Goal: Task Accomplishment & Management: Manage account settings

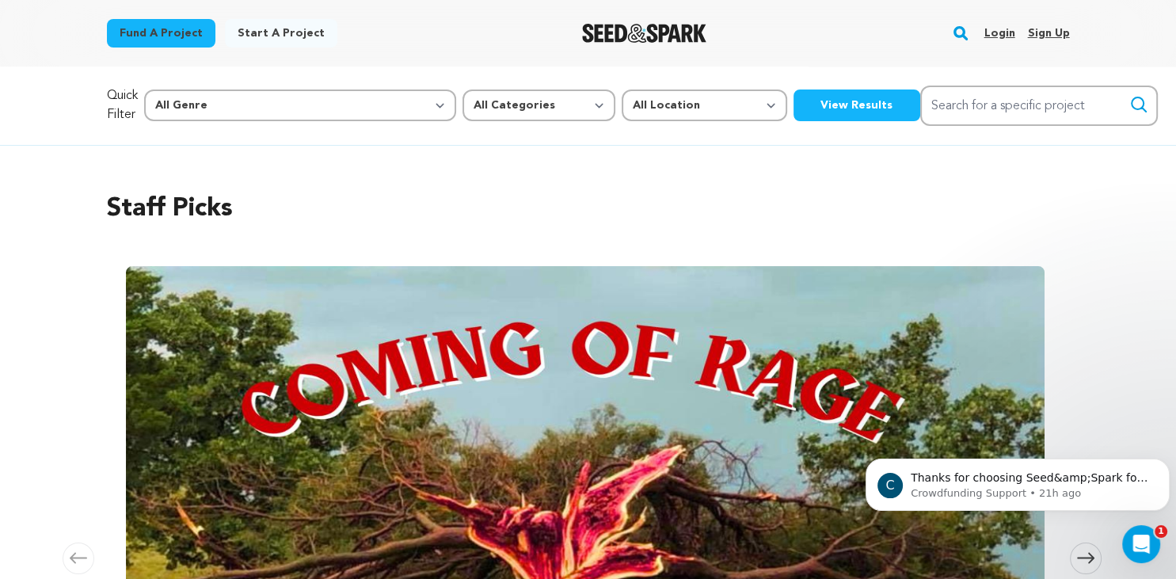
click at [1001, 37] on link "Login" at bounding box center [999, 33] width 31 height 25
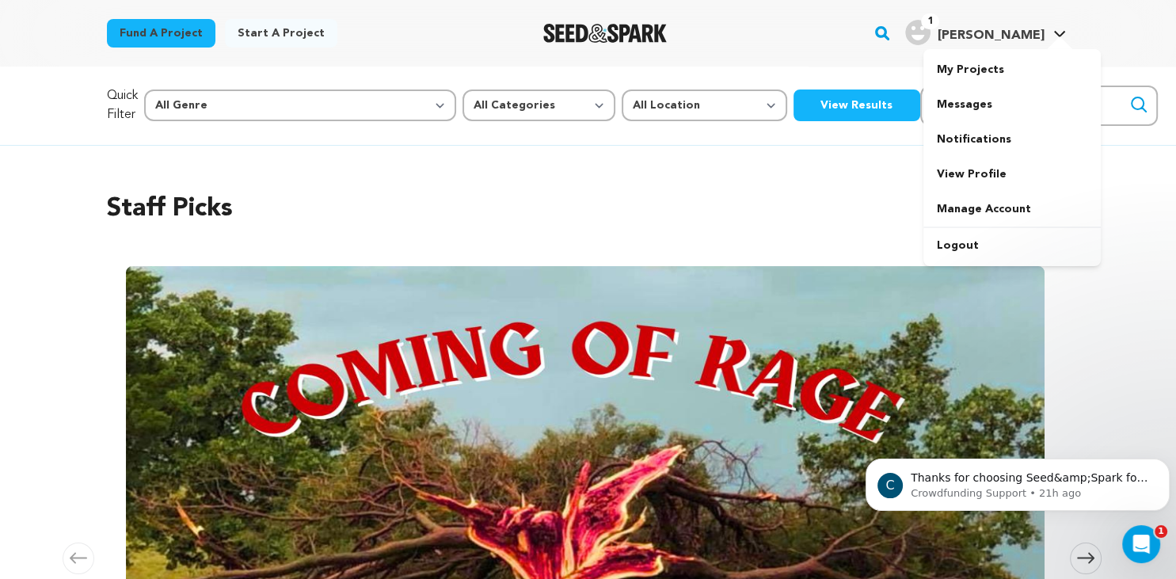
click at [1027, 27] on h4 "[PERSON_NAME]" at bounding box center [990, 35] width 107 height 19
click at [1011, 46] on span "1 Olivia Dal P. Olivia Dal P." at bounding box center [985, 33] width 167 height 33
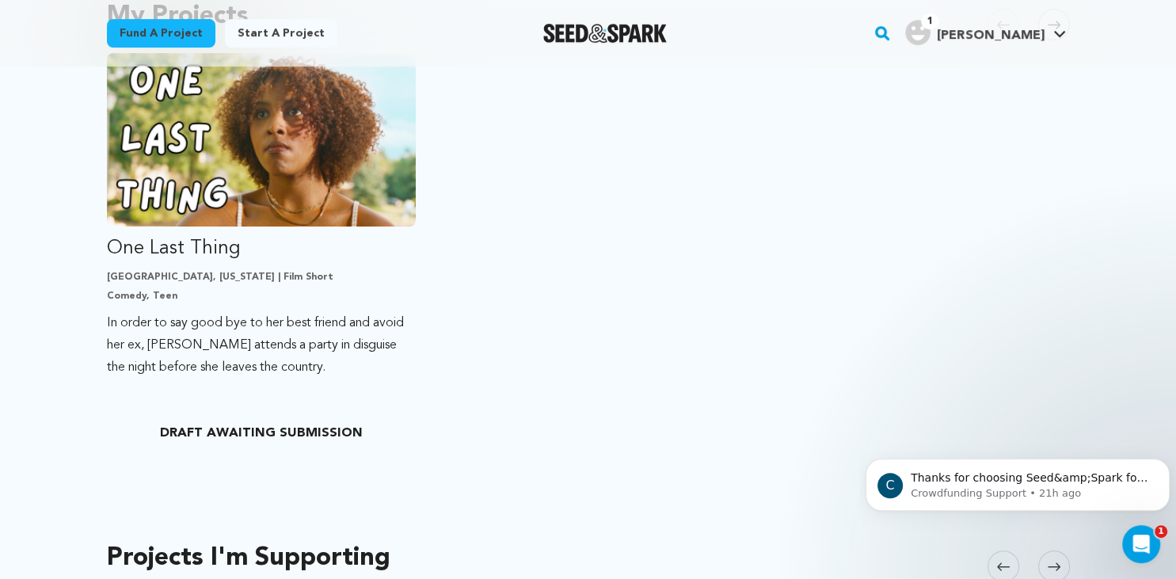
scroll to position [412, 0]
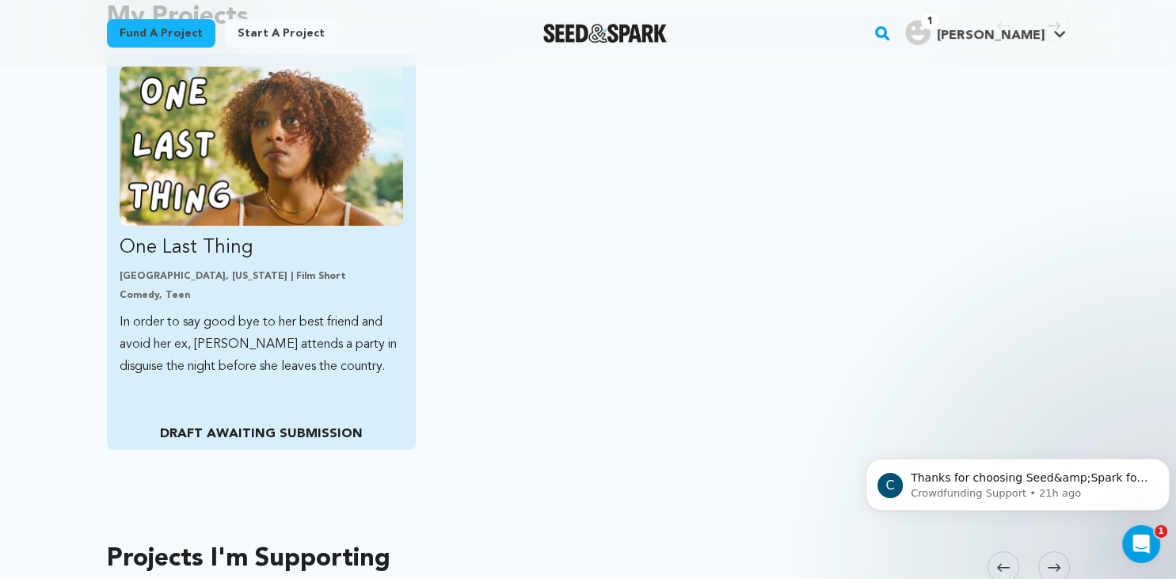
click at [332, 204] on img "Fund One Last Thing" at bounding box center [262, 146] width 284 height 159
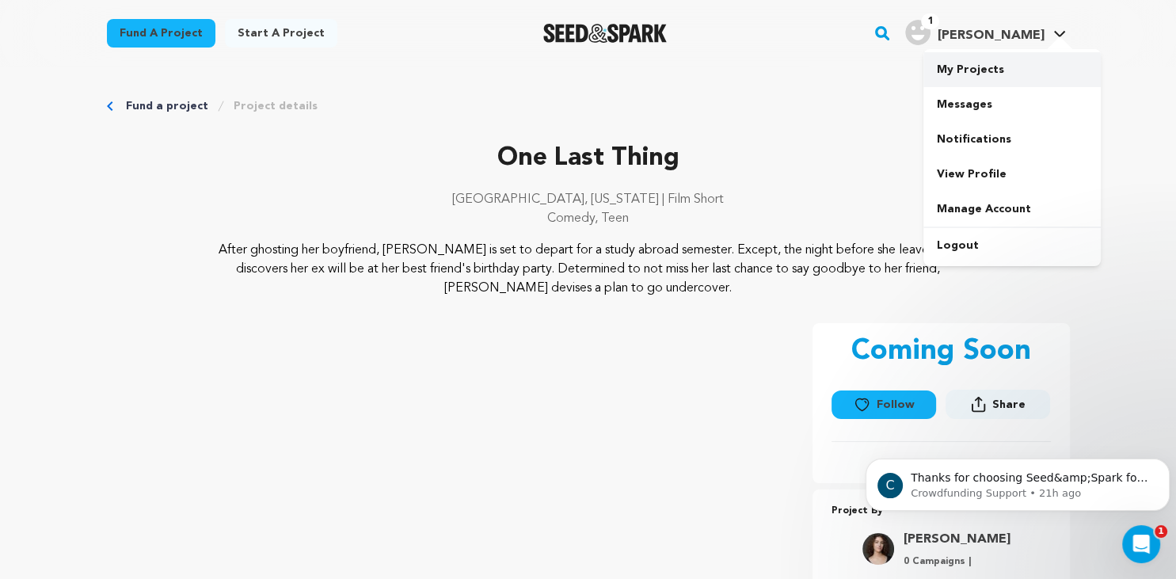
click at [971, 71] on link "My Projects" at bounding box center [1012, 69] width 177 height 35
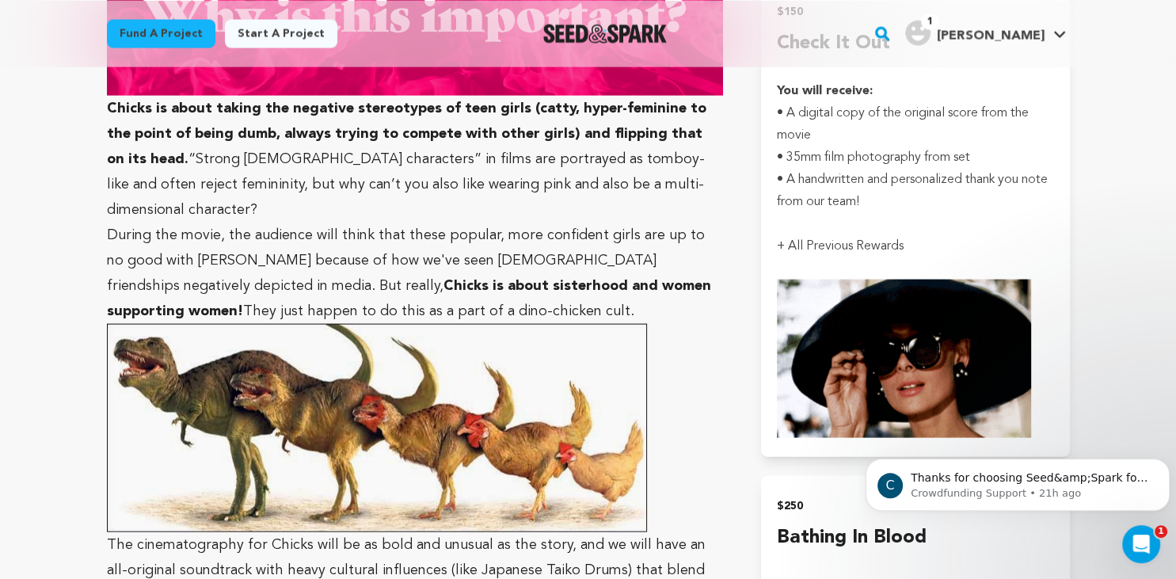
scroll to position [3035, 0]
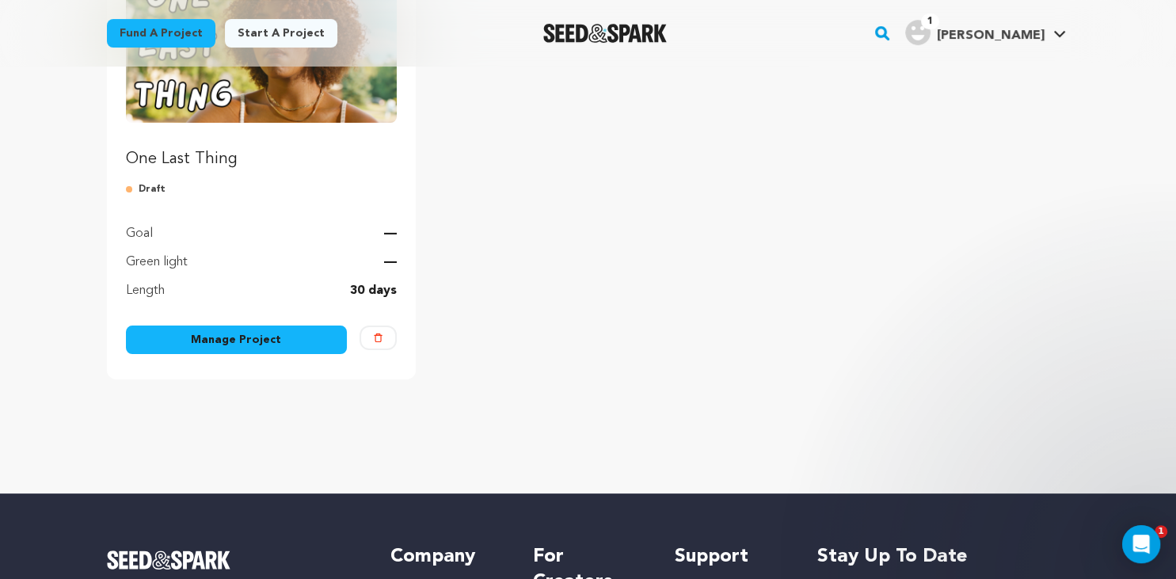
click at [271, 341] on link "Manage Project" at bounding box center [237, 340] width 222 height 29
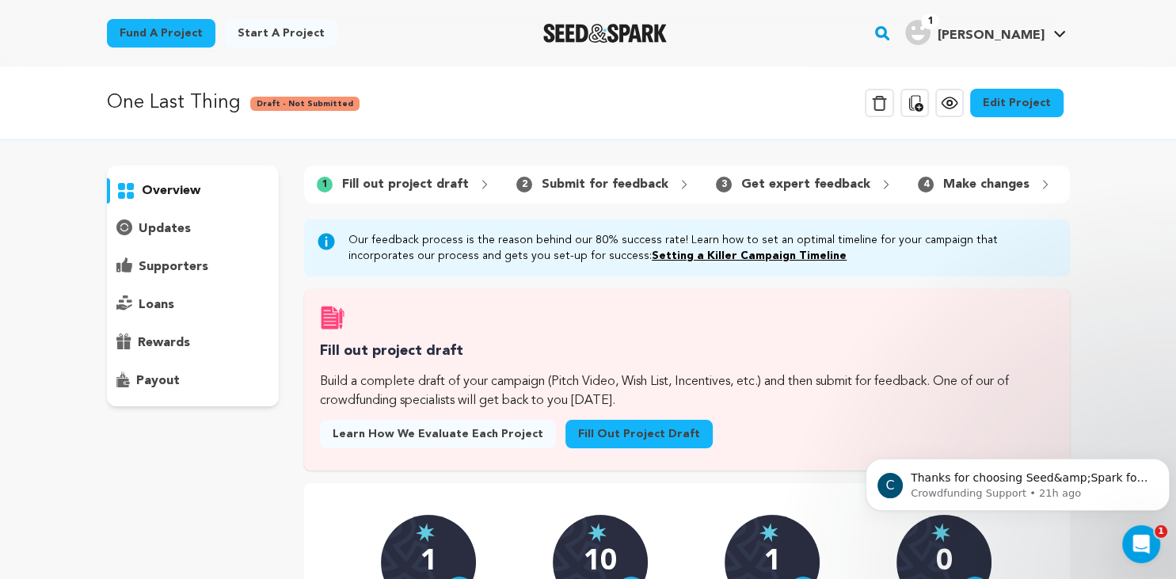
click at [1019, 112] on link "Edit Project" at bounding box center [1016, 103] width 93 height 29
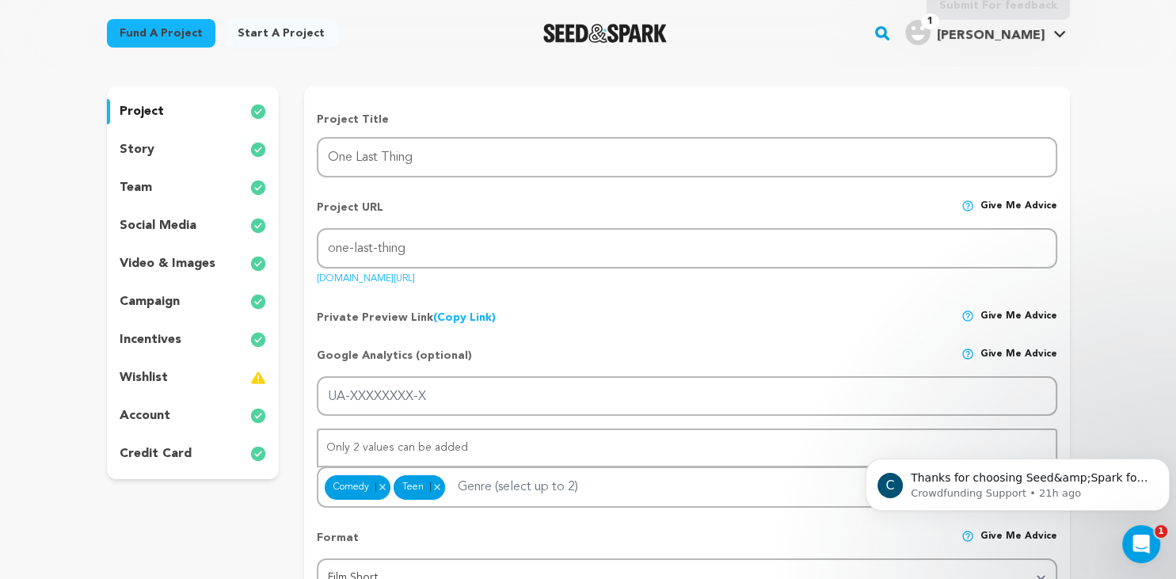
scroll to position [128, 0]
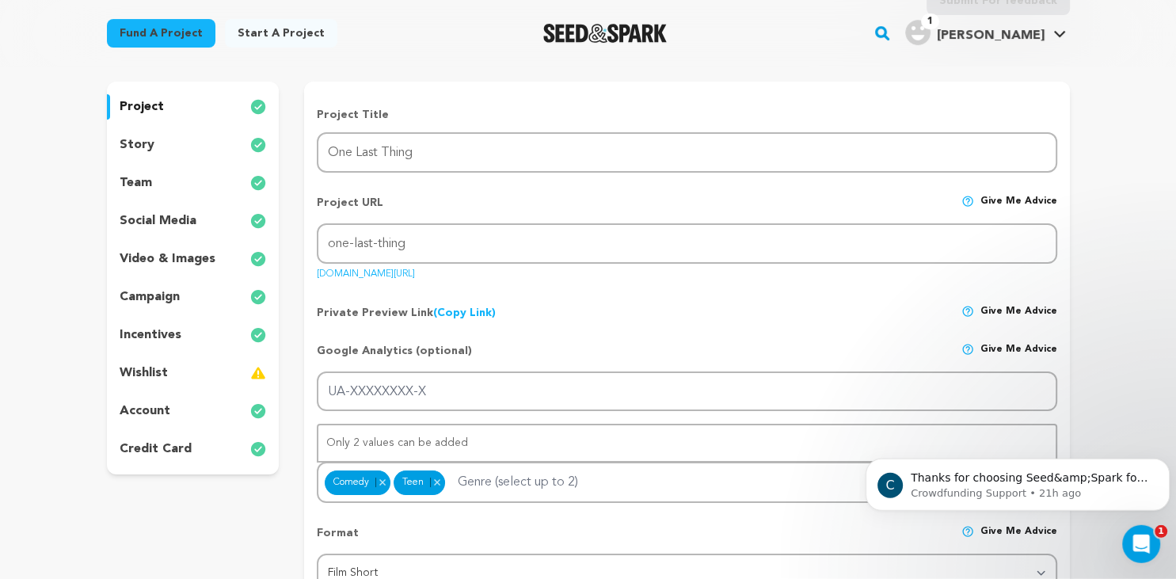
click at [154, 145] on div "story" at bounding box center [193, 144] width 173 height 25
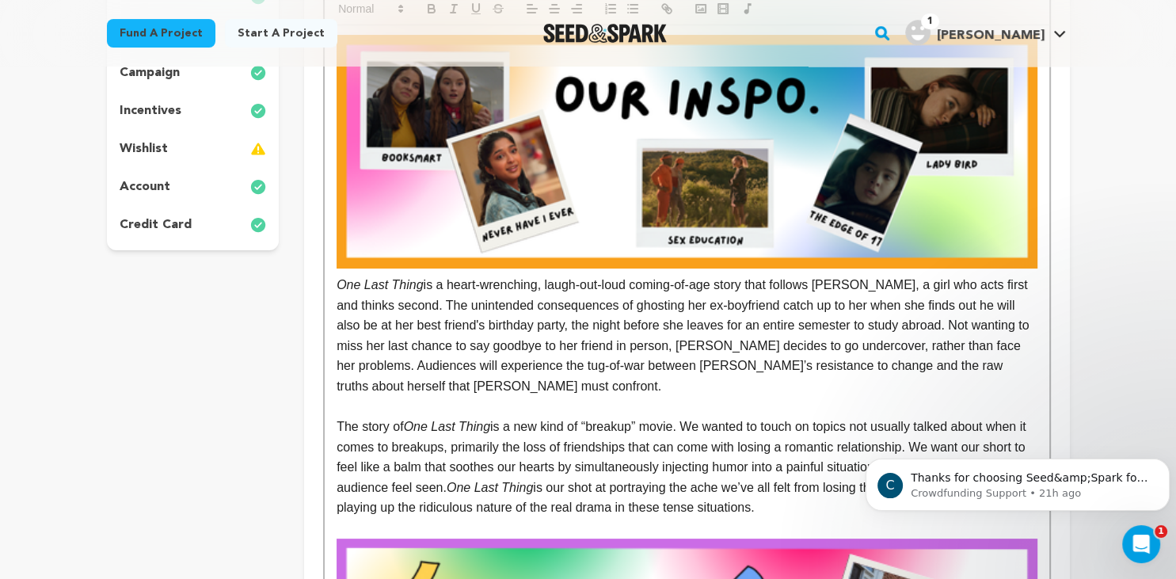
scroll to position [368, 0]
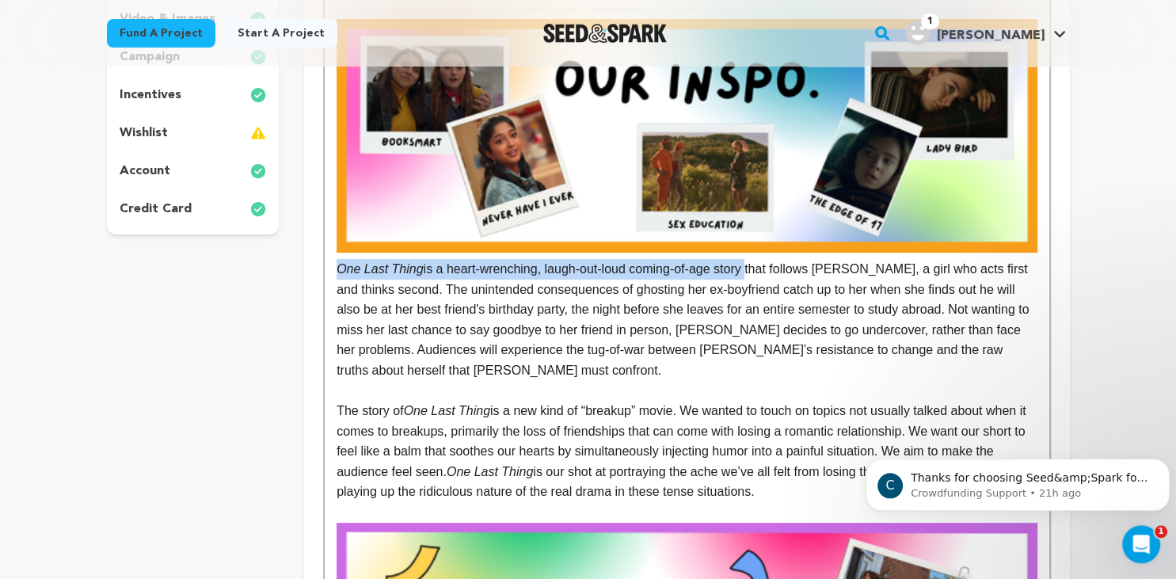
drag, startPoint x: 334, startPoint y: 270, endPoint x: 746, endPoint y: 267, distance: 412.0
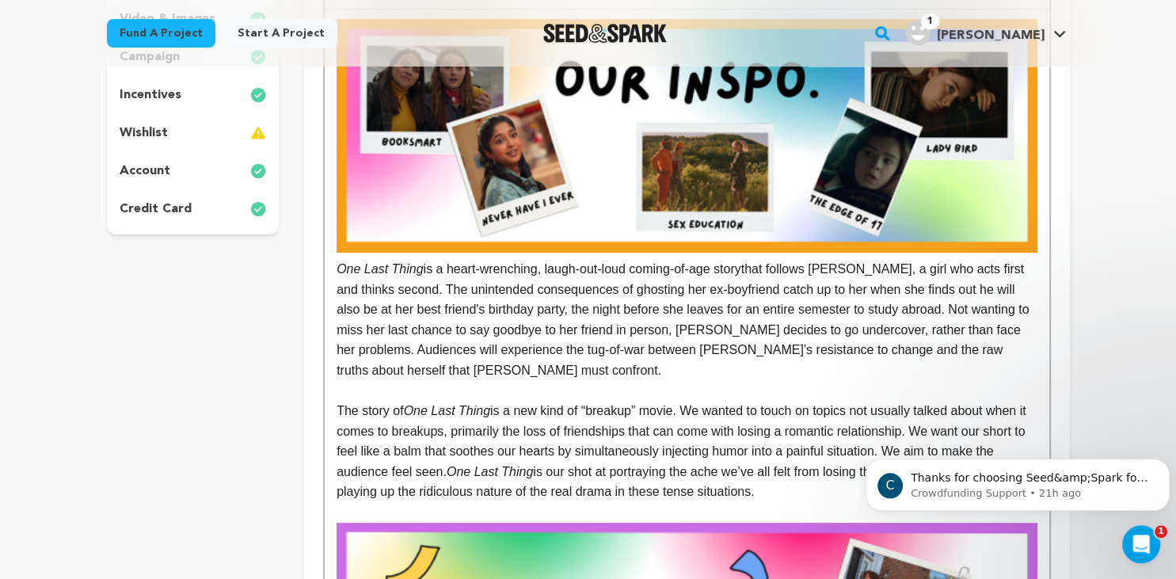
drag, startPoint x: 334, startPoint y: 267, endPoint x: 745, endPoint y: 269, distance: 410.4
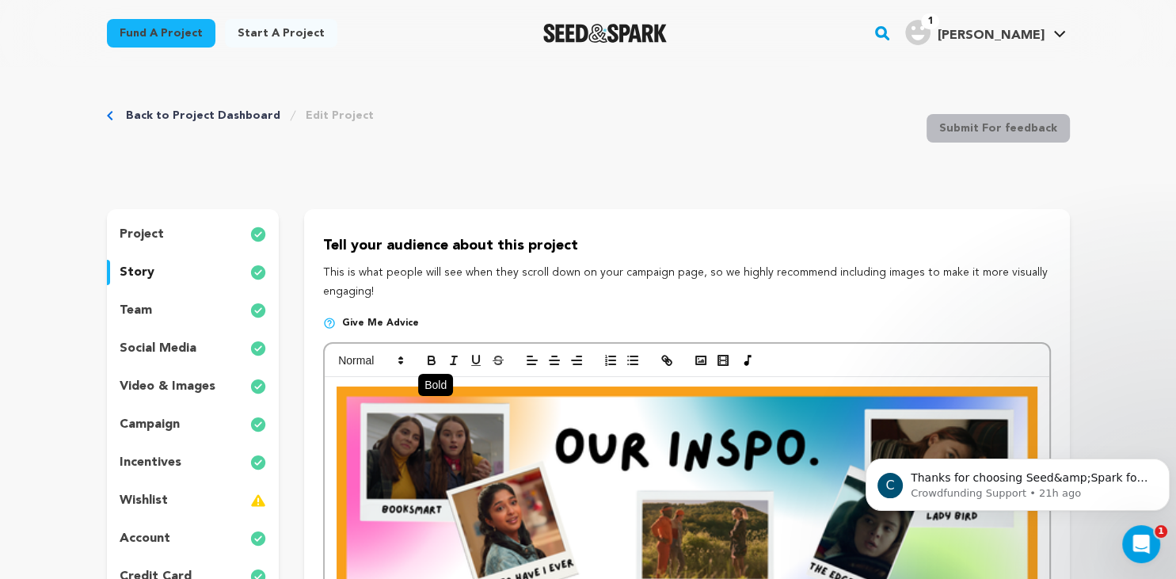
click at [435, 354] on icon "button" at bounding box center [432, 360] width 14 height 14
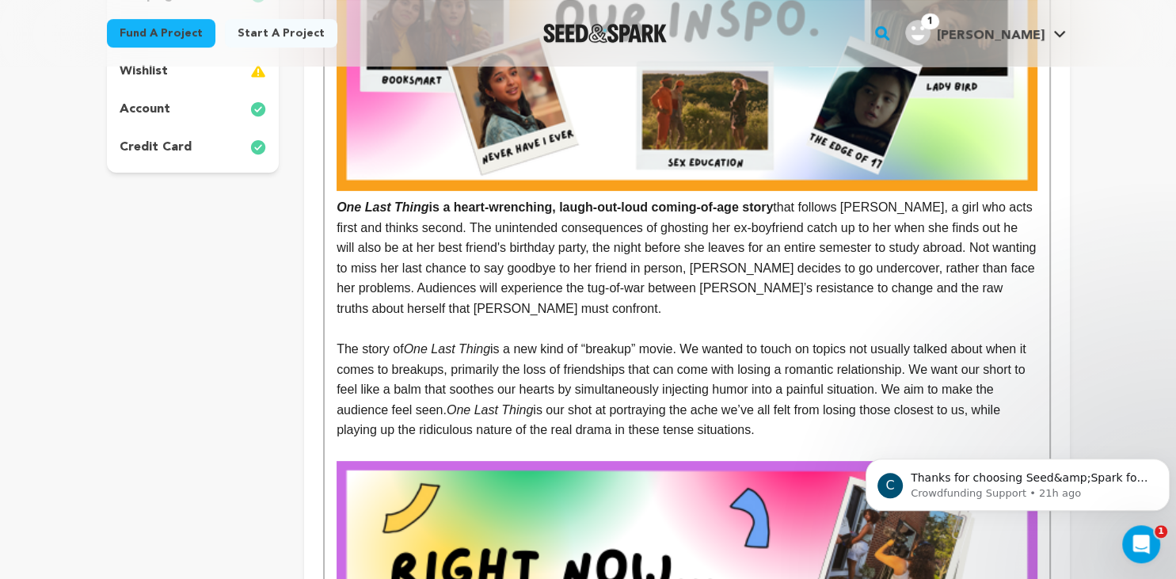
scroll to position [440, 0]
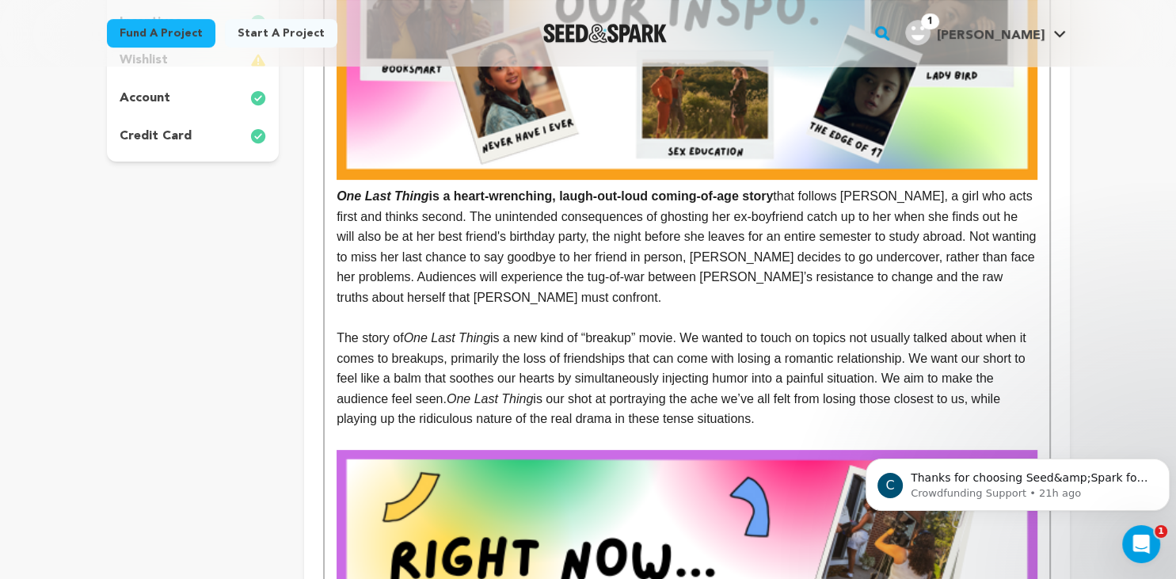
click at [763, 291] on p "One Last Thing is a heart-wrenching, laugh-out-loud coming-of-age story ﻿ that …" at bounding box center [687, 247] width 700 height 122
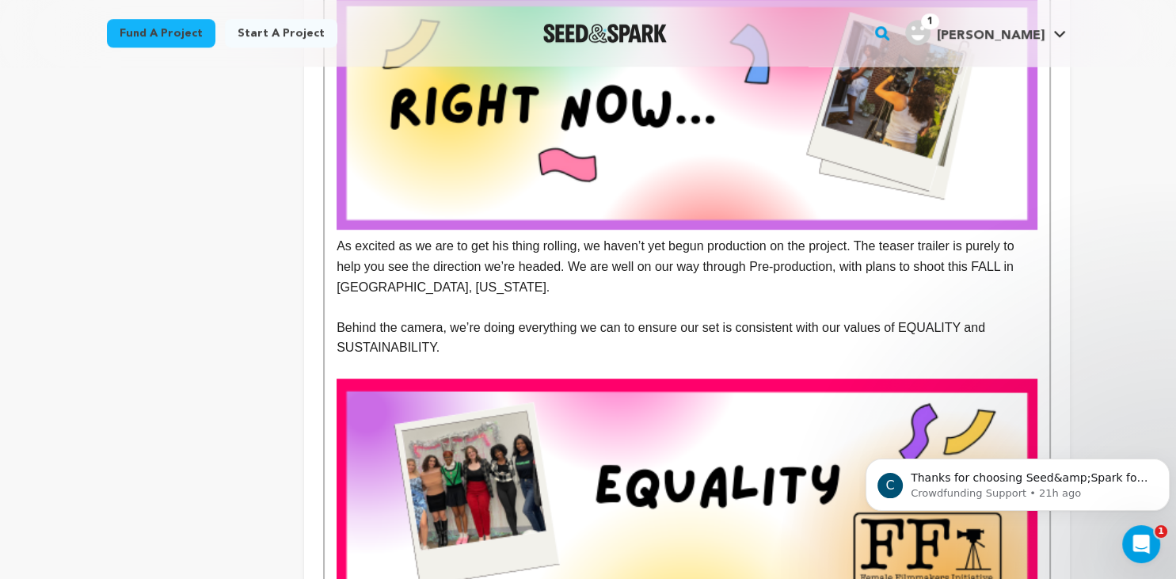
scroll to position [892, 0]
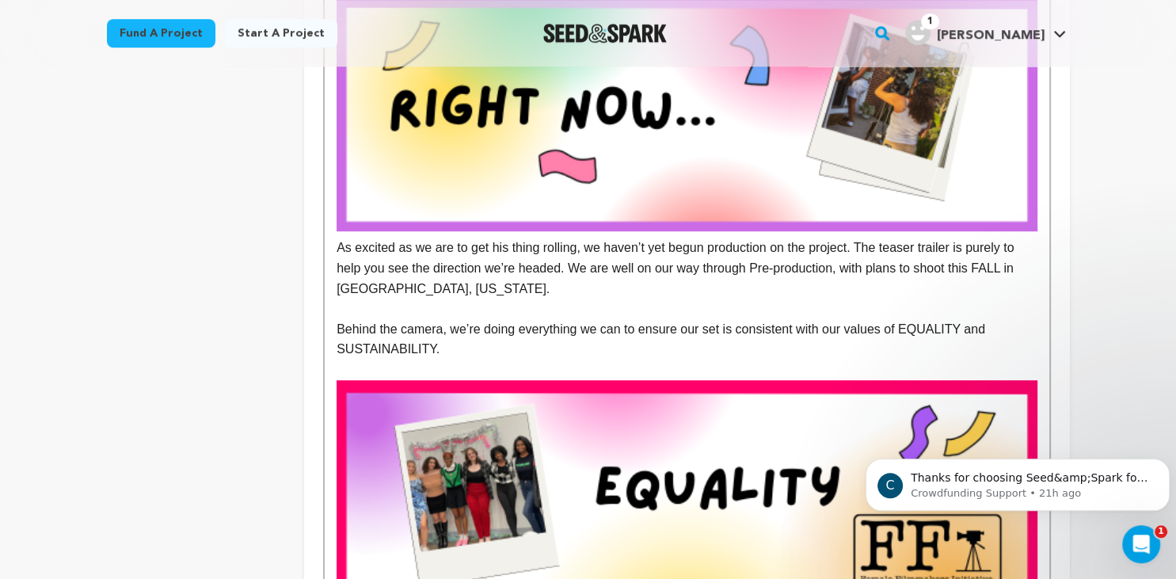
click at [440, 288] on p "As excited as we are to get his thing rolling, we haven’t yet begun production …" at bounding box center [687, 148] width 700 height 301
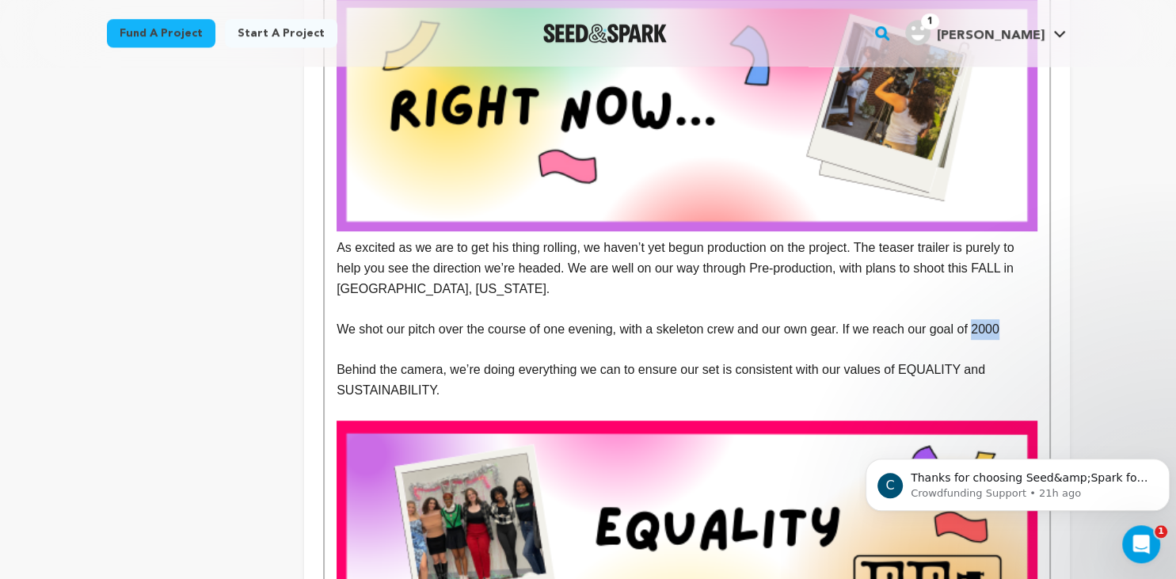
drag, startPoint x: 970, startPoint y: 327, endPoint x: 1017, endPoint y: 327, distance: 46.7
click at [1017, 327] on p "We shot our pitch over the course of one evening, with a skeleton crew and our …" at bounding box center [687, 329] width 700 height 21
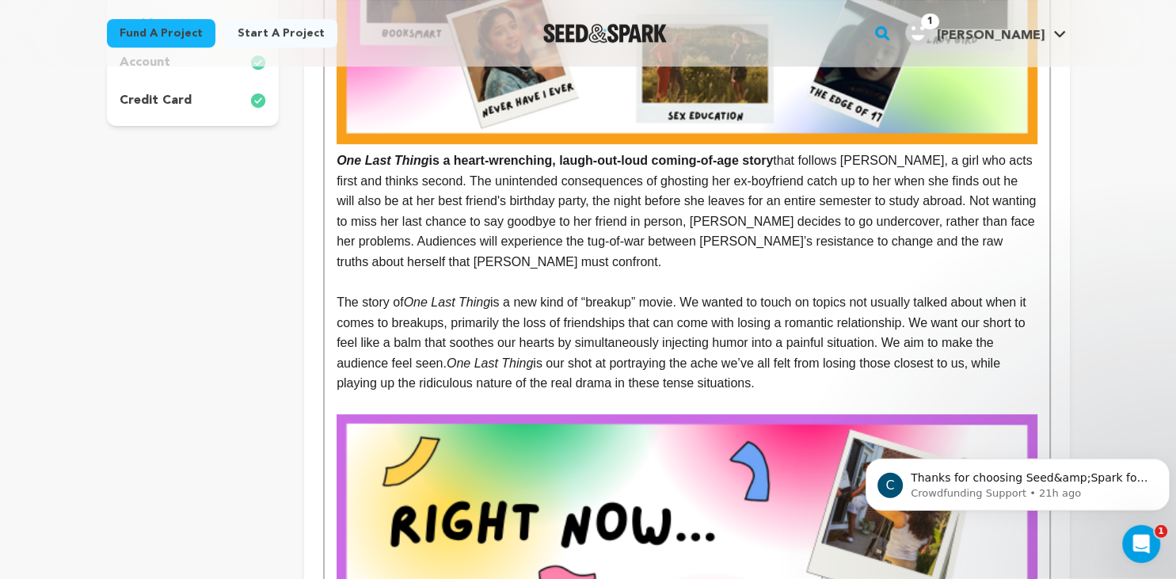
scroll to position [0, 0]
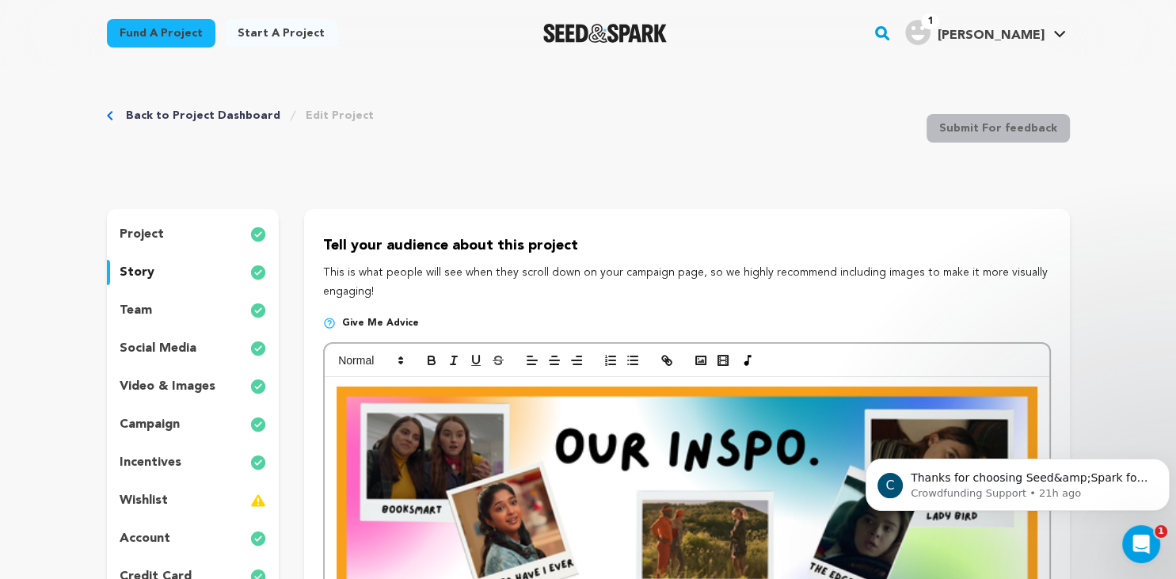
click at [152, 499] on p "wishlist" at bounding box center [144, 500] width 48 height 19
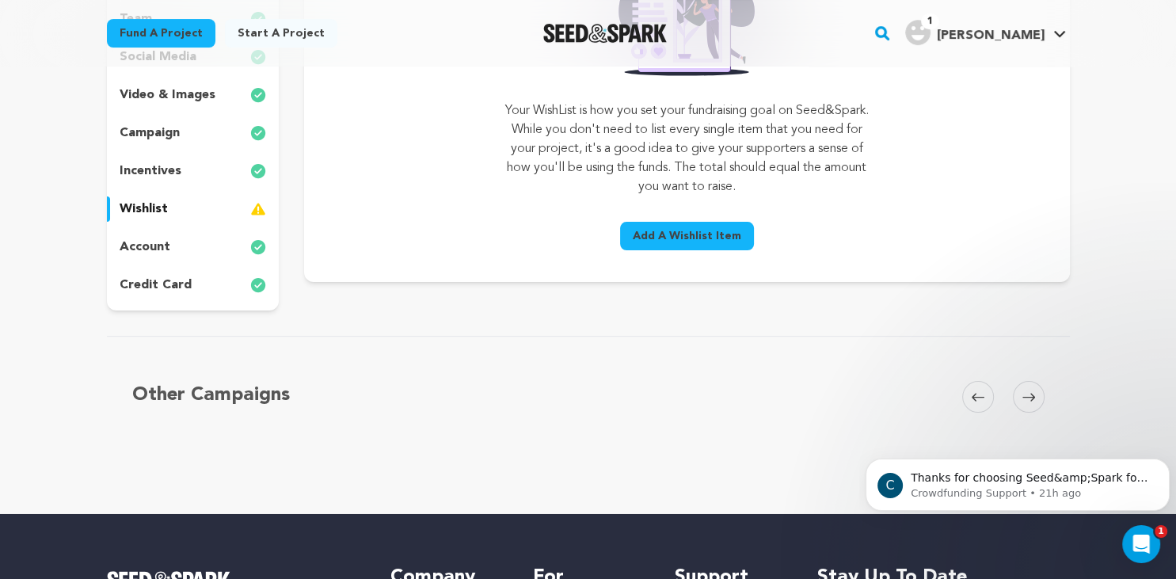
scroll to position [290, 0]
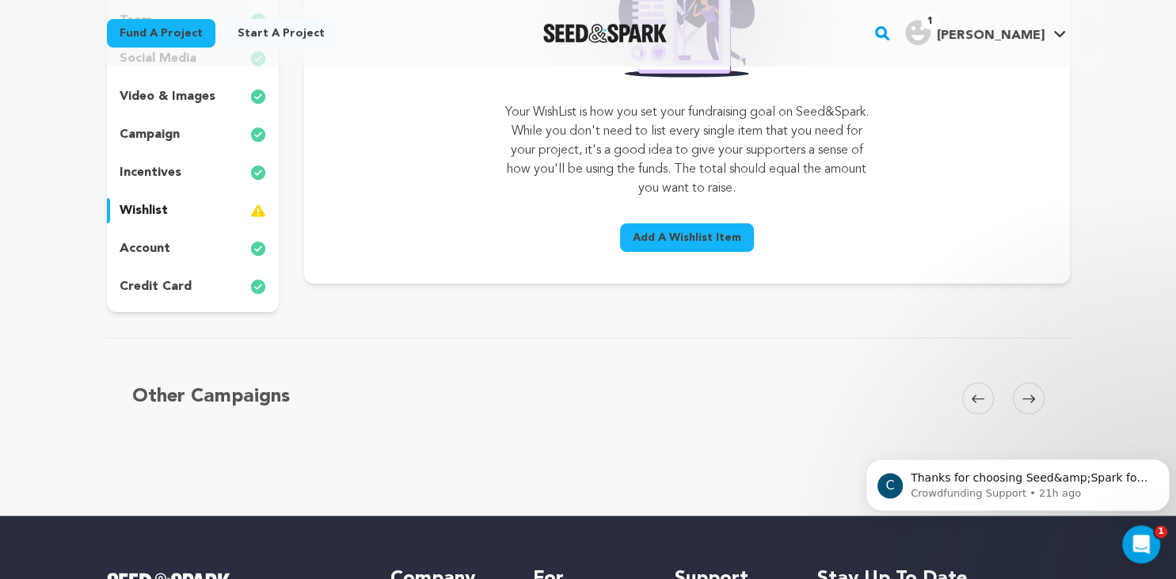
click at [166, 171] on p "incentives" at bounding box center [151, 172] width 62 height 19
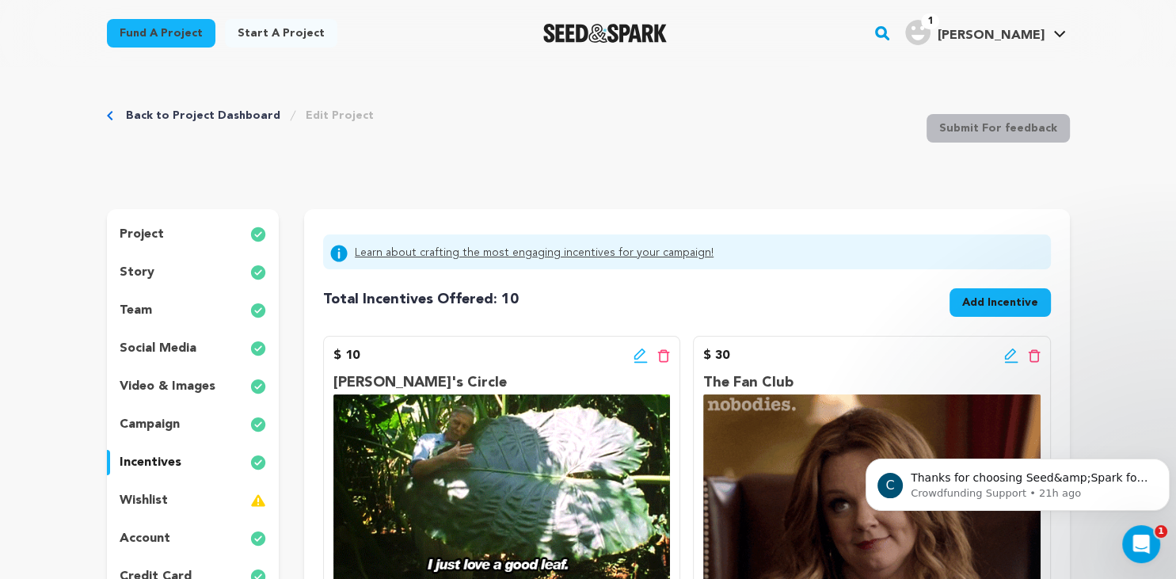
click at [151, 271] on p "story" at bounding box center [137, 272] width 35 height 19
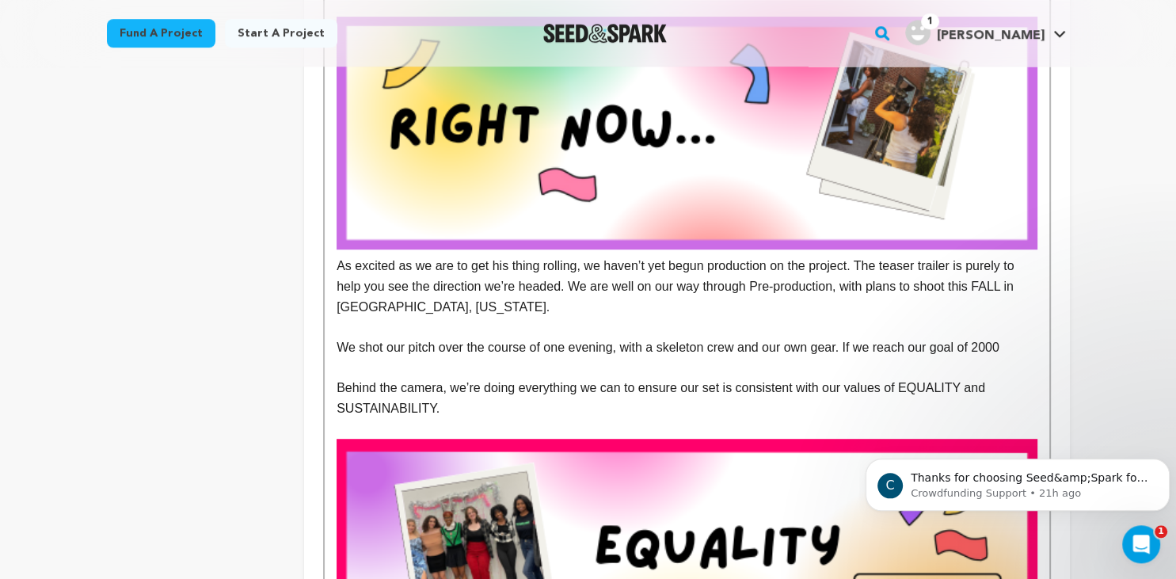
scroll to position [875, 0]
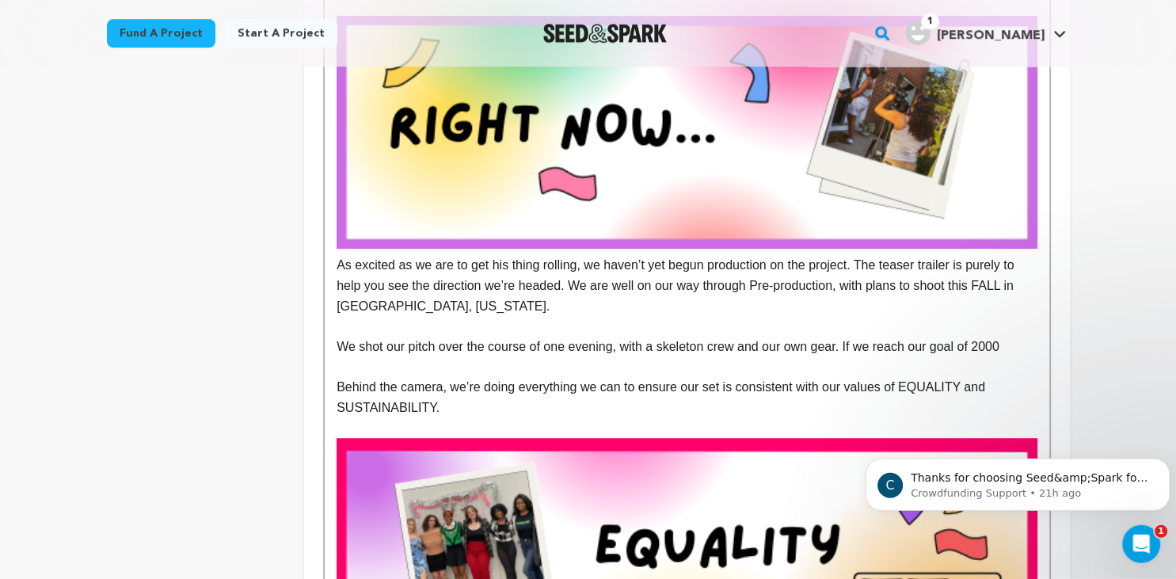
click at [1000, 343] on p "We shot our pitch over the course of one evening, with a skeleton crew and our …" at bounding box center [687, 347] width 700 height 21
click at [776, 291] on p "As excited as we are to get his thing rolling, we haven’t yet begun production …" at bounding box center [687, 166] width 700 height 301
click at [1035, 350] on p "We shot our pitch over the course of one evening, with a skeleton crew and our …" at bounding box center [687, 347] width 700 height 21
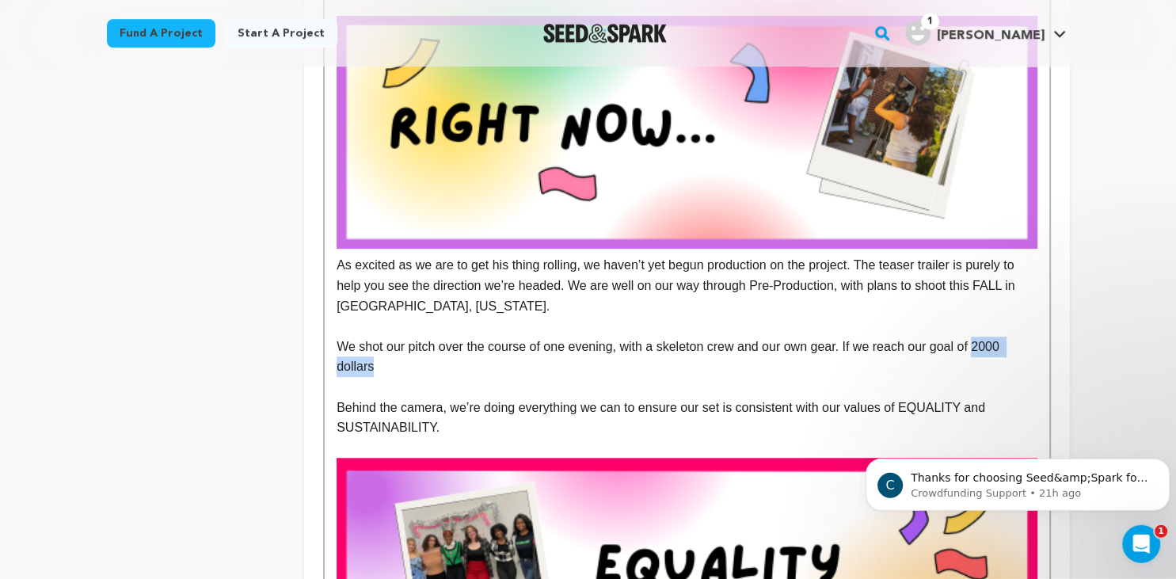
drag, startPoint x: 970, startPoint y: 345, endPoint x: 618, endPoint y: 374, distance: 353.7
click at [618, 374] on p "We shot our pitch over the course of one evening, with a skeleton crew and our …" at bounding box center [687, 357] width 700 height 40
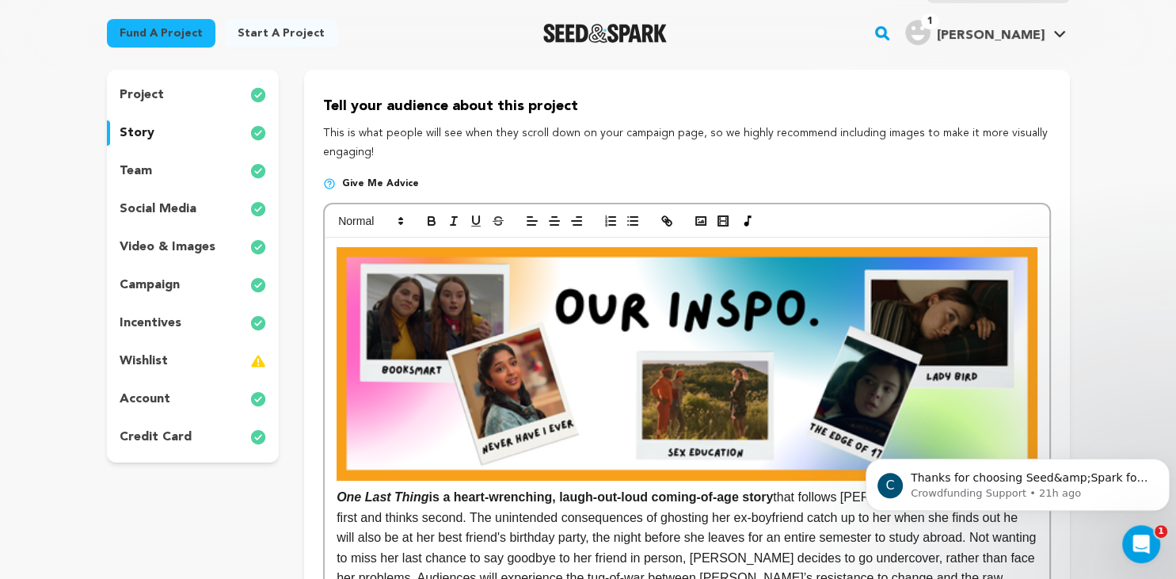
scroll to position [0, 0]
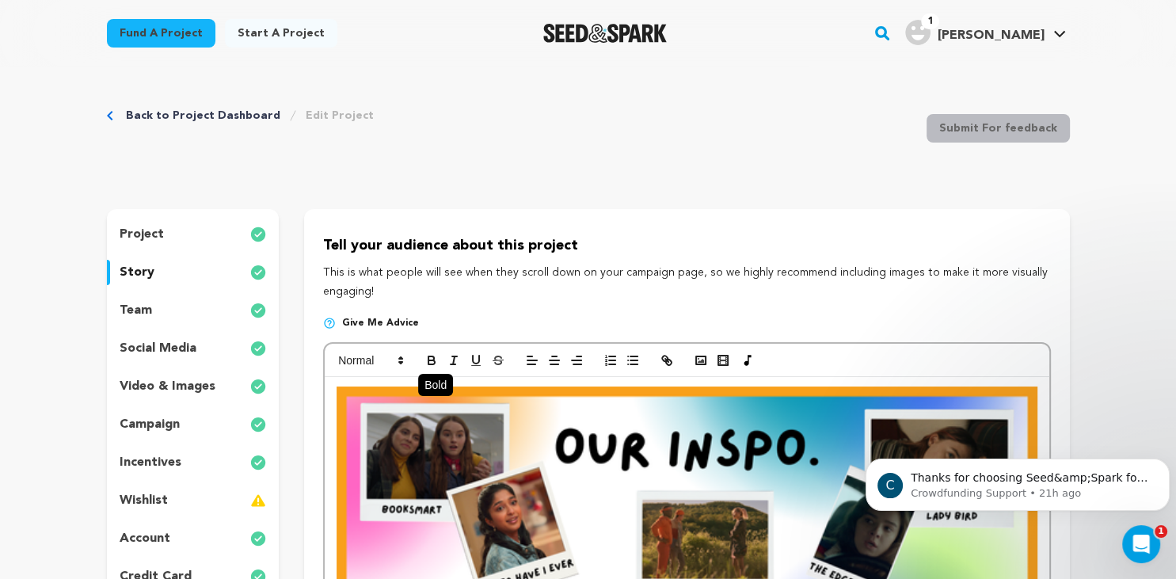
click at [434, 358] on icon "button" at bounding box center [432, 358] width 6 height 4
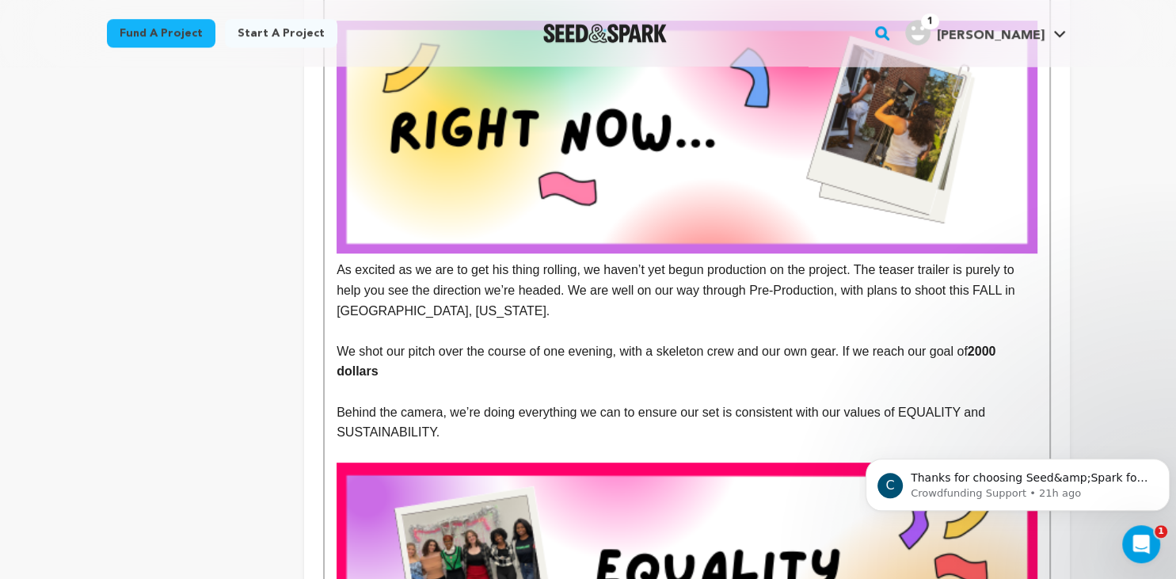
scroll to position [914, 0]
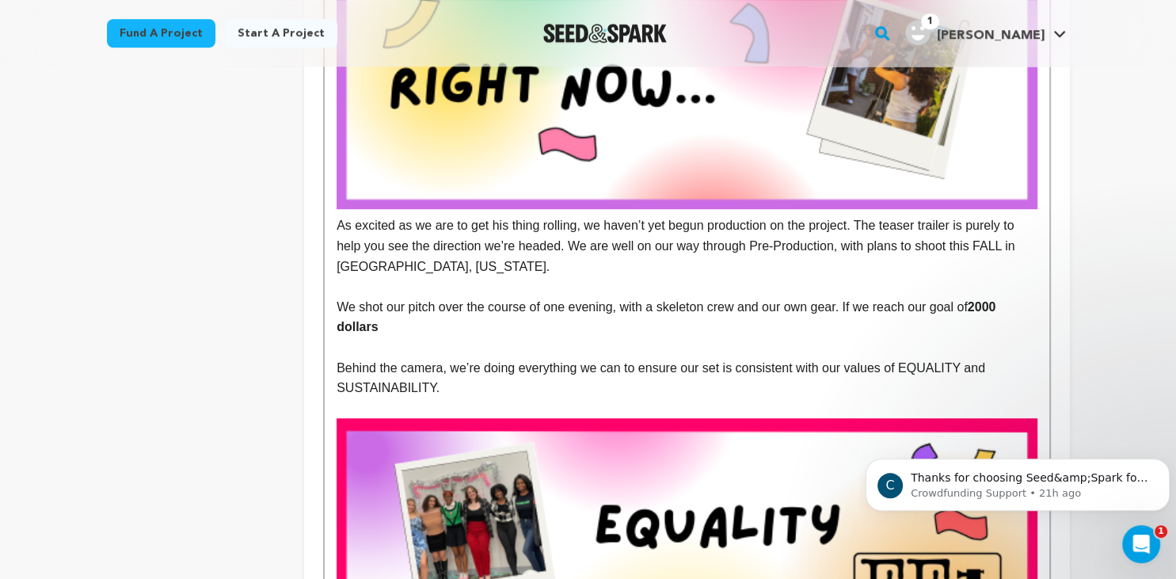
click at [761, 337] on p "We shot our pitch over the course of one evening, with a skeleton crew and our …" at bounding box center [687, 317] width 700 height 40
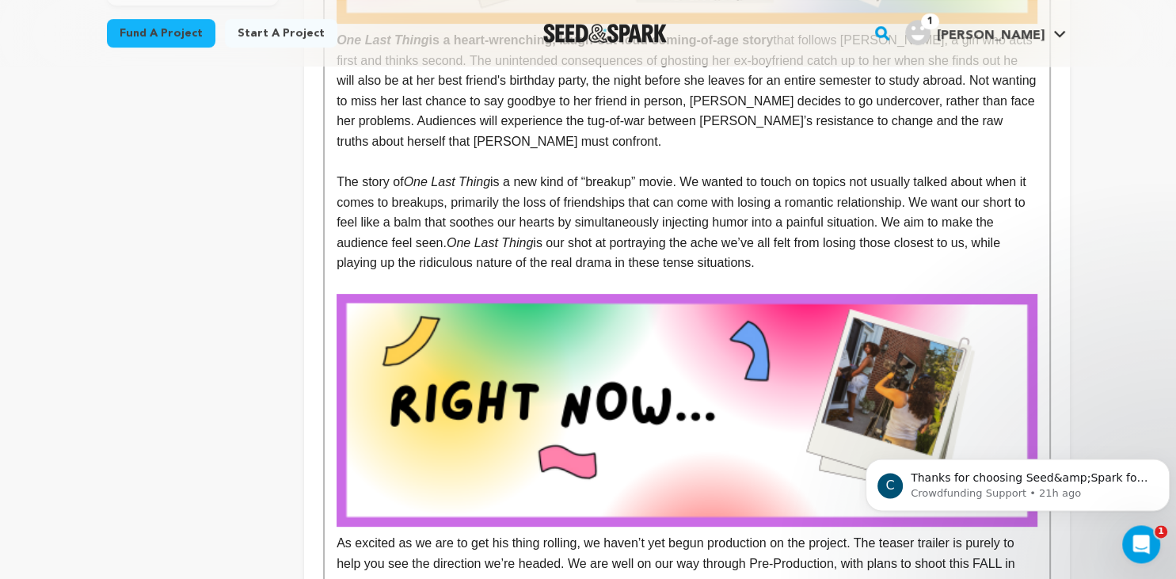
scroll to position [947, 0]
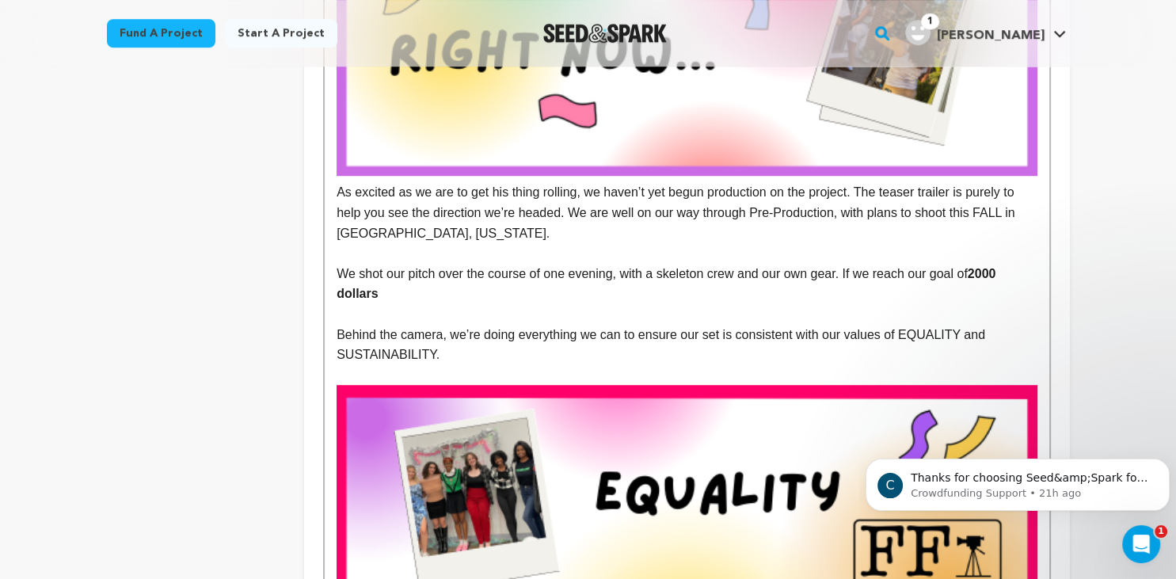
click at [401, 295] on p "We shot our pitch over the course of one evening, with a skeleton crew and our …" at bounding box center [687, 284] width 700 height 40
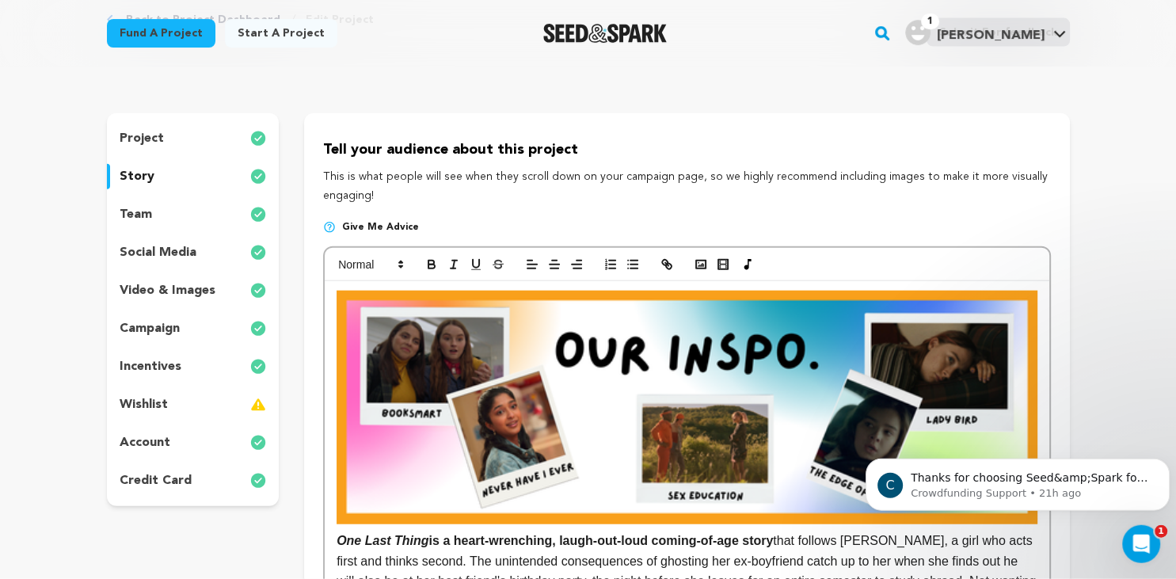
scroll to position [0, 0]
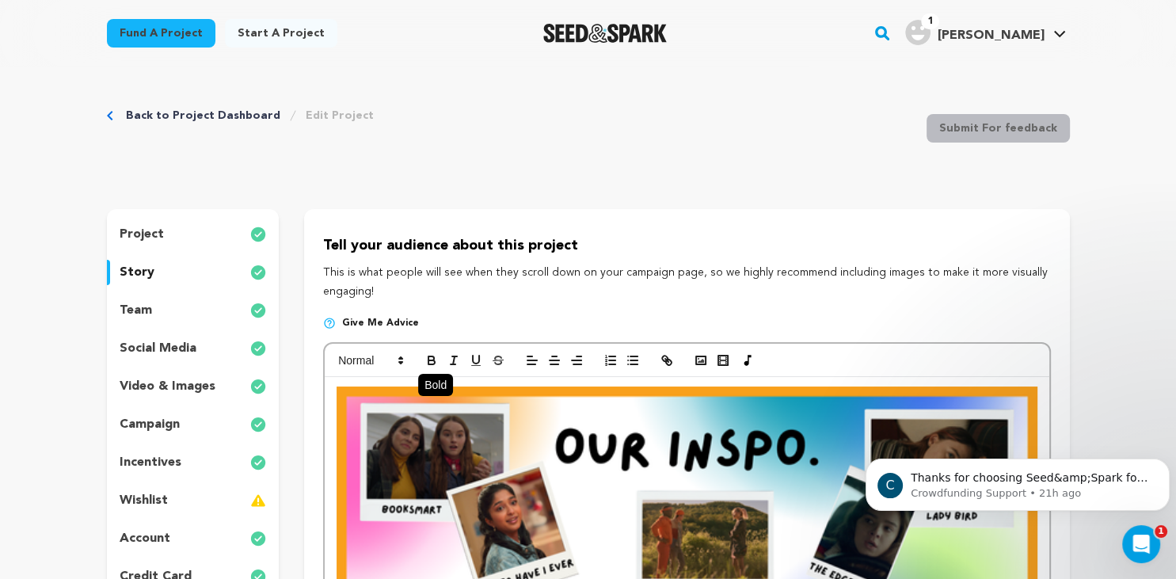
click at [428, 356] on icon "button" at bounding box center [432, 360] width 14 height 14
click at [433, 356] on icon "button" at bounding box center [432, 358] width 6 height 4
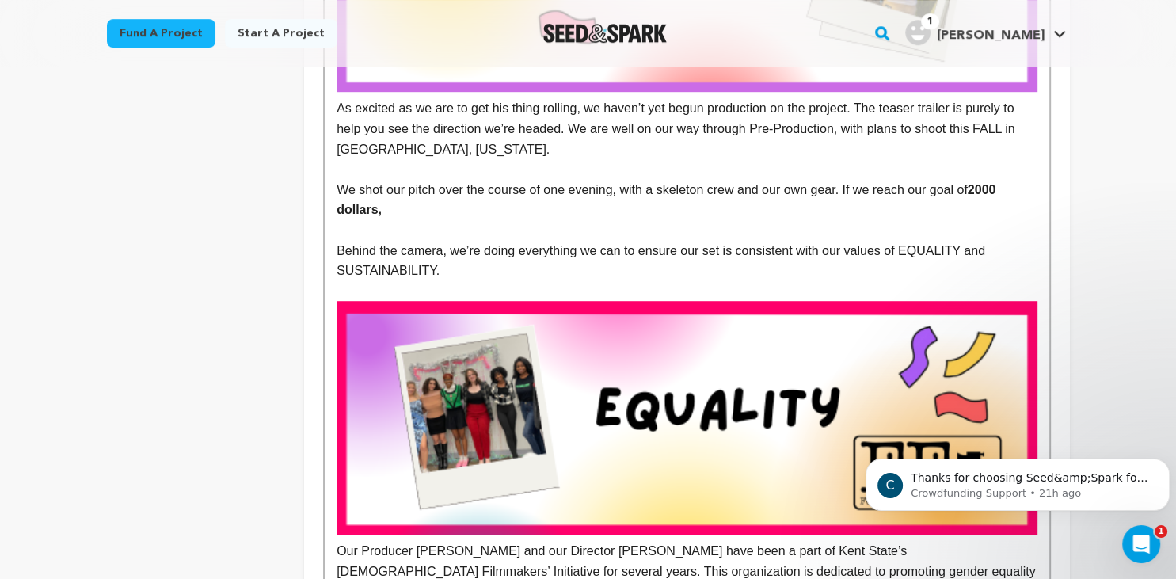
scroll to position [1026, 0]
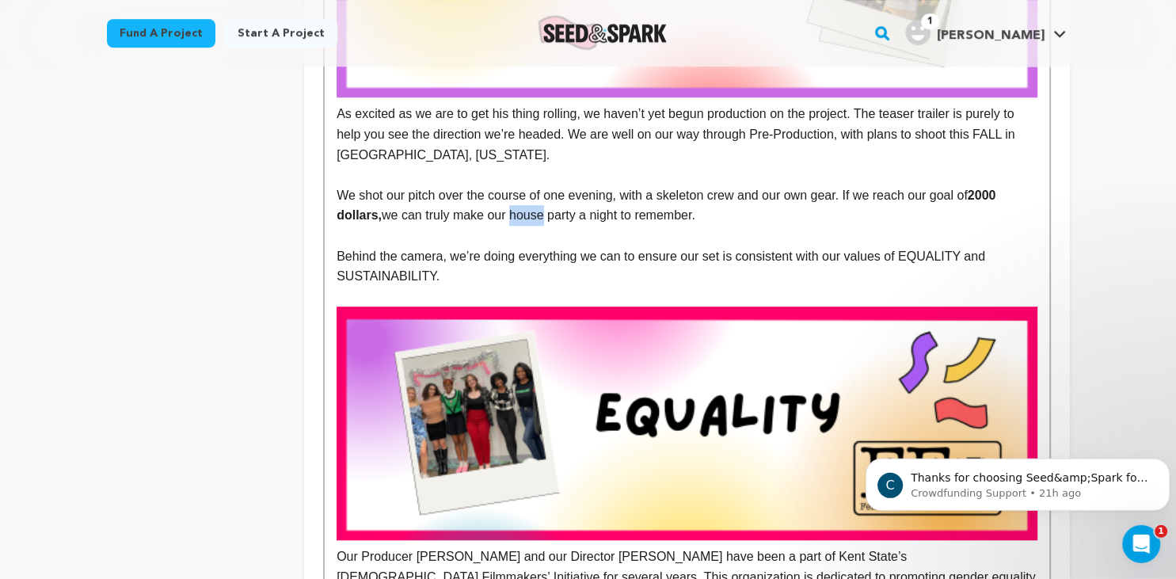
drag, startPoint x: 511, startPoint y: 218, endPoint x: 544, endPoint y: 223, distance: 33.7
click at [544, 223] on p "We shot our pitch over the course of one evening, with a skeleton crew and our …" at bounding box center [687, 205] width 700 height 40
click at [731, 198] on p "We shot our pitch over the course of one evening, with a skeleton crew and our …" at bounding box center [687, 205] width 700 height 40
click at [512, 218] on p "We shot our pitch over the course of one evening, with a skeleton crew and our …" at bounding box center [687, 205] width 700 height 40
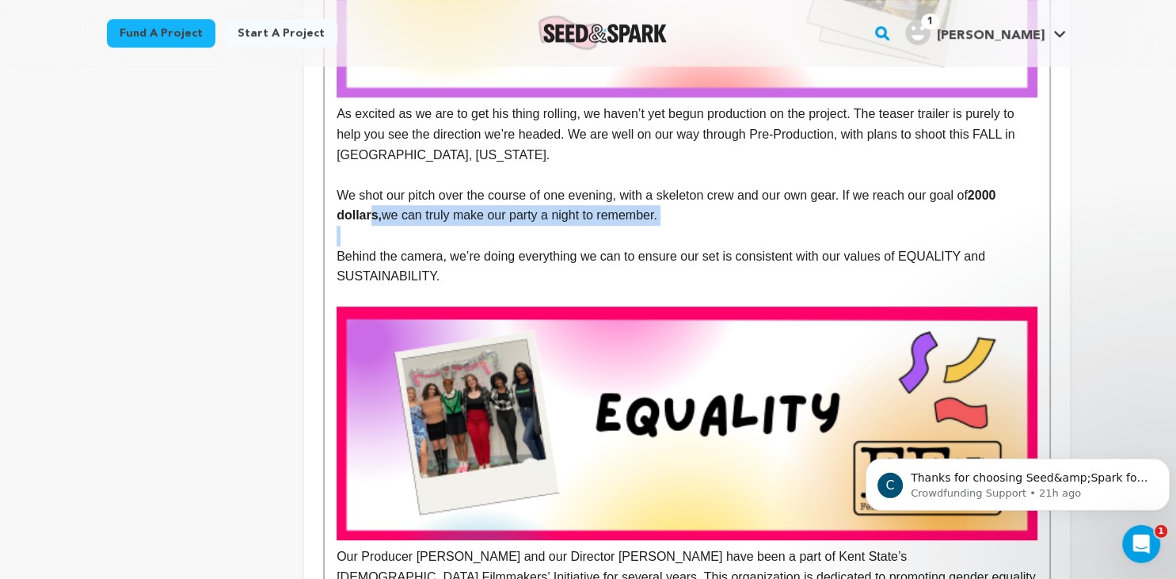
drag, startPoint x: 371, startPoint y: 215, endPoint x: 668, endPoint y: 229, distance: 297.4
click at [668, 229] on div "One Last Thing is a heart-wrenching, laugh-out-loud coming-of-age story that fo…" at bounding box center [687, 457] width 724 height 2212
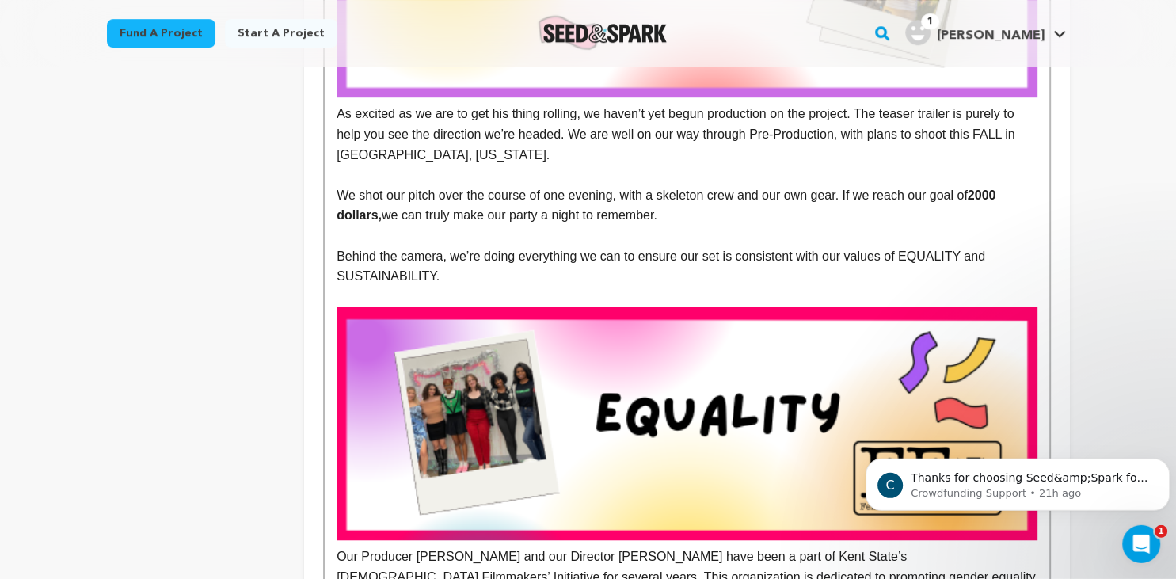
click at [369, 196] on p "We shot our pitch over the course of one evening, with a skeleton crew and our …" at bounding box center [687, 205] width 700 height 40
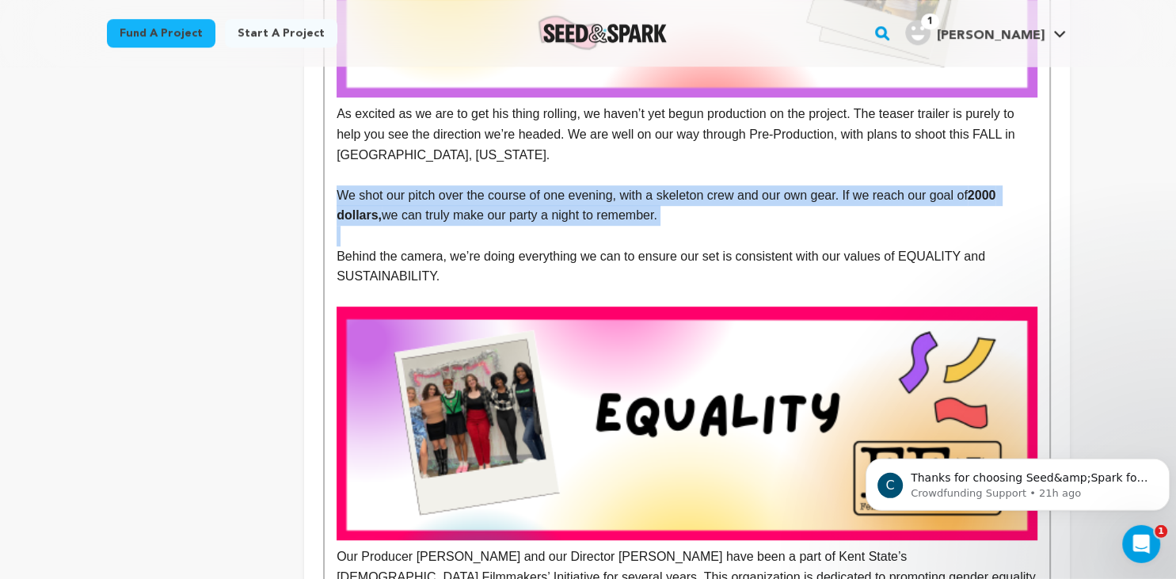
drag, startPoint x: 336, startPoint y: 193, endPoint x: 664, endPoint y: 238, distance: 331.1
click at [664, 238] on div "One Last Thing is a heart-wrenching, laugh-out-loud coming-of-age story that fo…" at bounding box center [687, 457] width 724 height 2212
click at [664, 240] on p at bounding box center [687, 236] width 700 height 21
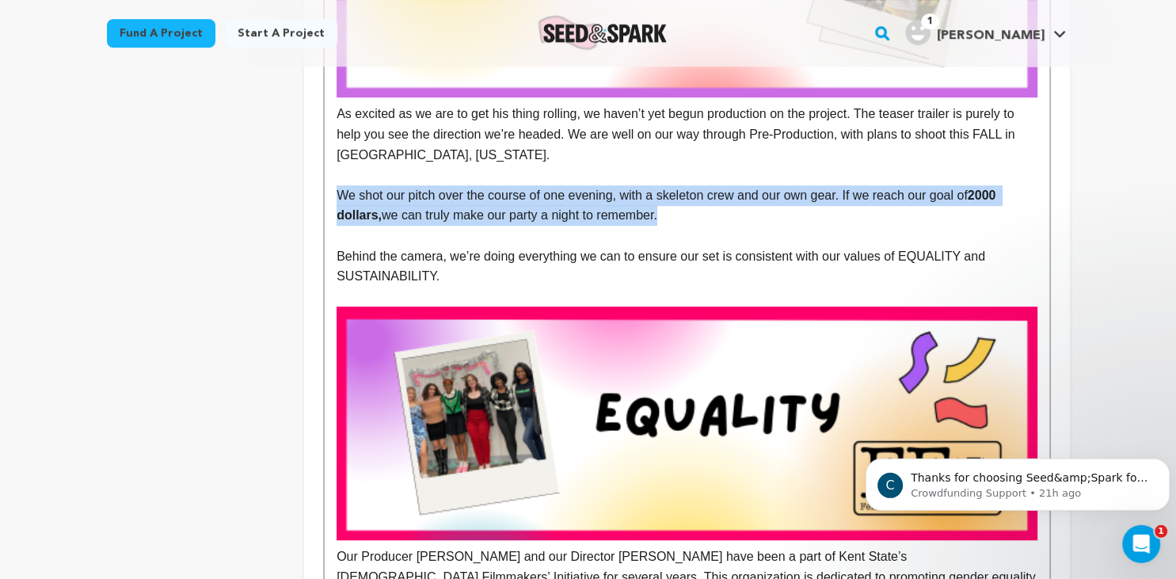
drag, startPoint x: 664, startPoint y: 220, endPoint x: 333, endPoint y: 200, distance: 331.8
click at [333, 200] on div "One Last Thing is a heart-wrenching, laugh-out-loud coming-of-age story that fo…" at bounding box center [687, 457] width 724 height 2212
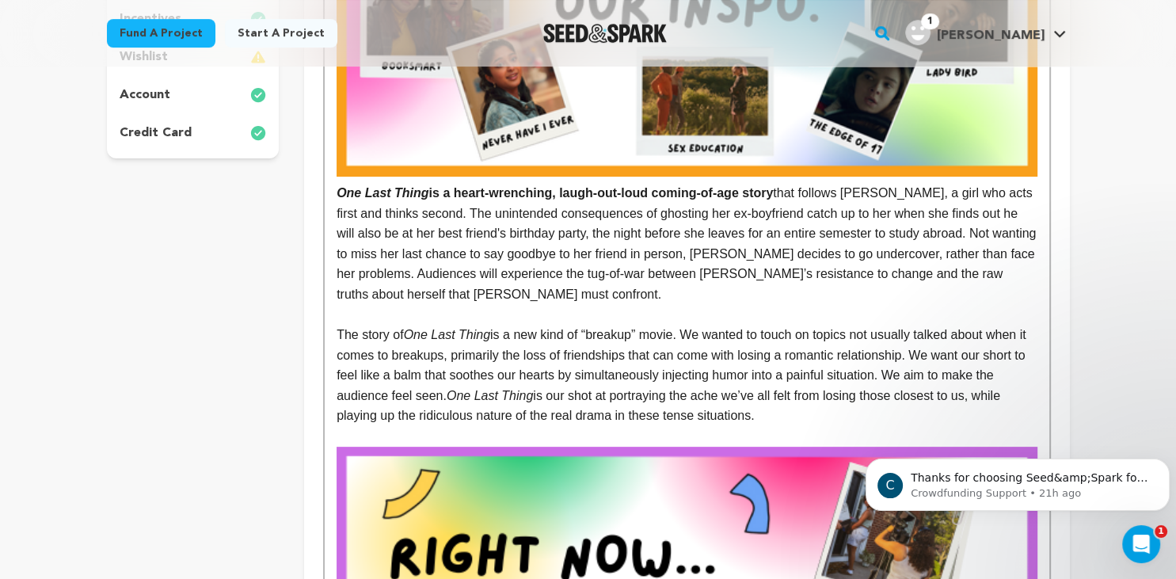
scroll to position [0, 0]
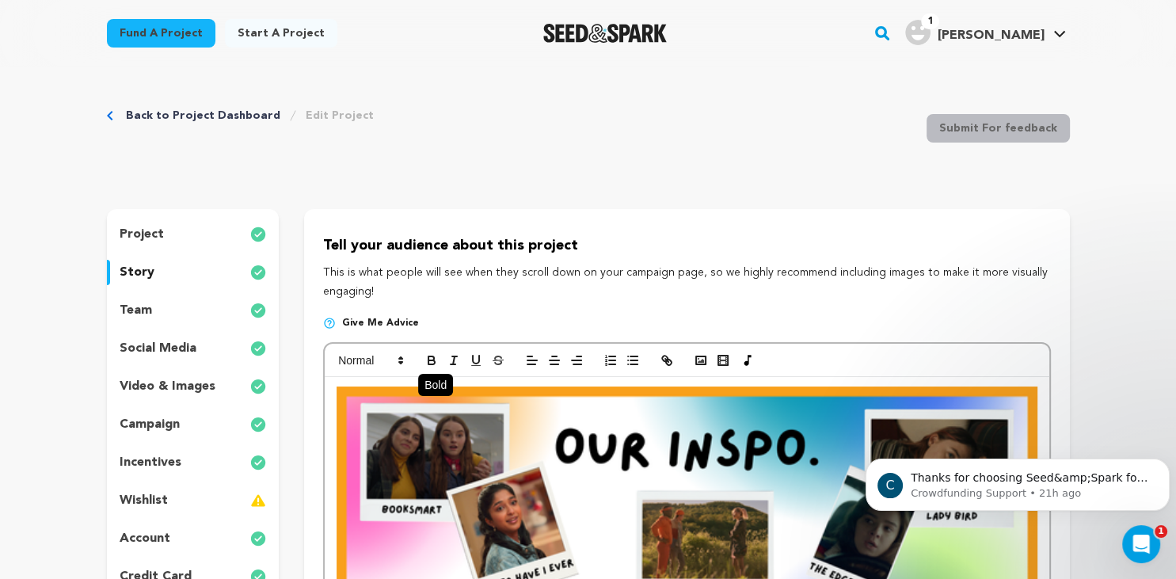
click at [436, 360] on icon "button" at bounding box center [432, 360] width 14 height 14
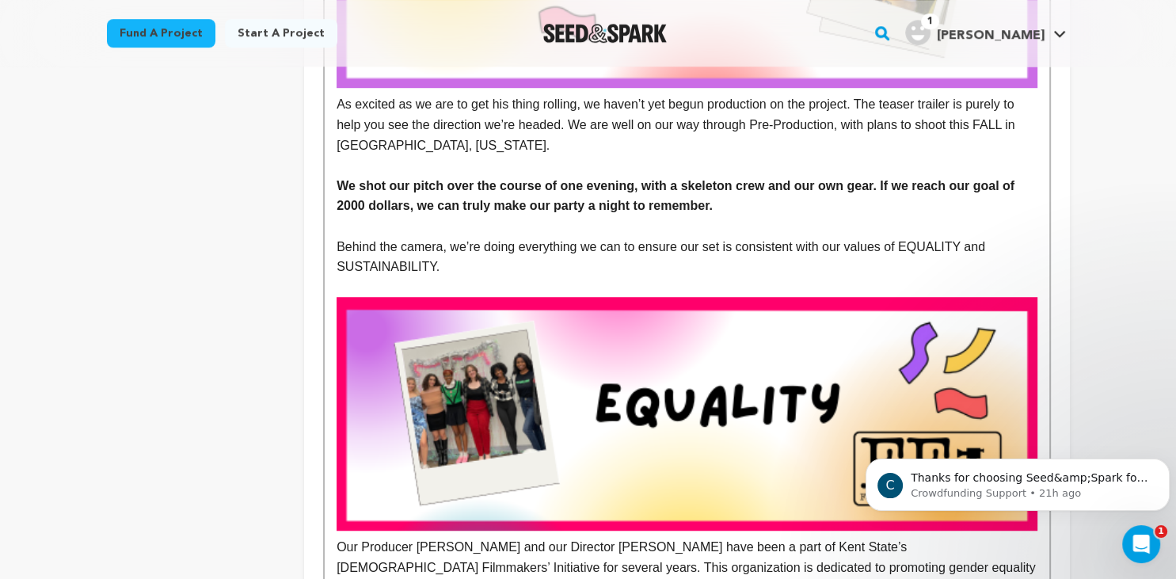
scroll to position [1037, 0]
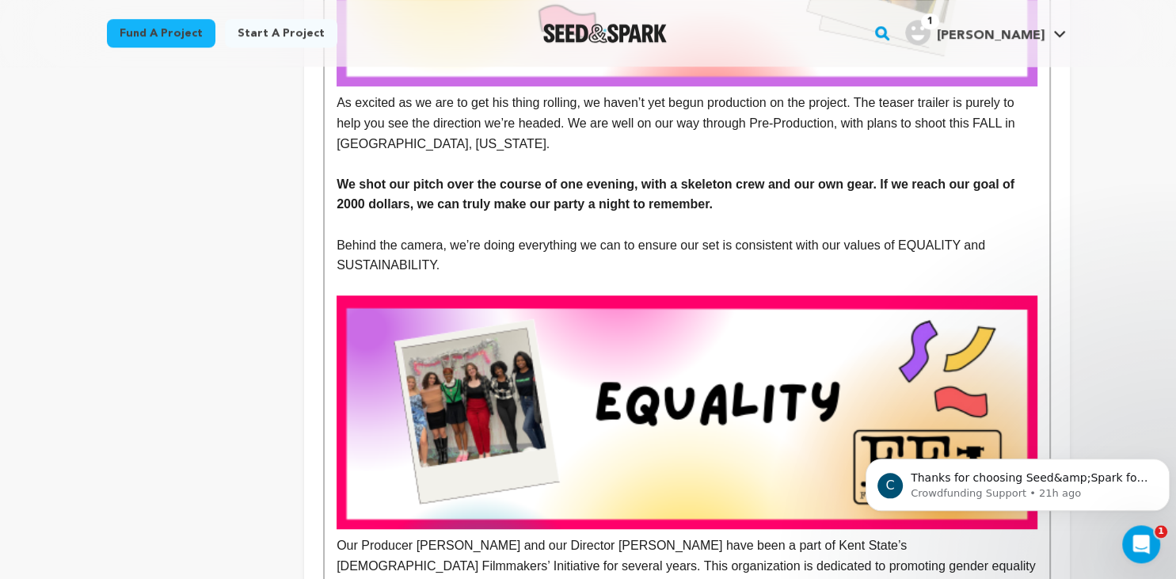
click at [756, 216] on p at bounding box center [687, 225] width 700 height 21
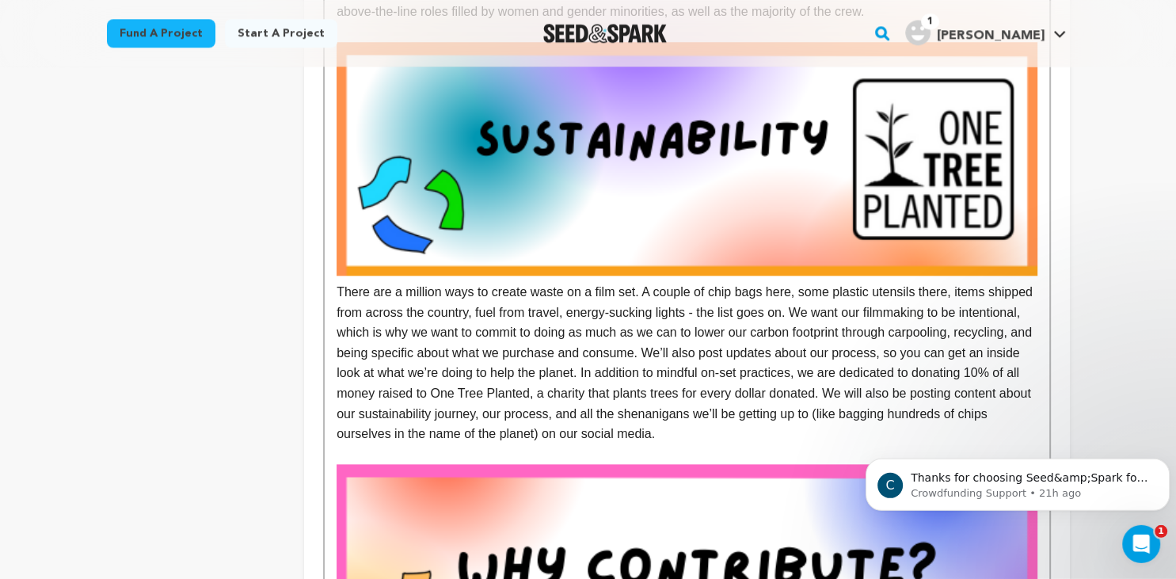
scroll to position [1645, 0]
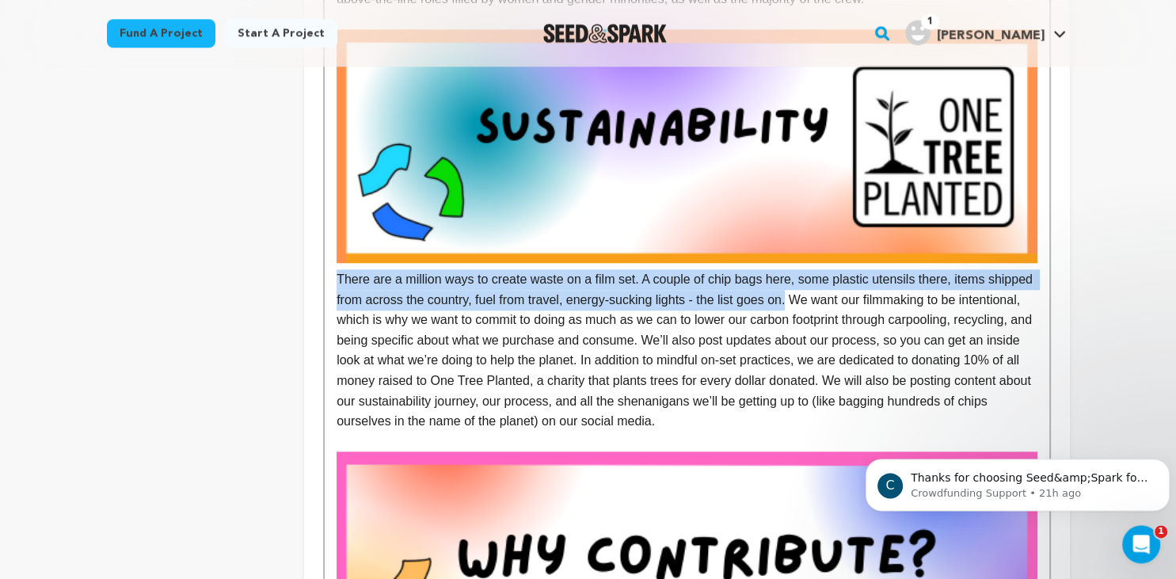
drag, startPoint x: 336, startPoint y: 276, endPoint x: 788, endPoint y: 299, distance: 452.9
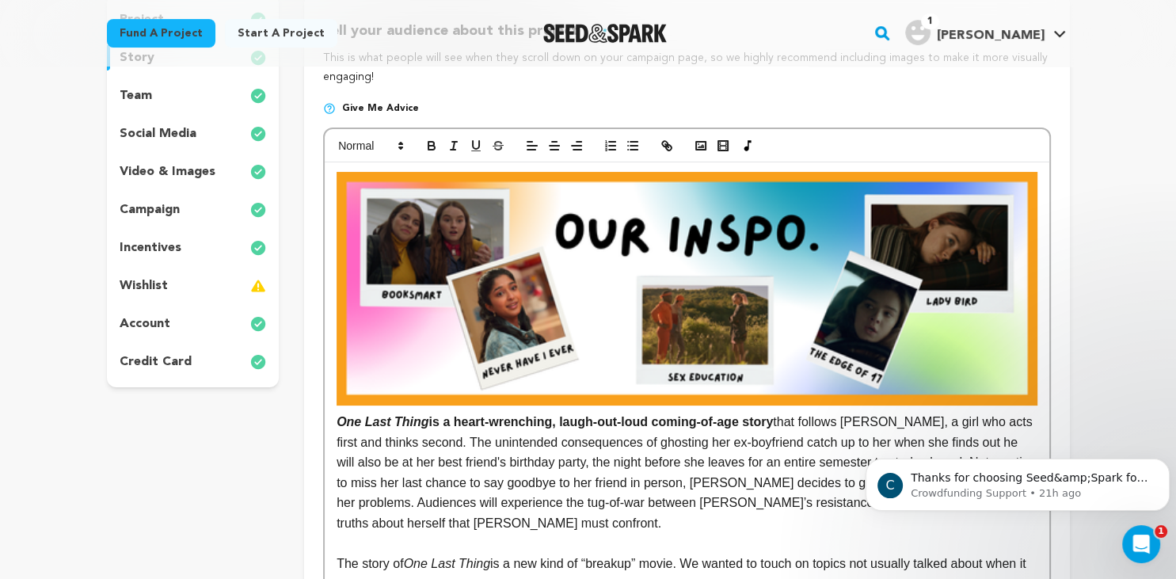
scroll to position [0, 0]
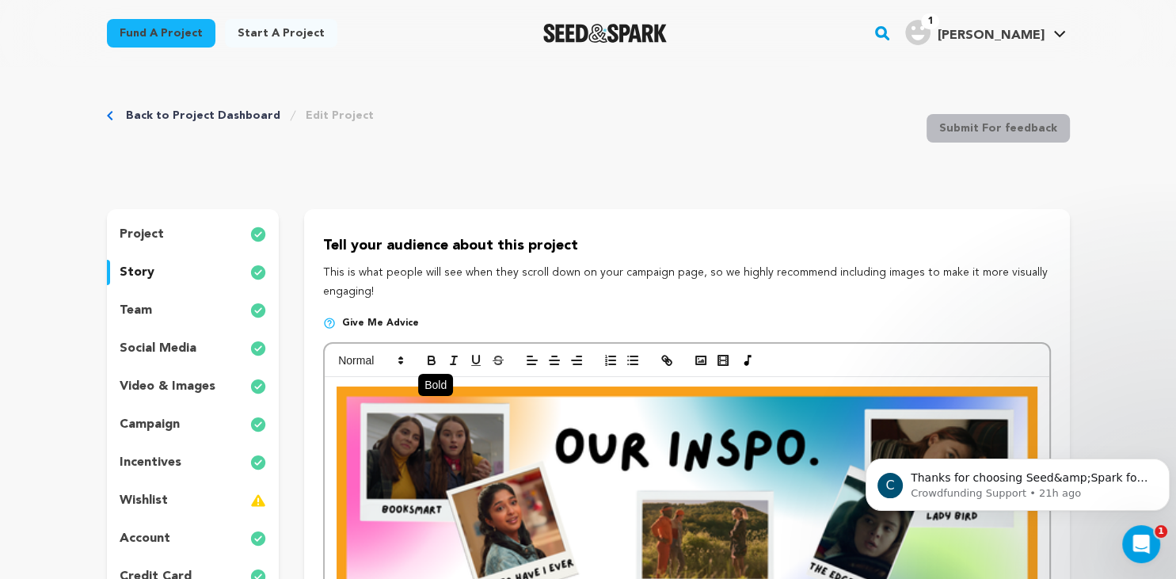
click at [433, 359] on icon "button" at bounding box center [432, 358] width 6 height 4
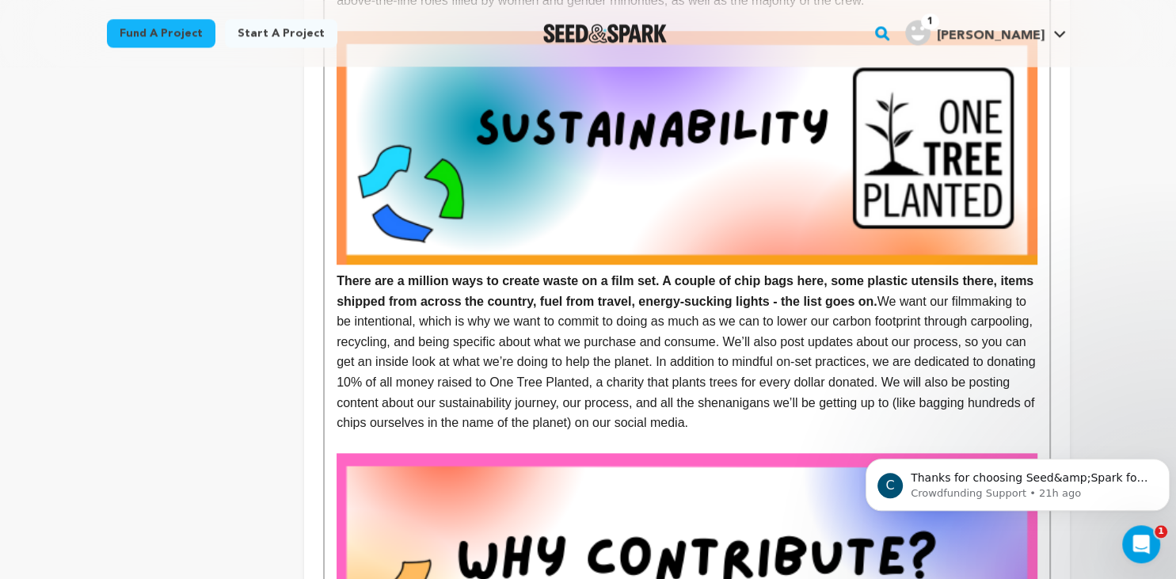
scroll to position [1673, 0]
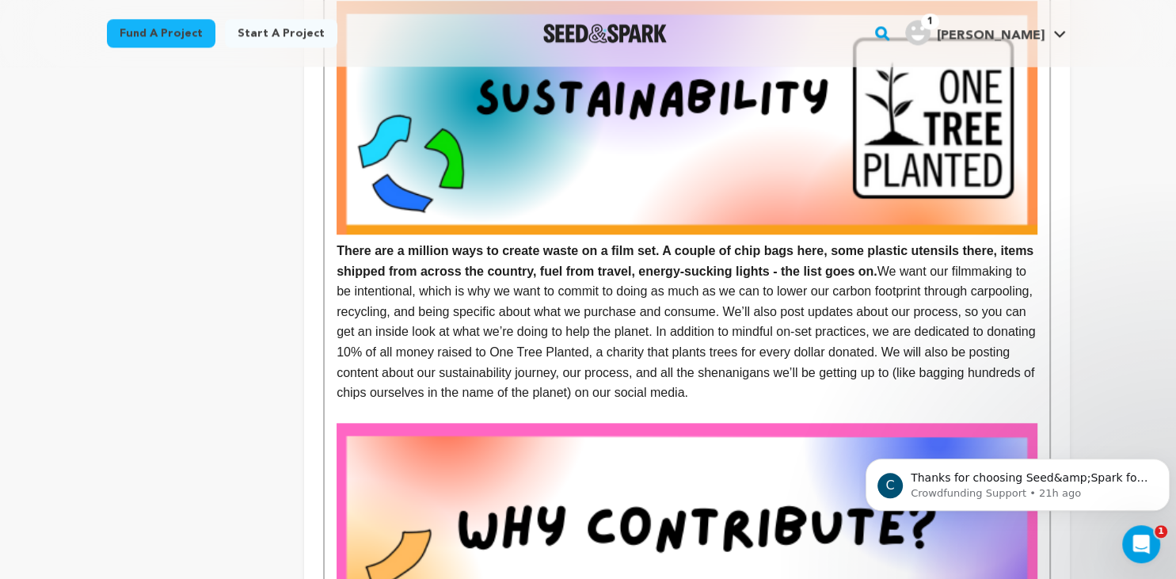
click at [708, 372] on p "There are a million ways to create waste on a film set. A couple of chip bags h…" at bounding box center [687, 202] width 700 height 402
click at [842, 311] on p "There are a million ways to create waste on a film set. A couple of chip bags h…" at bounding box center [687, 202] width 700 height 402
click at [873, 272] on p "There are a million ways to create waste on a film set. A couple of chip bags h…" at bounding box center [687, 202] width 700 height 402
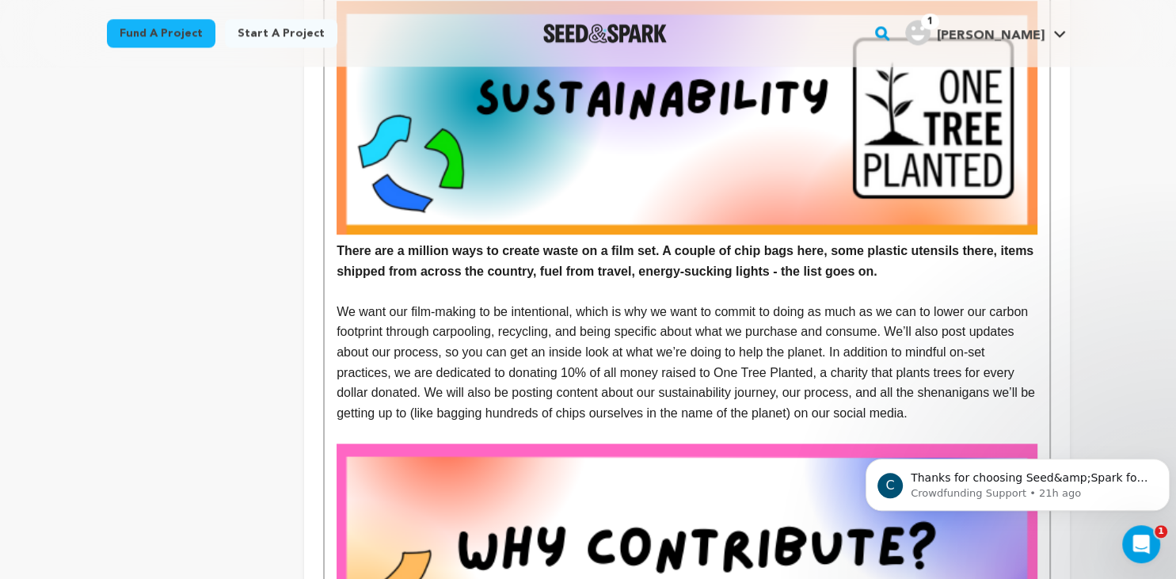
click at [829, 353] on p "We want our film-making to be intentional, which is why we want to commit to do…" at bounding box center [687, 363] width 700 height 122
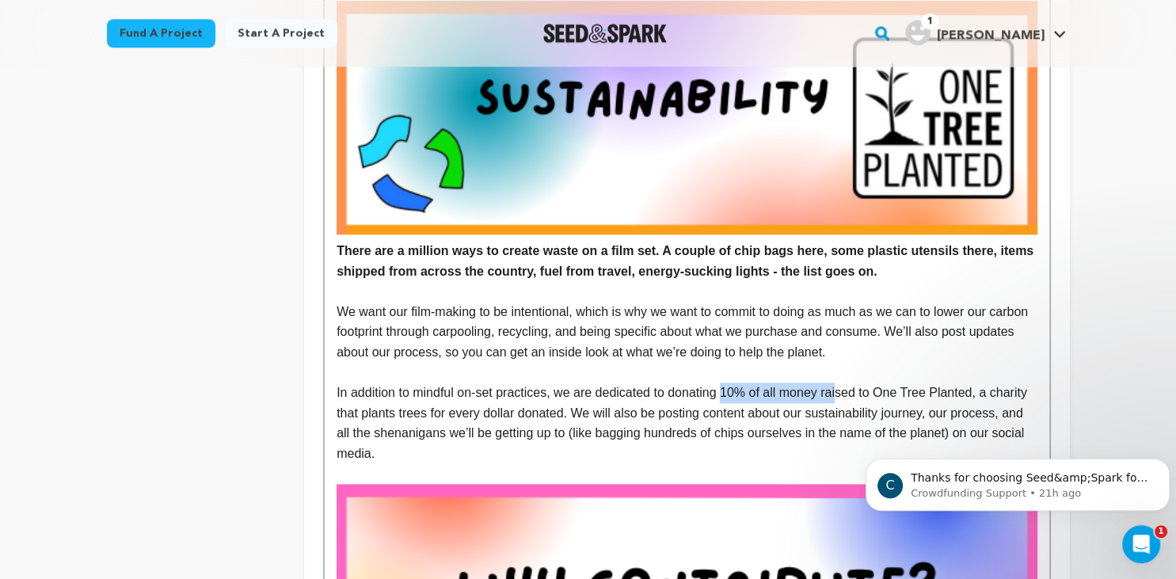
drag, startPoint x: 726, startPoint y: 391, endPoint x: 840, endPoint y: 397, distance: 113.4
click at [840, 397] on p "In addition to mindful on-set practices, we are dedicated to donating 10% of al…" at bounding box center [687, 423] width 700 height 81
drag, startPoint x: 555, startPoint y: 394, endPoint x: 970, endPoint y: 392, distance: 415.1
click at [970, 392] on p "In addition to mindful on-set practices, we are dedicated to donating 10% of al…" at bounding box center [687, 423] width 700 height 81
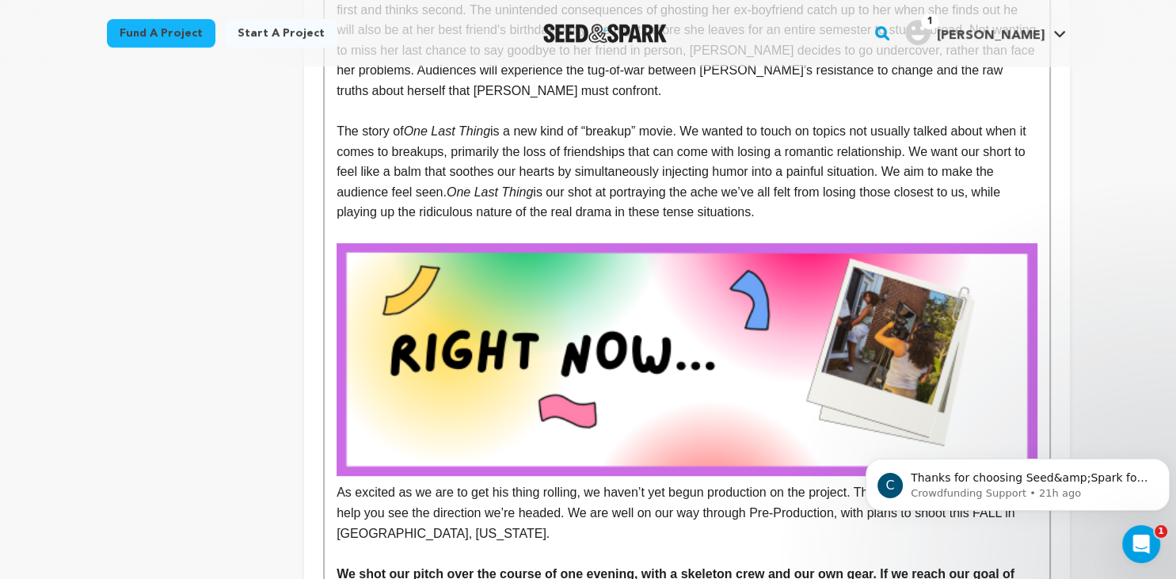
scroll to position [0, 0]
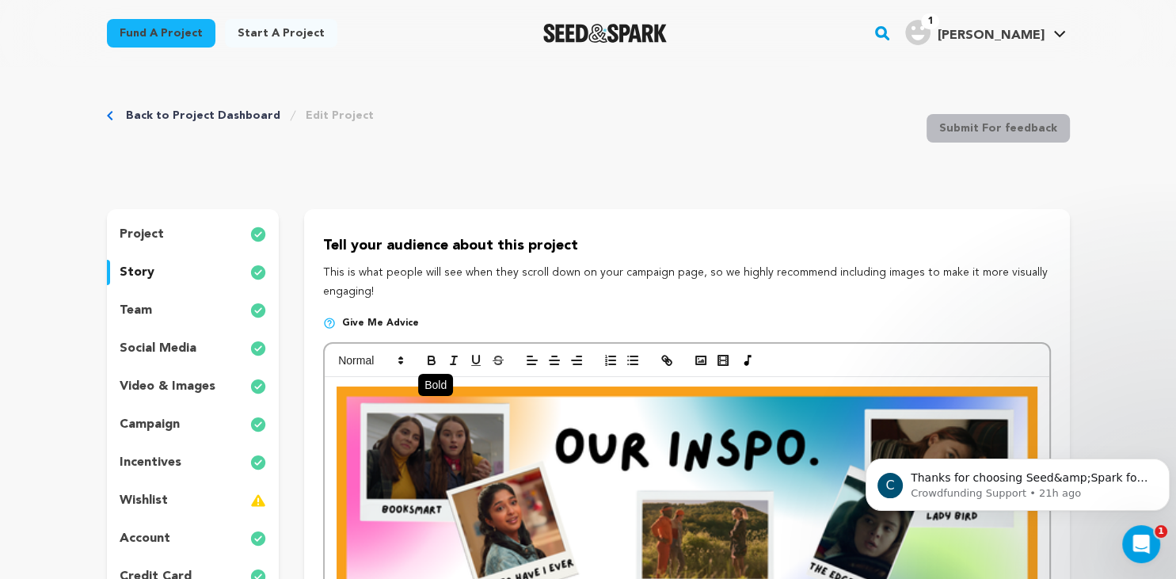
click at [428, 353] on button "button" at bounding box center [432, 360] width 22 height 19
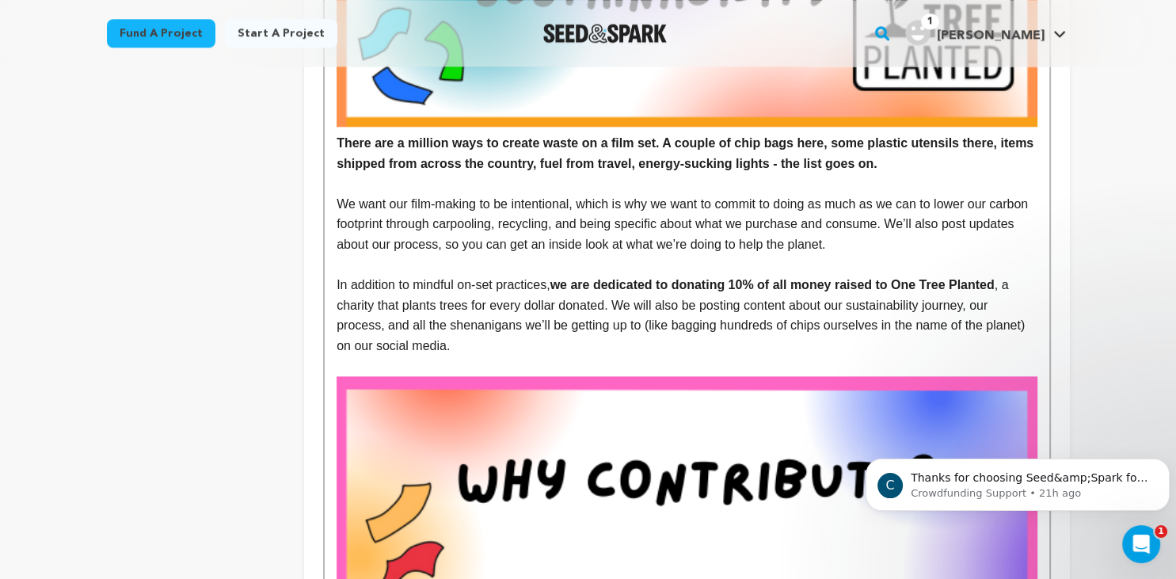
scroll to position [1779, 0]
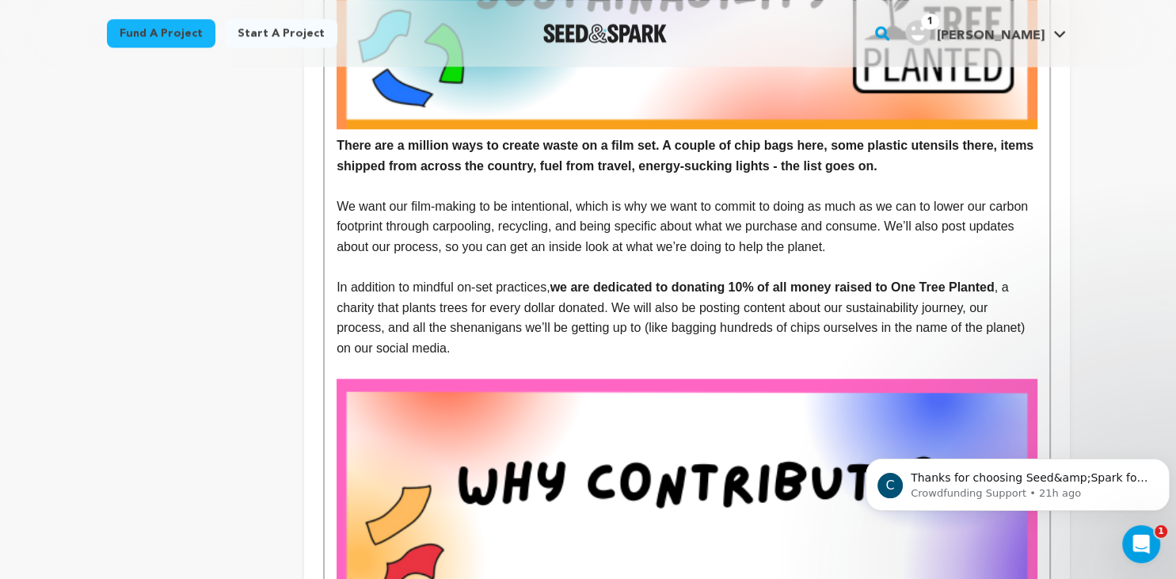
click at [486, 306] on p "In addition to mindful on-set practices, we are dedicated to donating 10% of al…" at bounding box center [687, 317] width 700 height 81
drag, startPoint x: 337, startPoint y: 204, endPoint x: 575, endPoint y: 208, distance: 238.5
click at [575, 208] on p "We want our film-making to be intentional, which is why we want to commit to do…" at bounding box center [687, 226] width 700 height 61
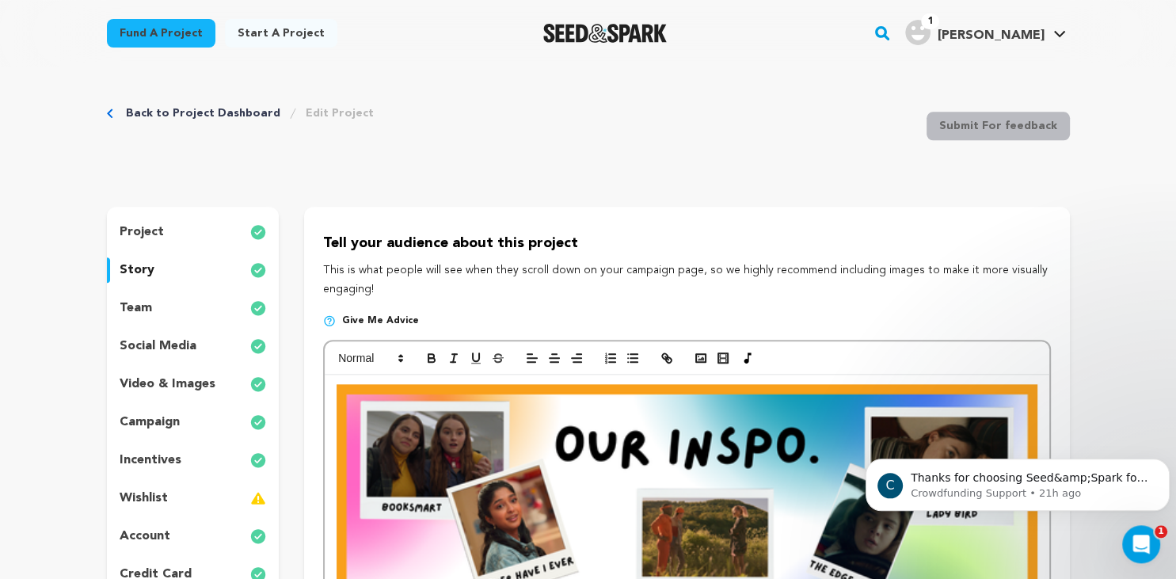
scroll to position [0, 0]
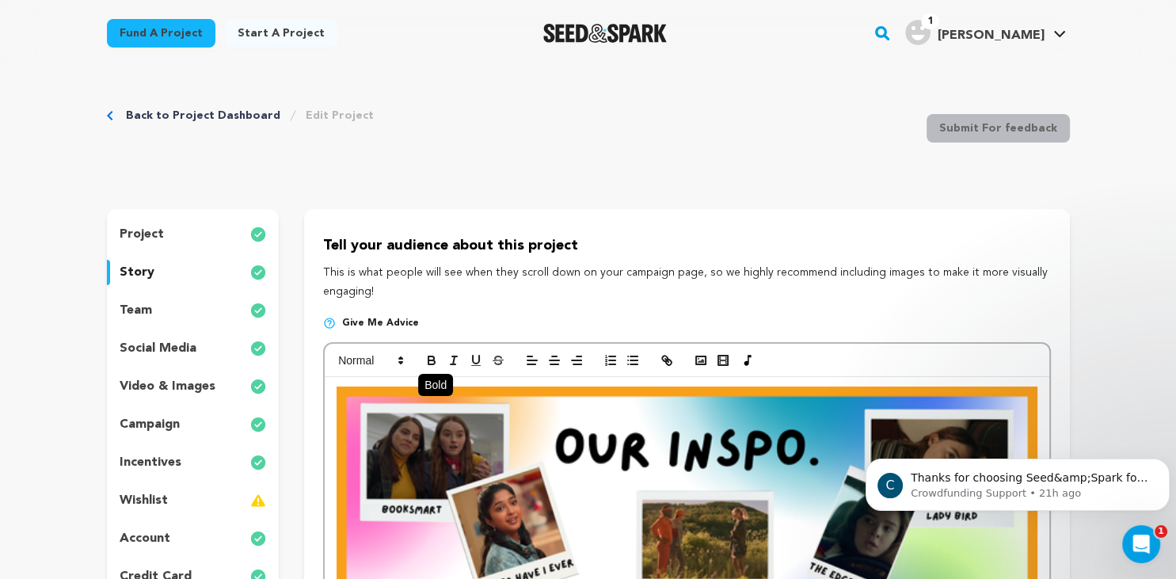
click at [427, 353] on button "button" at bounding box center [432, 360] width 22 height 19
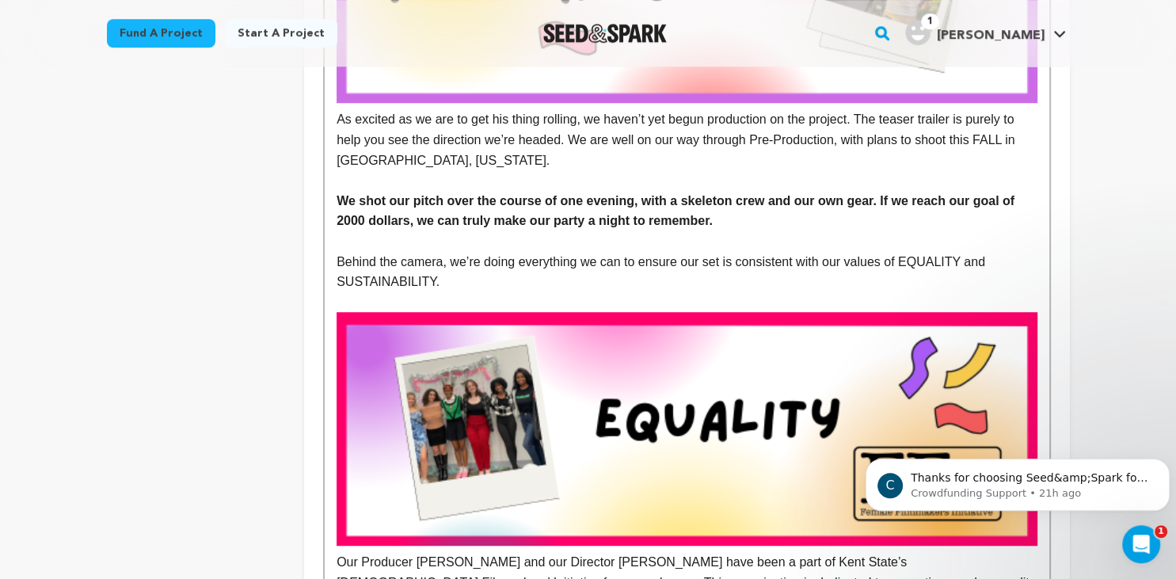
scroll to position [982, 0]
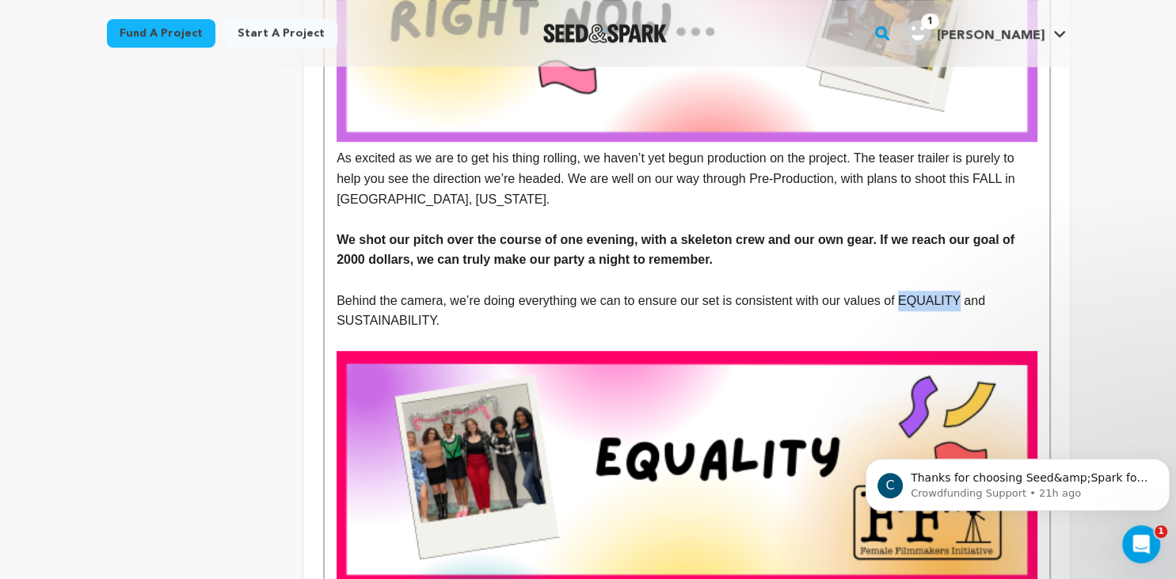
drag, startPoint x: 894, startPoint y: 302, endPoint x: 949, endPoint y: 304, distance: 55.5
click at [949, 304] on p "Behind the camera, we’re doing everything we can to ensure our set is consisten…" at bounding box center [687, 311] width 700 height 40
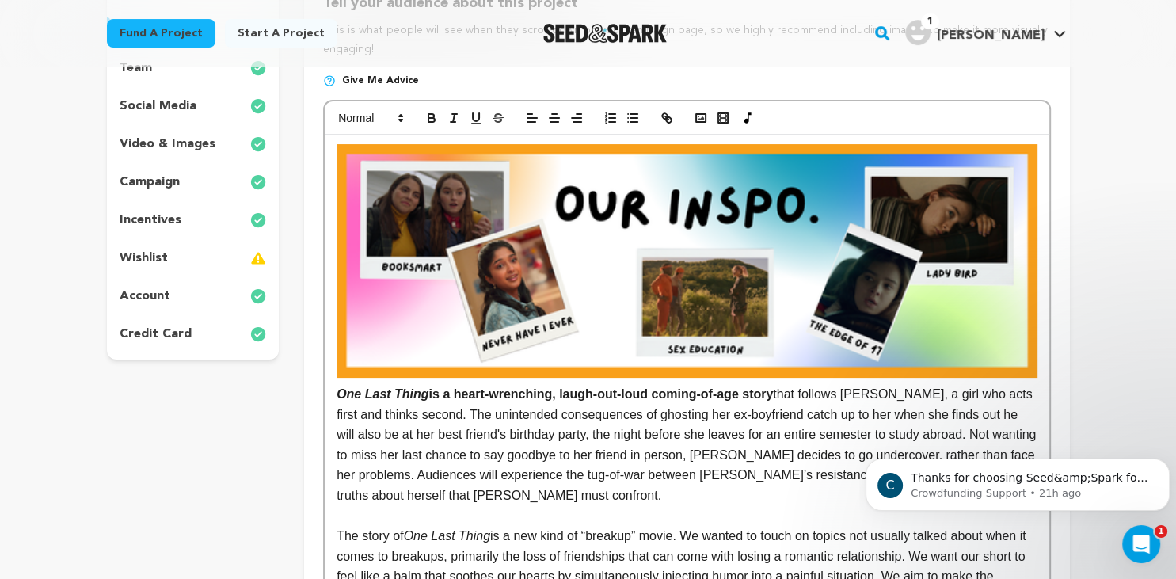
scroll to position [0, 0]
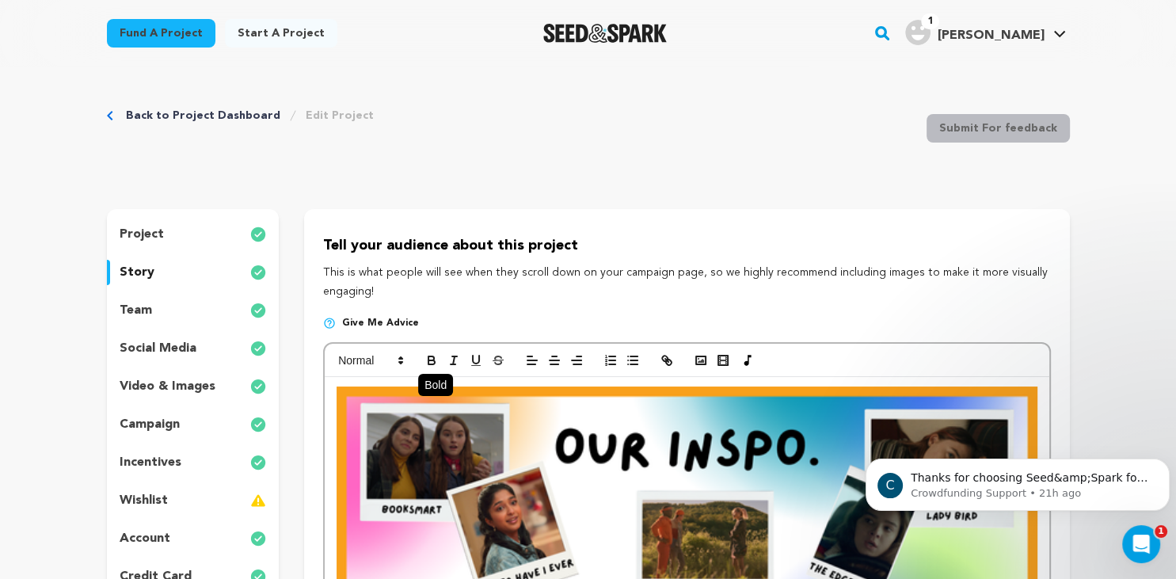
click at [426, 353] on button "button" at bounding box center [432, 360] width 22 height 19
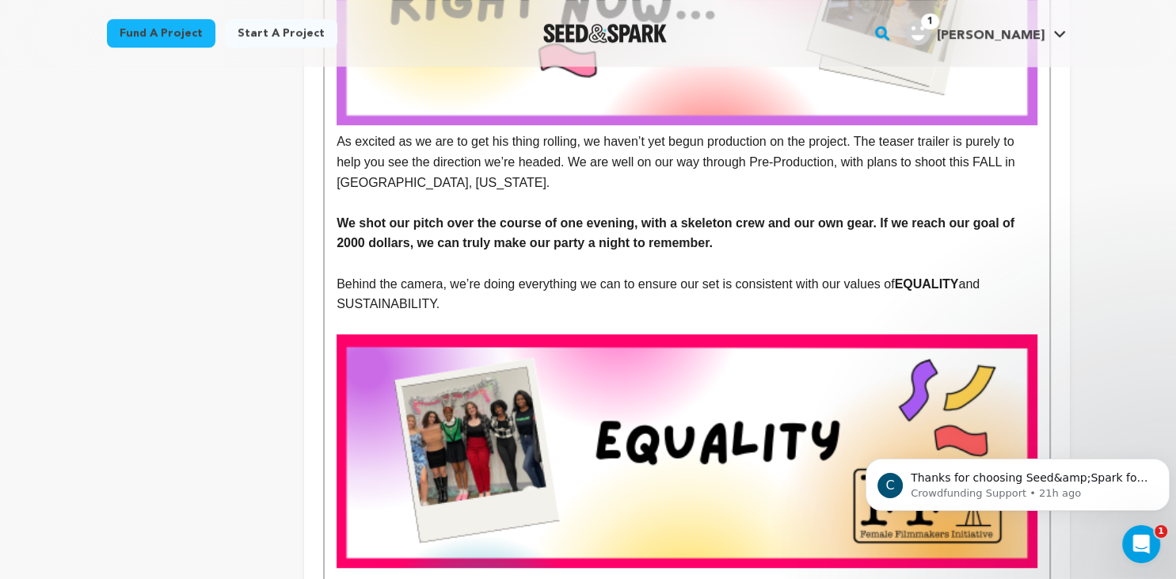
scroll to position [992, 0]
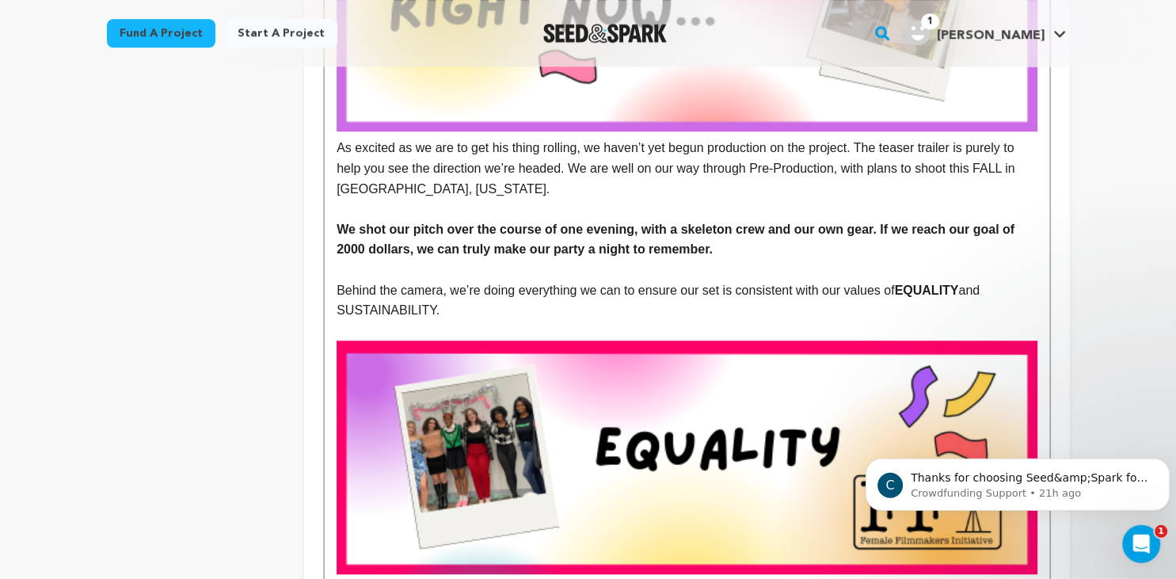
drag, startPoint x: 337, startPoint y: 313, endPoint x: 431, endPoint y: 313, distance: 94.3
click at [431, 312] on p "Behind the camera, we’re doing everything we can to ensure our set is consisten…" at bounding box center [687, 300] width 700 height 40
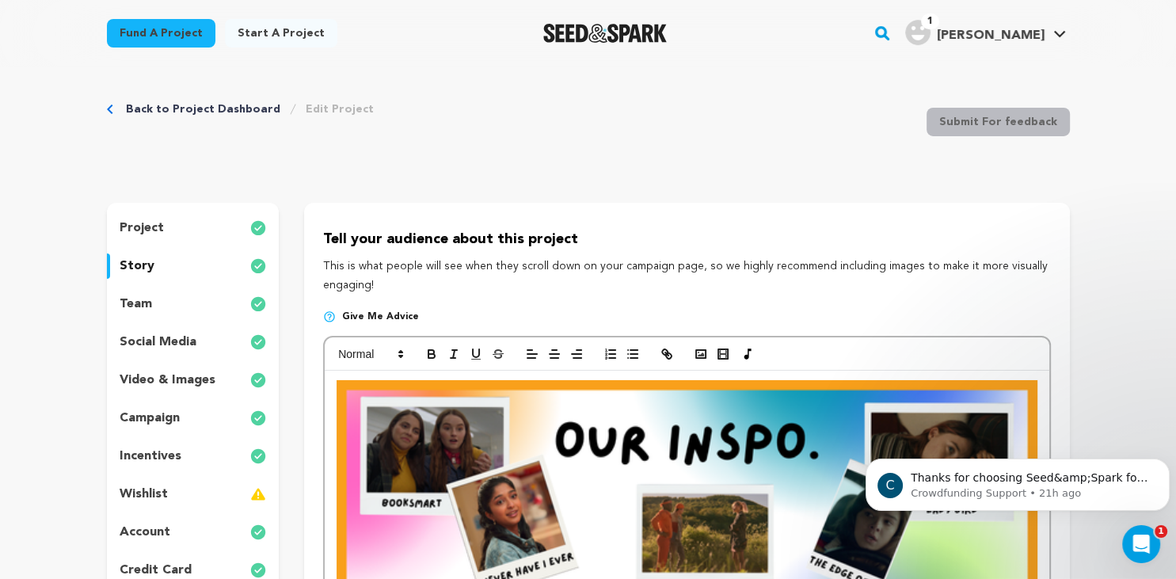
scroll to position [0, 0]
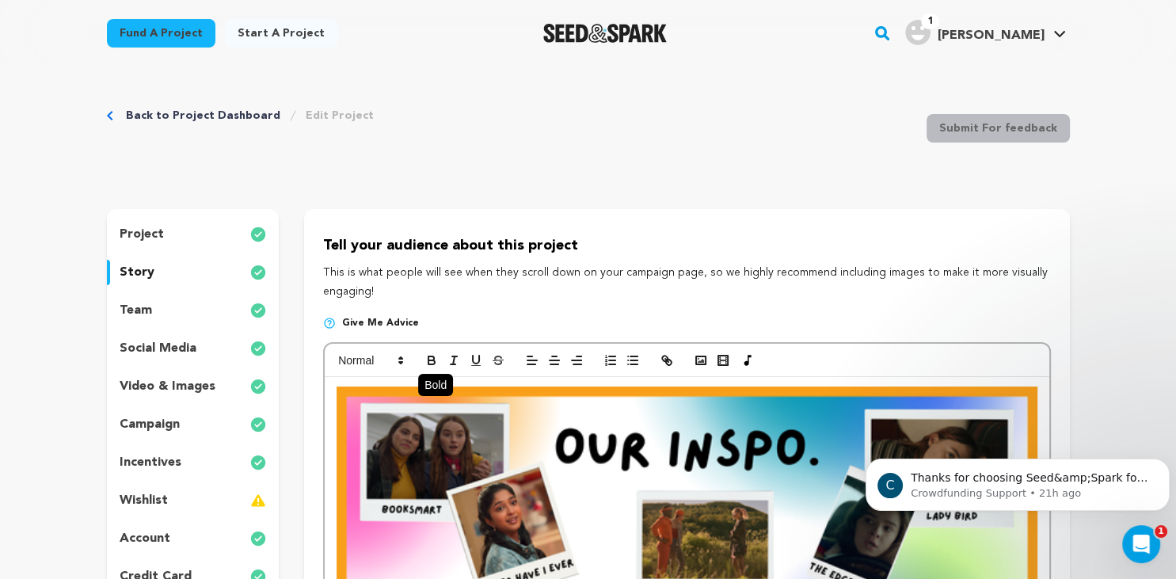
click at [425, 356] on icon "button" at bounding box center [432, 360] width 14 height 14
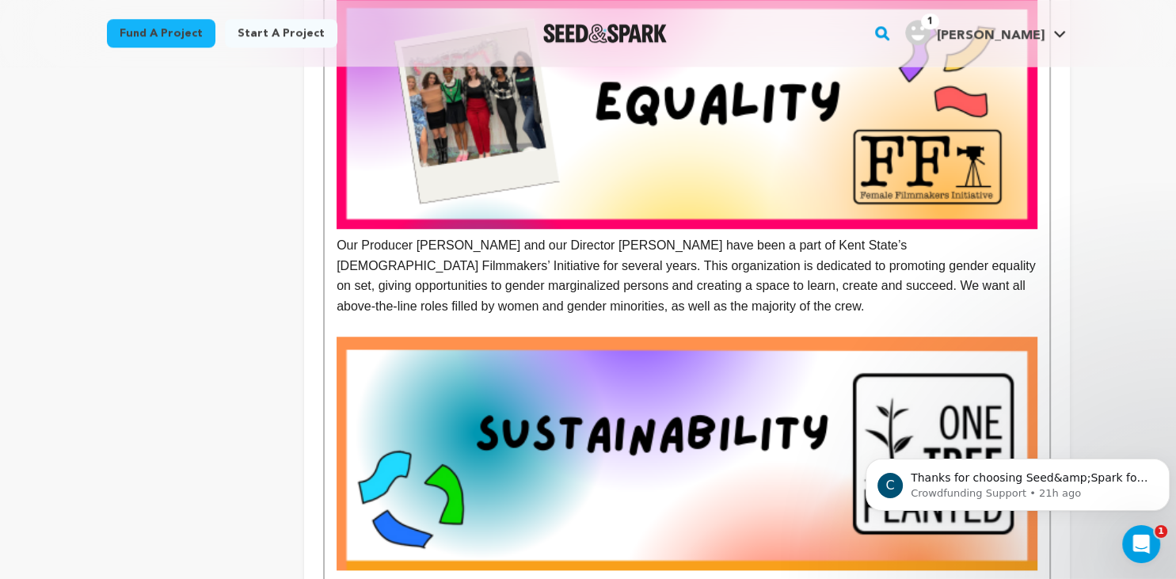
scroll to position [1332, 0]
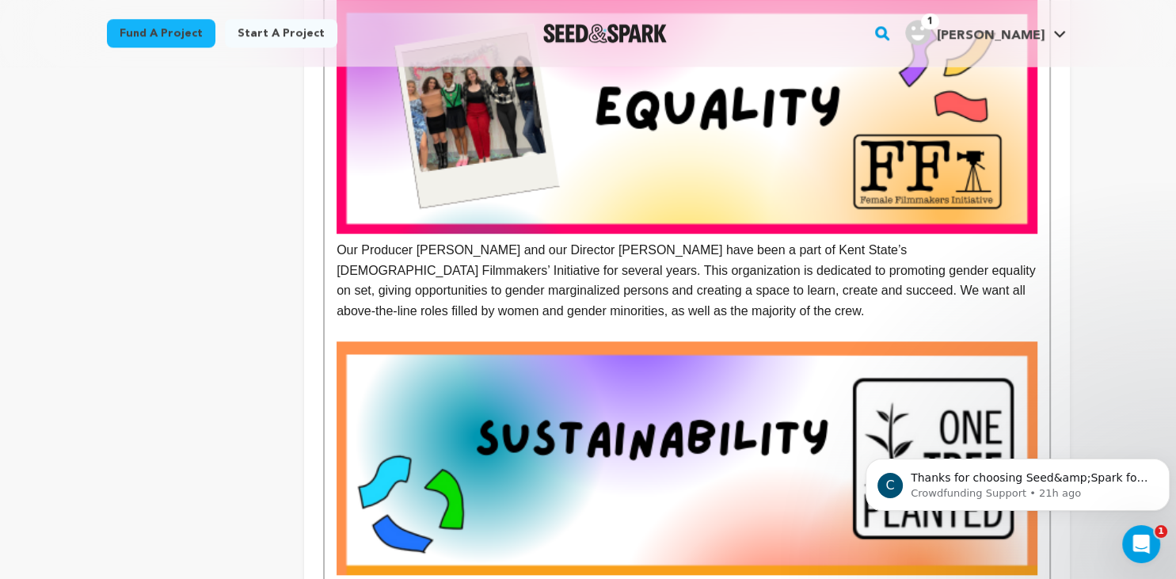
click at [333, 254] on div "One Last Thing is a heart-wrenching, laugh-out-loud coming-of-age story that fo…" at bounding box center [687, 181] width 724 height 2273
click at [664, 313] on p "Our Producer [PERSON_NAME] and our Director [PERSON_NAME] have been a part of K…" at bounding box center [687, 280] width 700 height 81
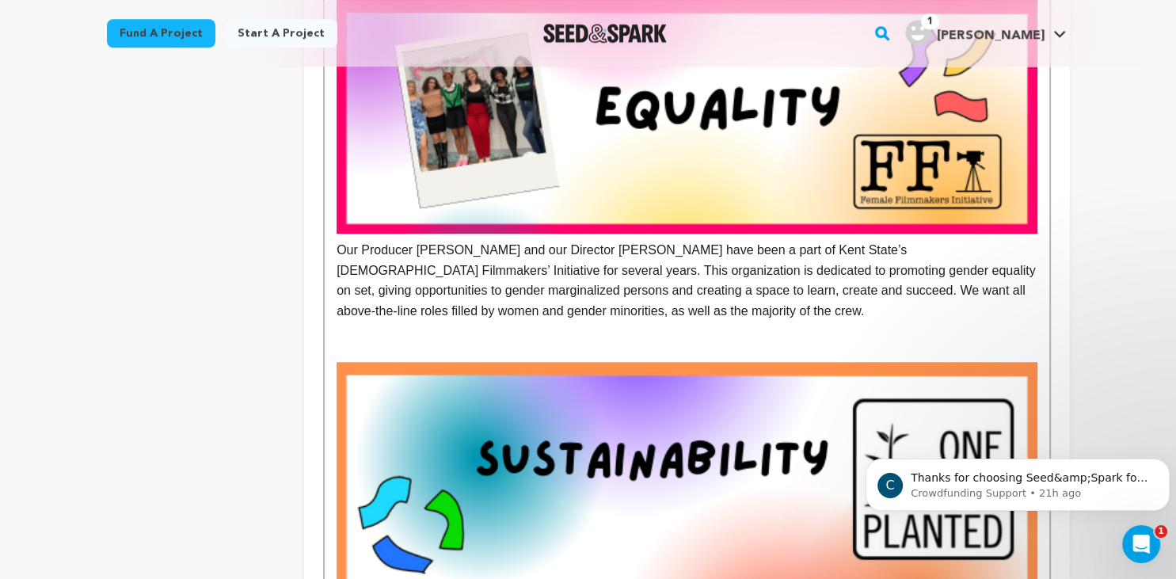
click at [335, 250] on div "One Last Thing is a heart-wrenching, laugh-out-loud coming-of-age story that fo…" at bounding box center [687, 191] width 724 height 2293
click at [425, 340] on p at bounding box center [687, 332] width 700 height 21
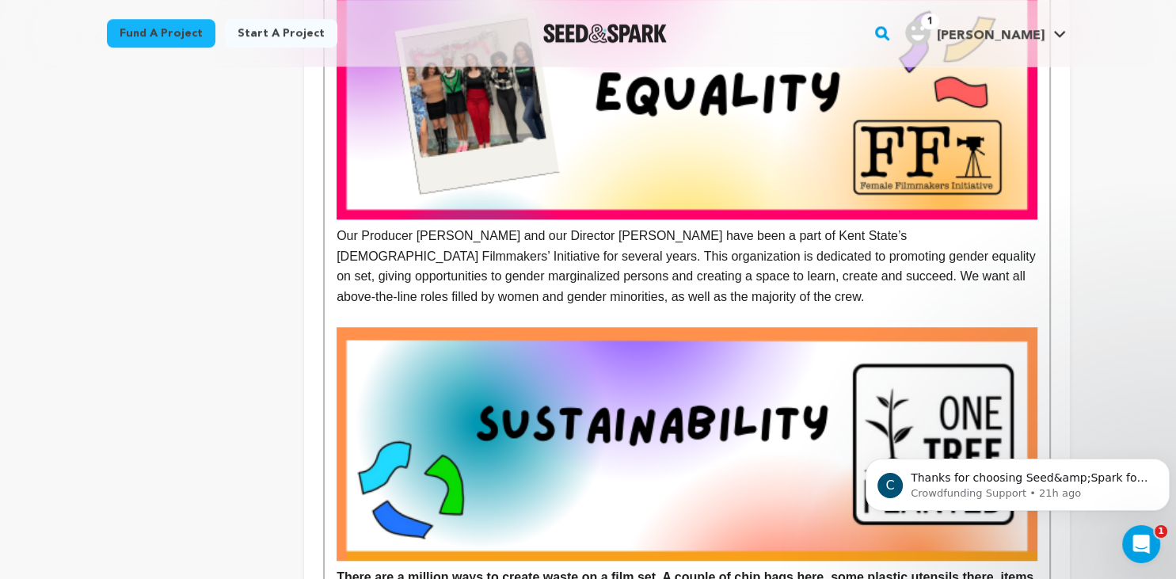
scroll to position [1321, 0]
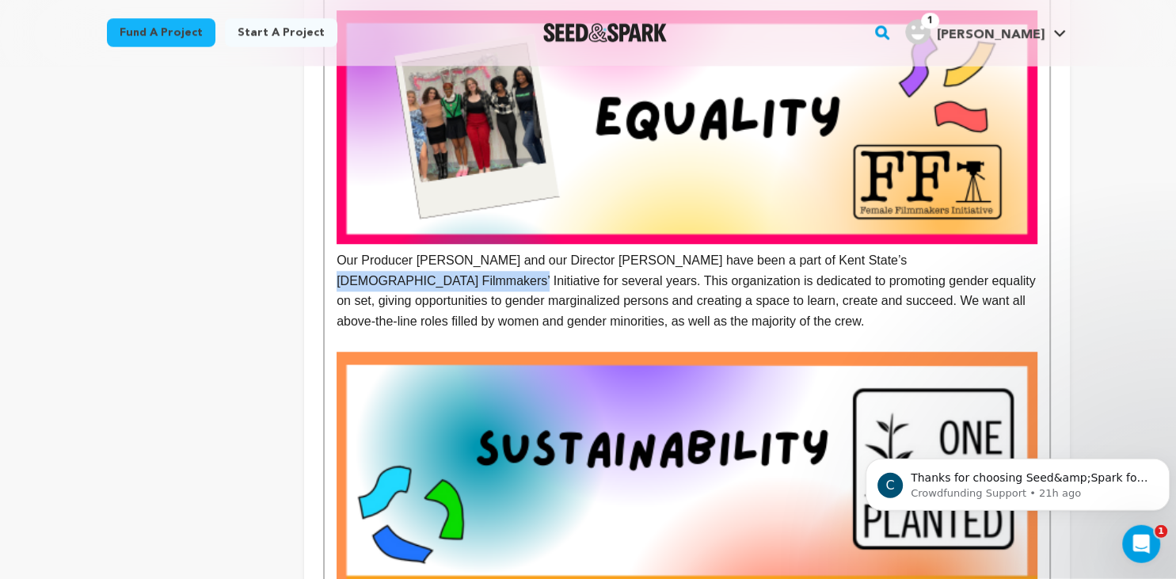
drag, startPoint x: 846, startPoint y: 263, endPoint x: 1006, endPoint y: 265, distance: 160.0
click at [1006, 265] on p "Our Producer [PERSON_NAME] and our Director [PERSON_NAME] have been a part of K…" at bounding box center [687, 291] width 700 height 81
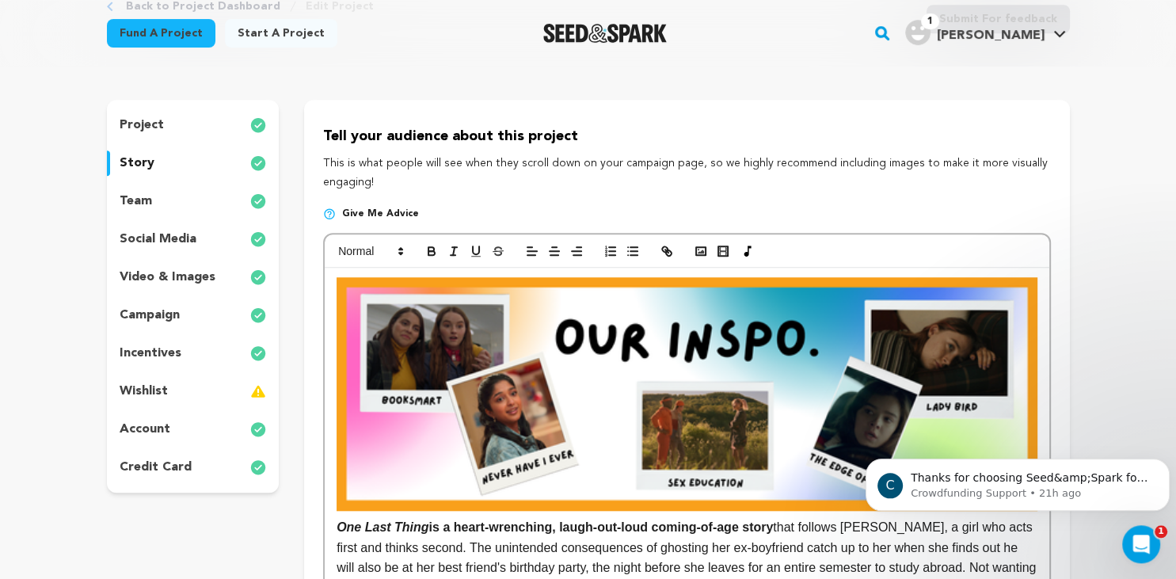
scroll to position [0, 0]
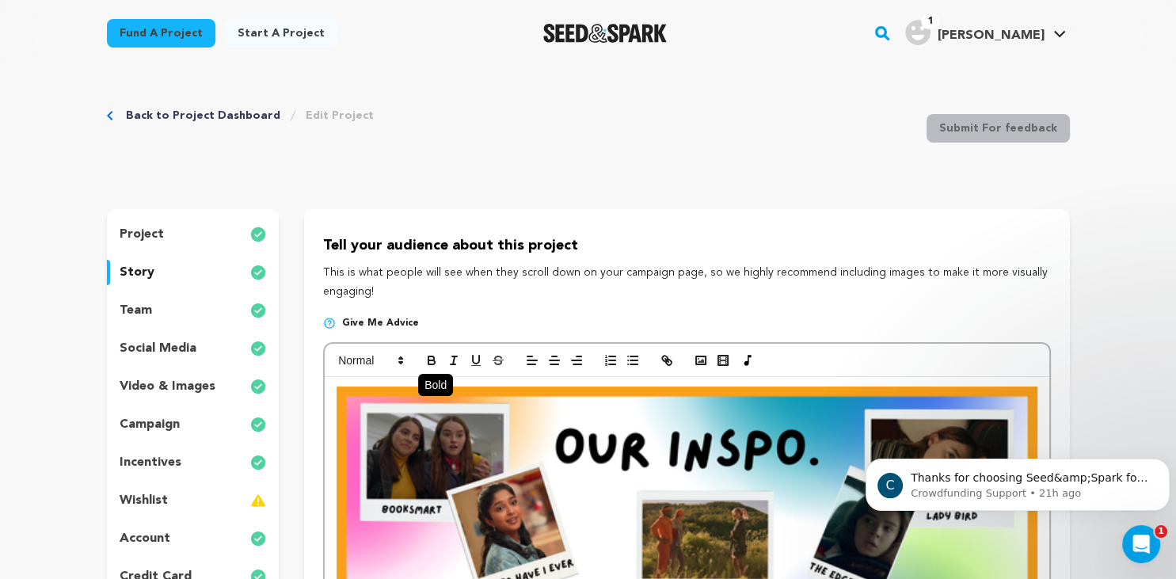
click at [430, 359] on icon "button" at bounding box center [432, 360] width 14 height 14
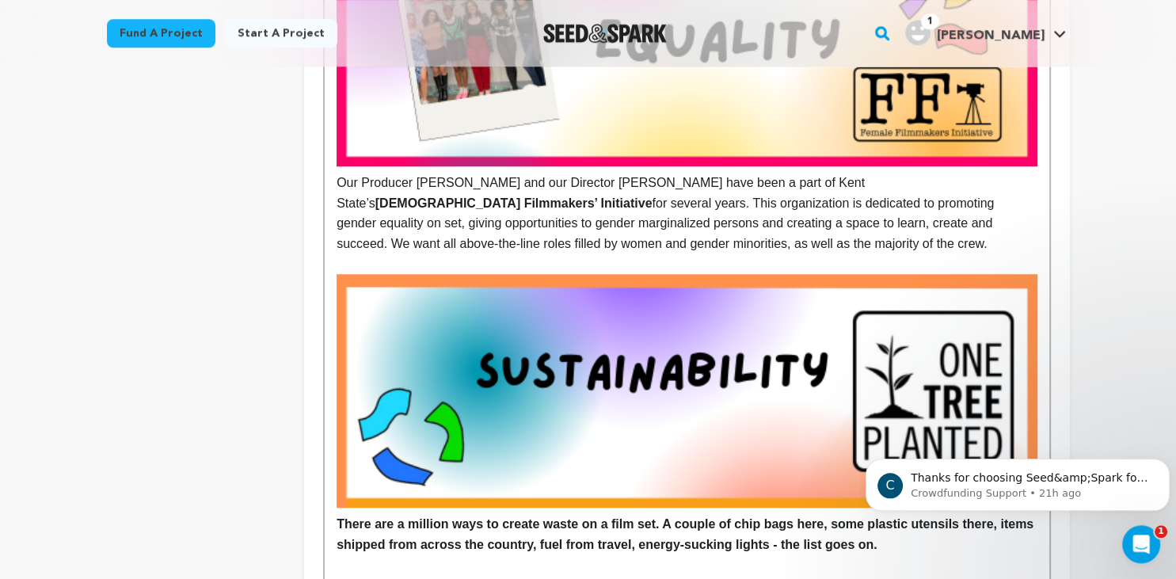
scroll to position [1483, 0]
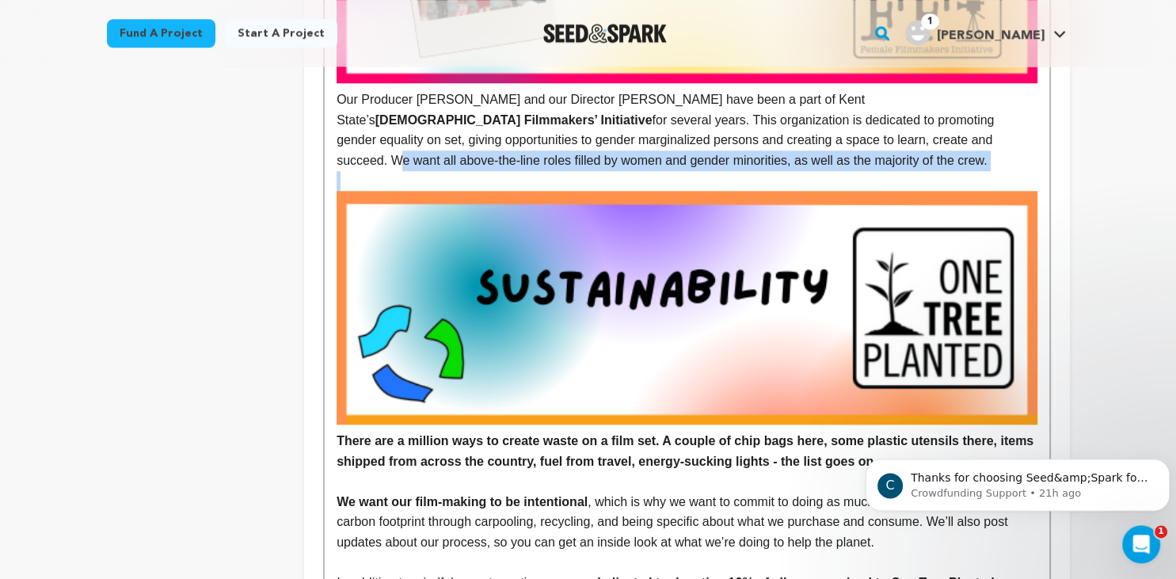
drag, startPoint x: 742, startPoint y: 142, endPoint x: 605, endPoint y: 172, distance: 139.5
click at [605, 172] on div "One Last Thing is a heart-wrenching, laugh-out-loud coming-of-age story that fo…" at bounding box center [687, 30] width 724 height 2273
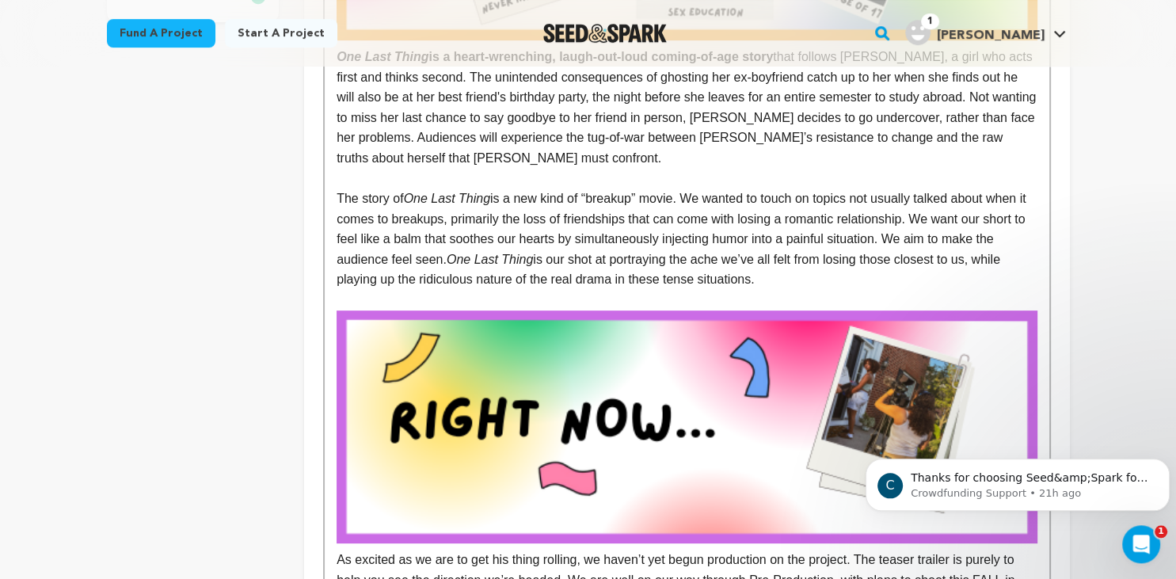
scroll to position [0, 0]
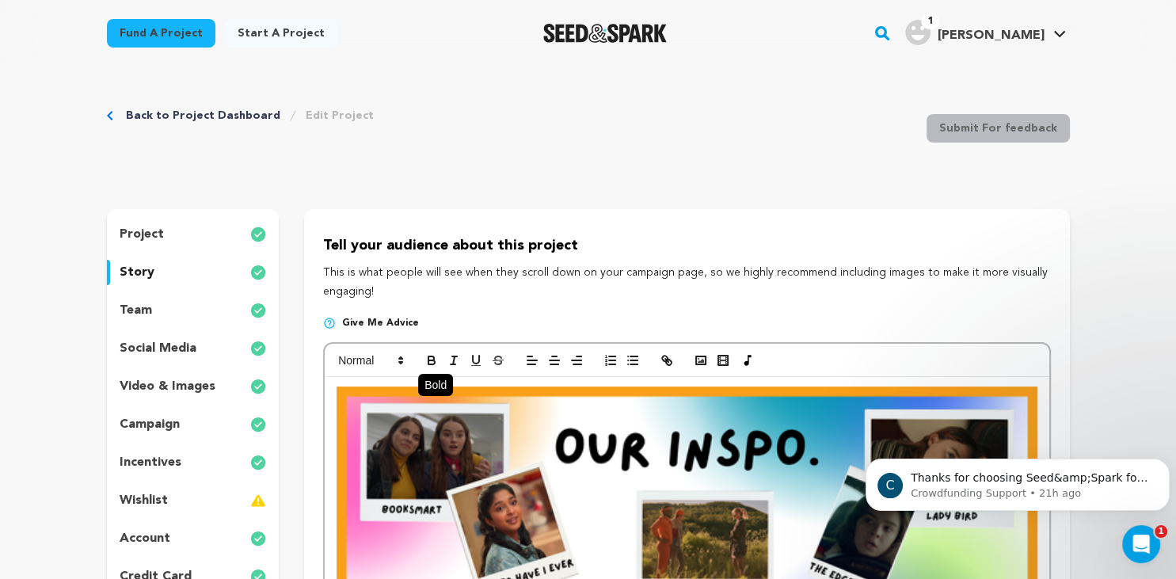
click at [432, 358] on icon "button" at bounding box center [432, 360] width 14 height 14
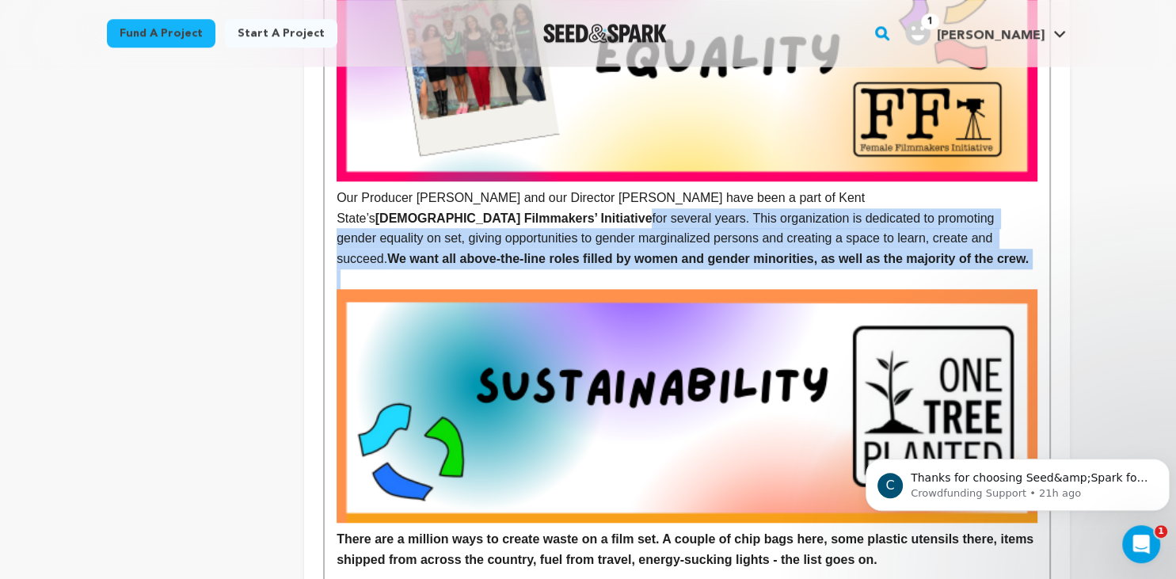
scroll to position [1400, 0]
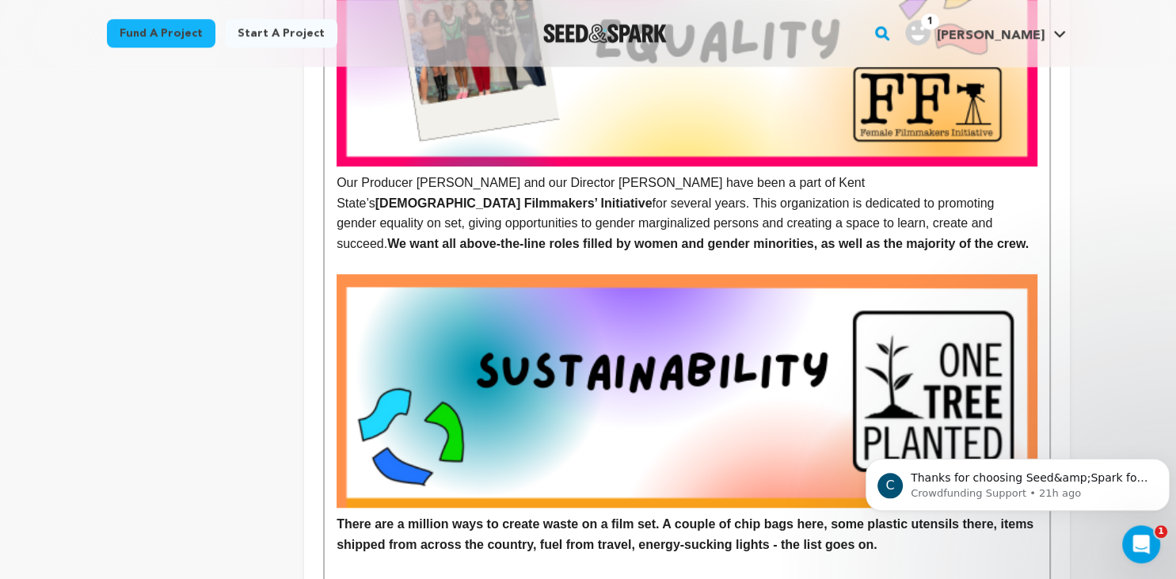
click at [697, 195] on p "Our Producer [PERSON_NAME] and our Director [PERSON_NAME] have been a part of K…" at bounding box center [687, 213] width 700 height 81
click at [704, 228] on p "Our Producer [PERSON_NAME] and our Director [PERSON_NAME] have been a part of K…" at bounding box center [687, 213] width 700 height 81
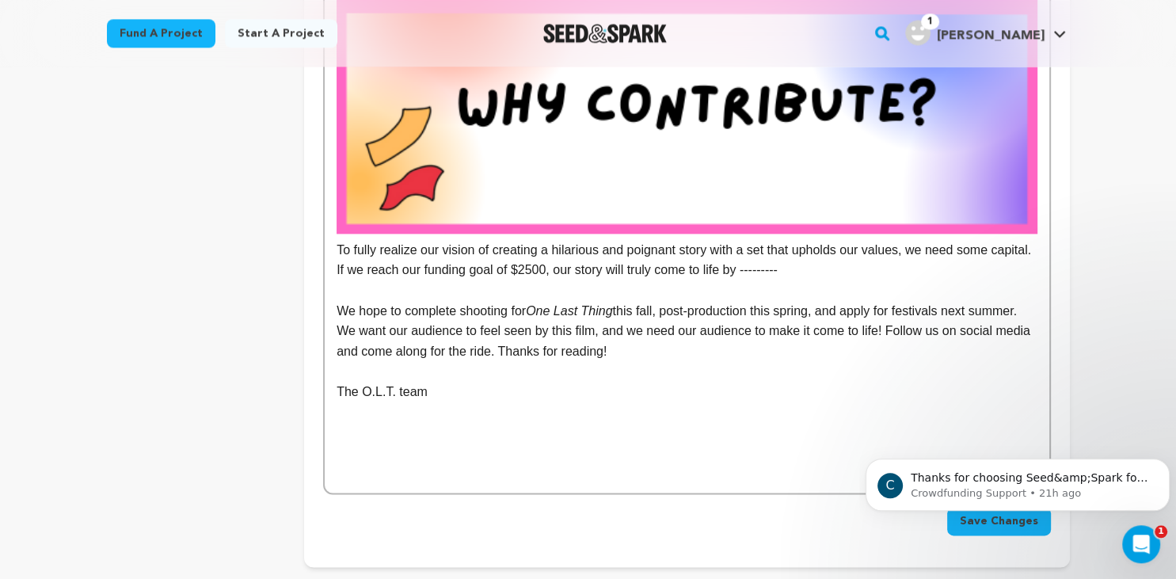
scroll to position [2158, 0]
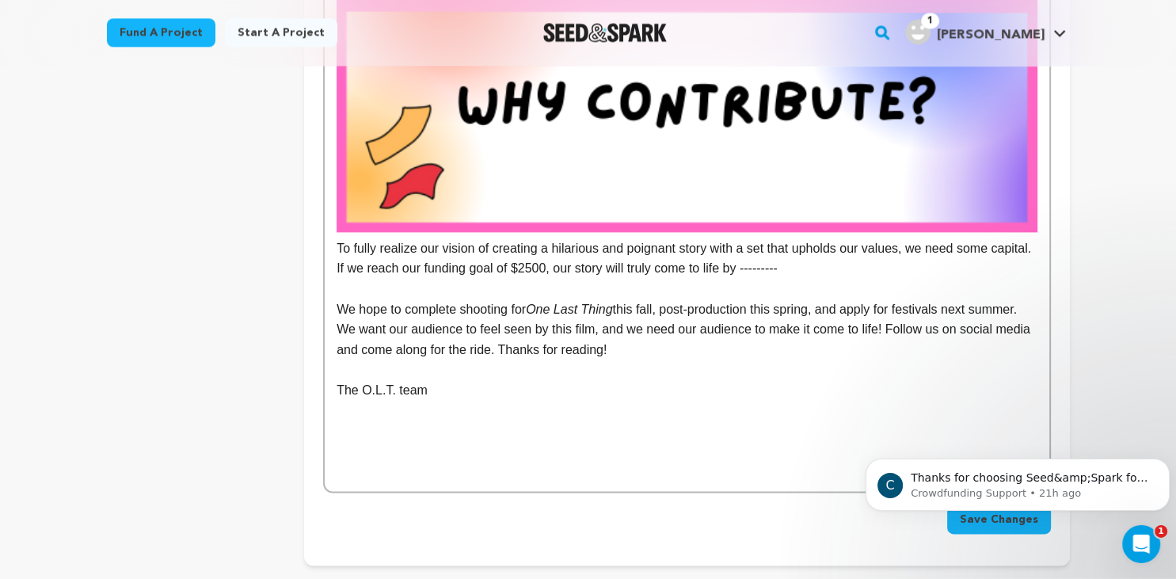
click at [532, 274] on p "To fully realize our vision of creating a hilarious and poignant story with a s…" at bounding box center [687, 139] width 700 height 280
click at [595, 345] on p "We hope to complete shooting for One Last Thing this fall, post-production this…" at bounding box center [687, 330] width 700 height 61
click at [629, 357] on p "We hope to complete shooting for One Last Thing this fall, post-production this…" at bounding box center [687, 330] width 700 height 61
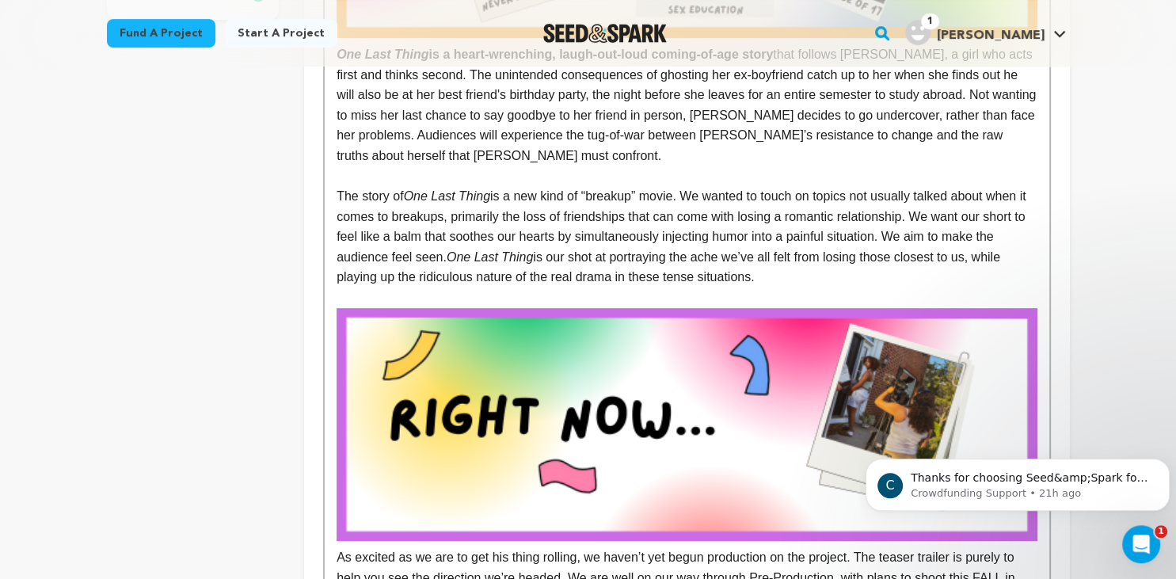
scroll to position [597, 0]
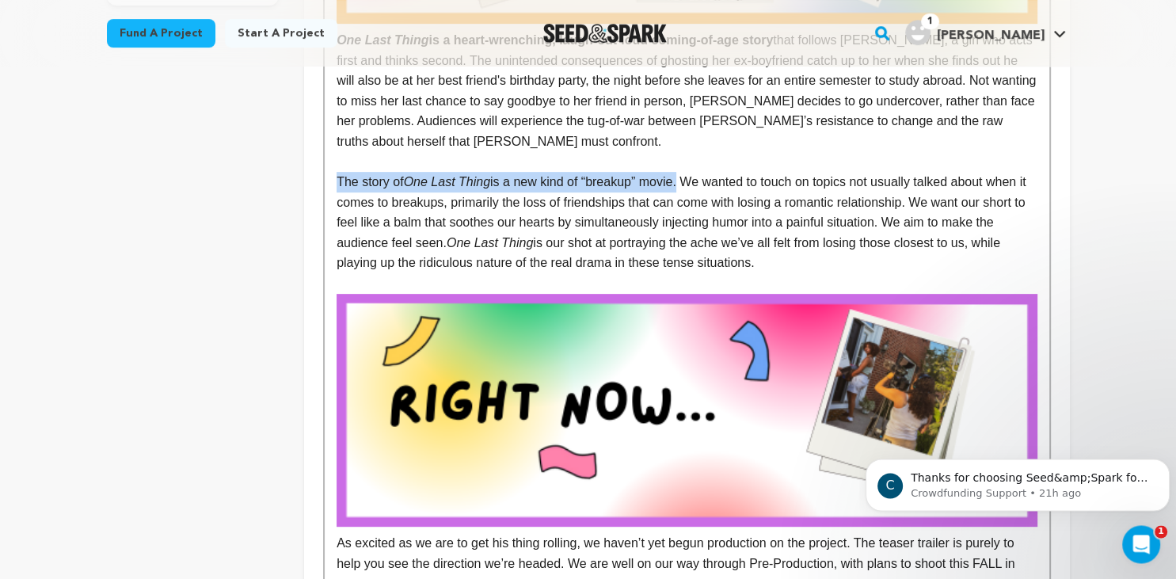
drag, startPoint x: 333, startPoint y: 184, endPoint x: 677, endPoint y: 184, distance: 343.8
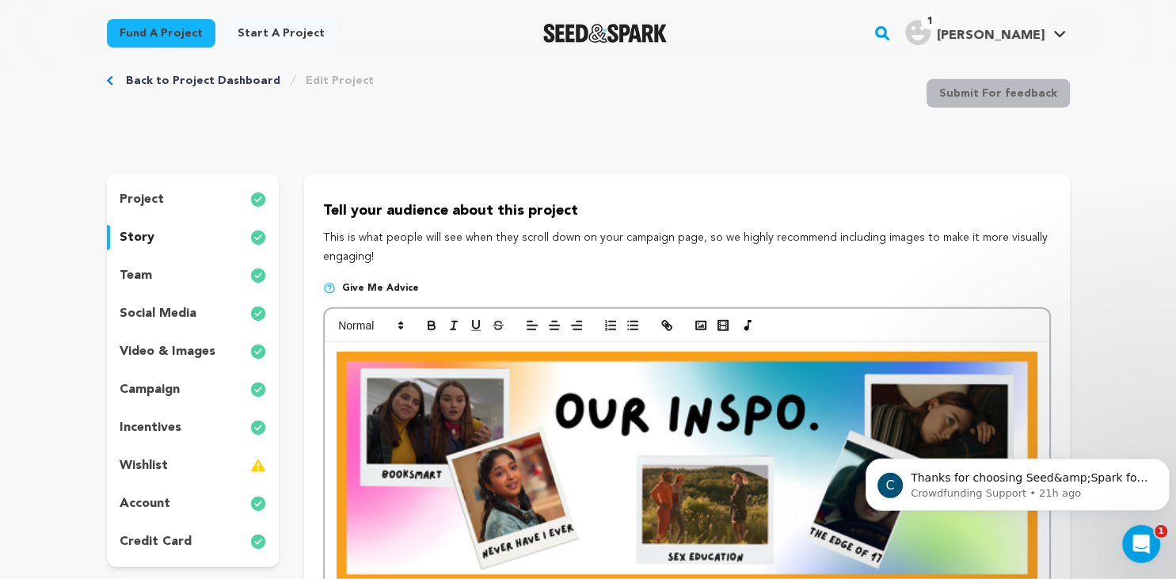
scroll to position [0, 0]
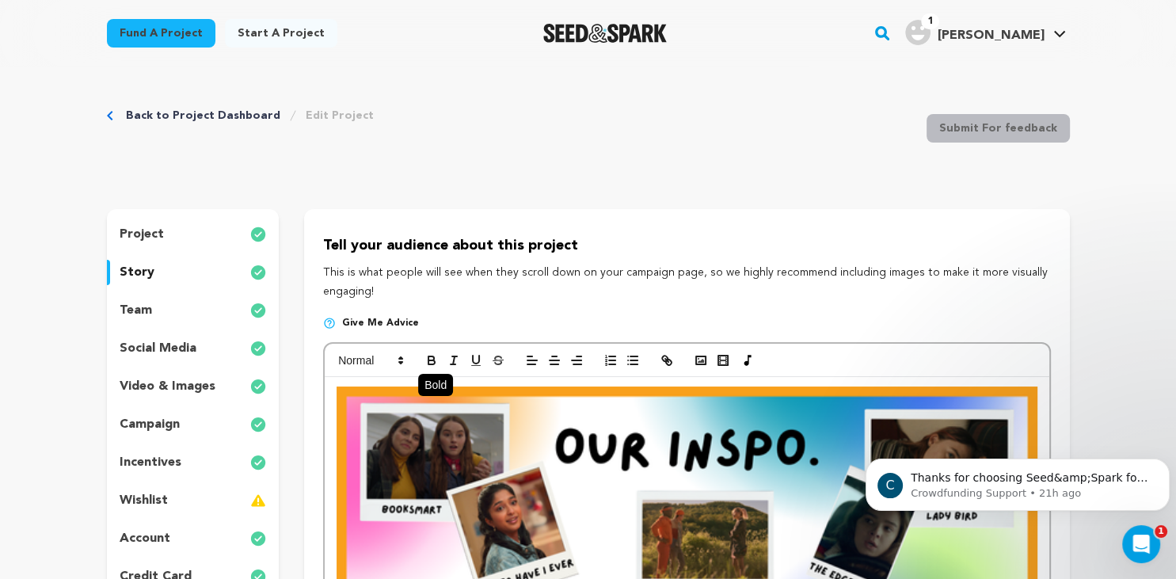
click at [429, 359] on icon "button" at bounding box center [432, 360] width 14 height 14
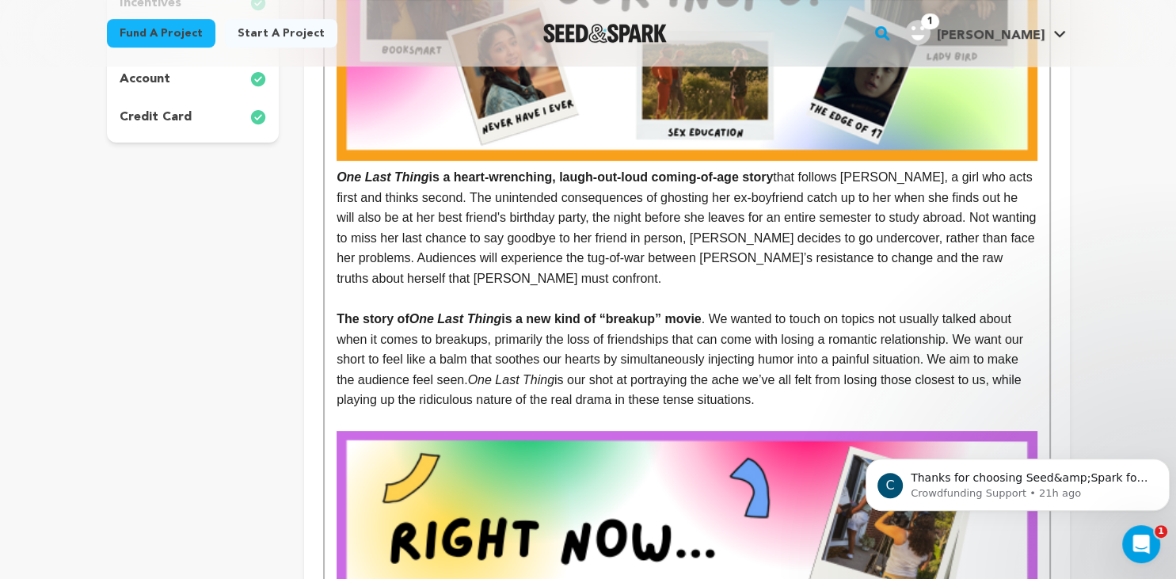
scroll to position [440, 0]
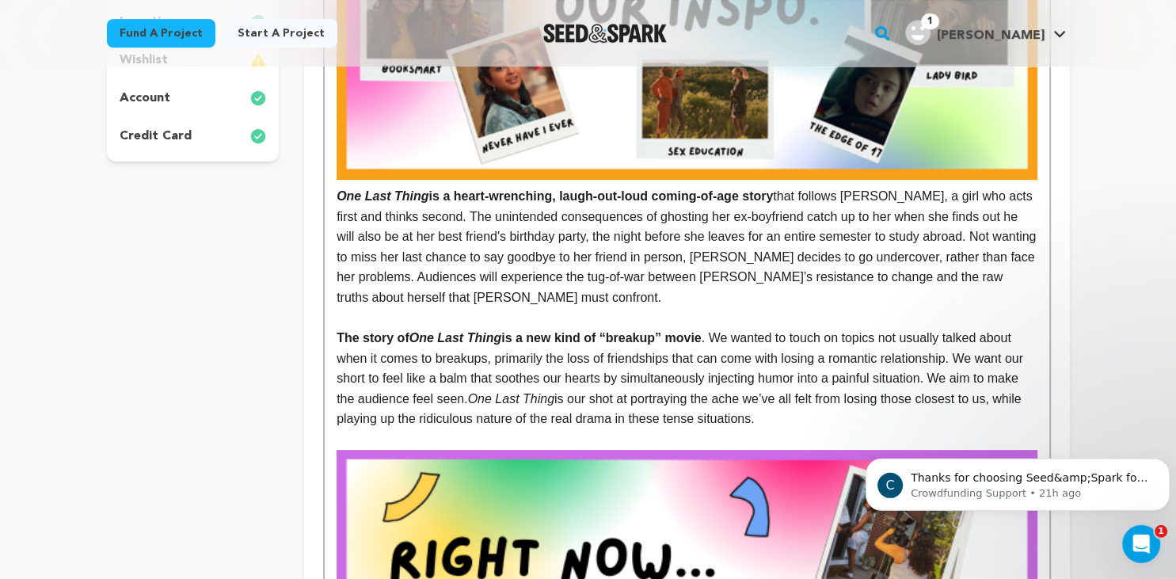
click at [770, 379] on p "The story of One Last Thing is a new kind of “breakup” movie . We wanted to tou…" at bounding box center [687, 378] width 700 height 101
drag, startPoint x: 468, startPoint y: 405, endPoint x: 785, endPoint y: 424, distance: 317.5
click at [785, 424] on p "The story of One Last Thing is a new kind of “breakup” movie . We wanted to tou…" at bounding box center [687, 378] width 700 height 101
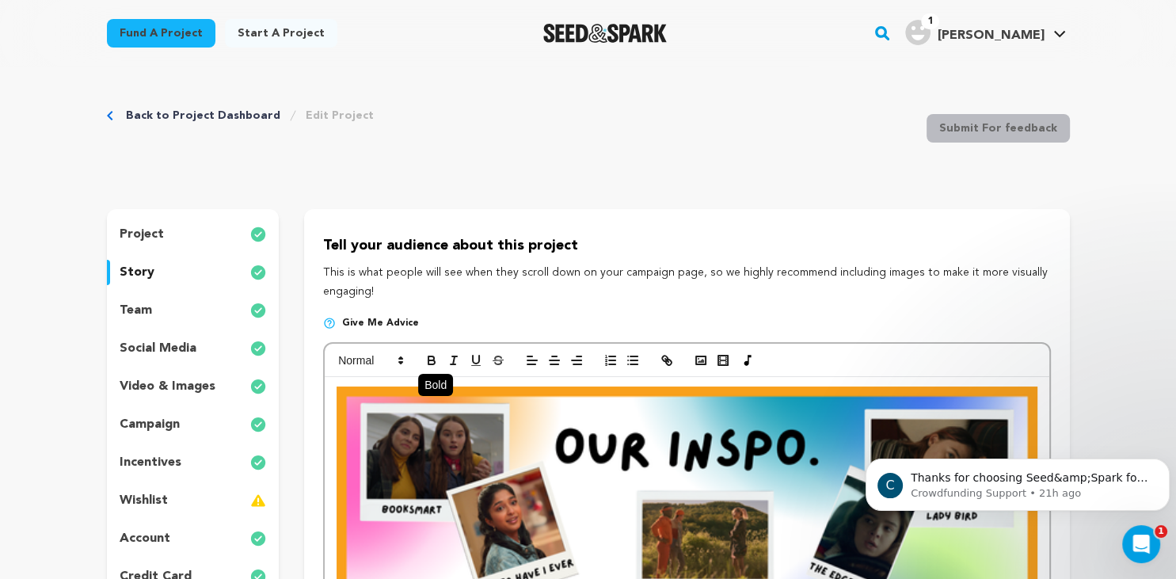
click at [431, 356] on icon "button" at bounding box center [432, 360] width 14 height 14
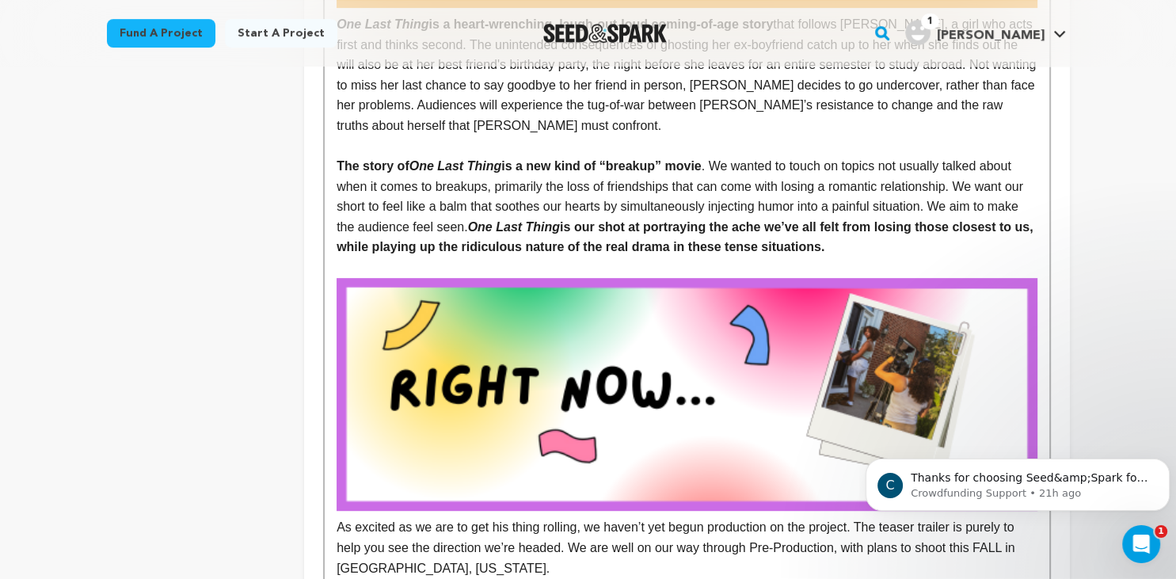
scroll to position [608, 0]
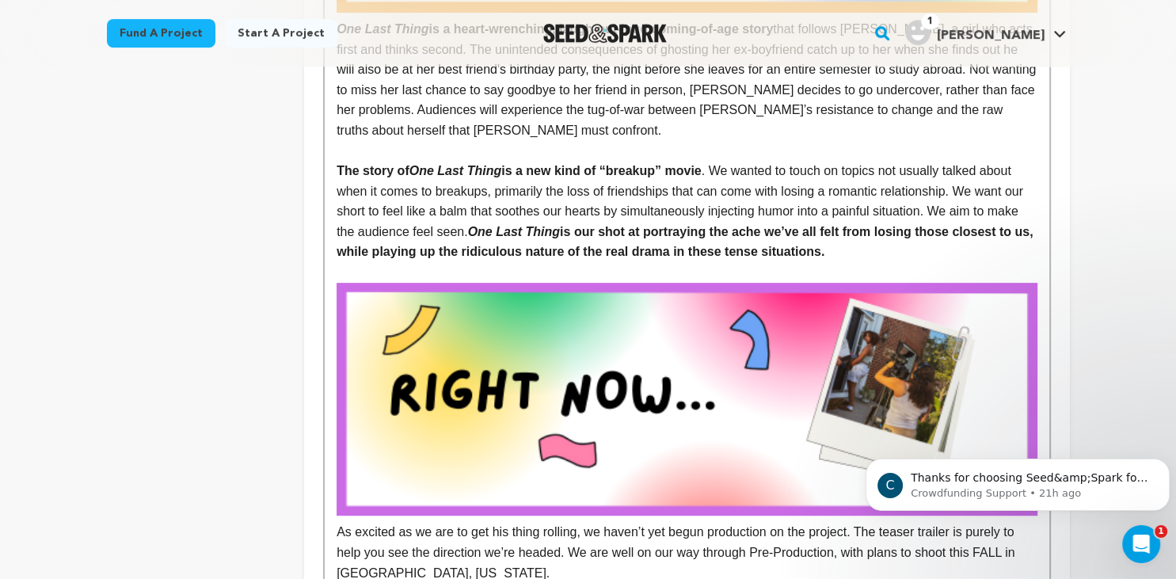
click at [816, 196] on p "The story of One Last Thing is a new kind of “breakup” movie . We wanted to tou…" at bounding box center [687, 211] width 700 height 101
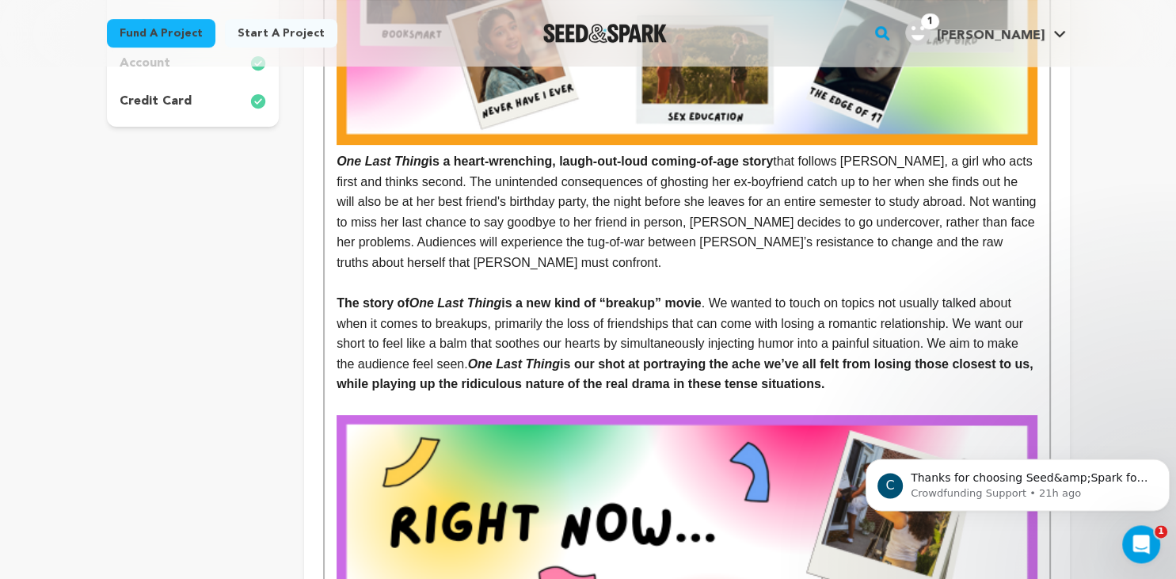
scroll to position [468, 0]
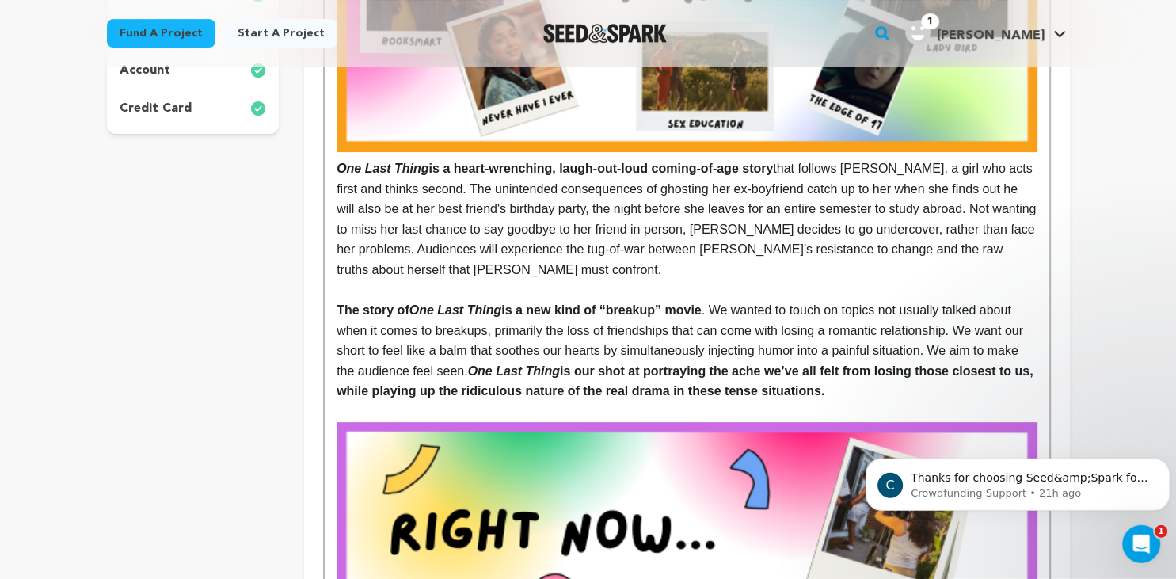
drag, startPoint x: 411, startPoint y: 313, endPoint x: 337, endPoint y: 309, distance: 73.8
click at [337, 309] on strong "The story of One Last Thing is a new kind of “breakup” movie" at bounding box center [519, 309] width 365 height 13
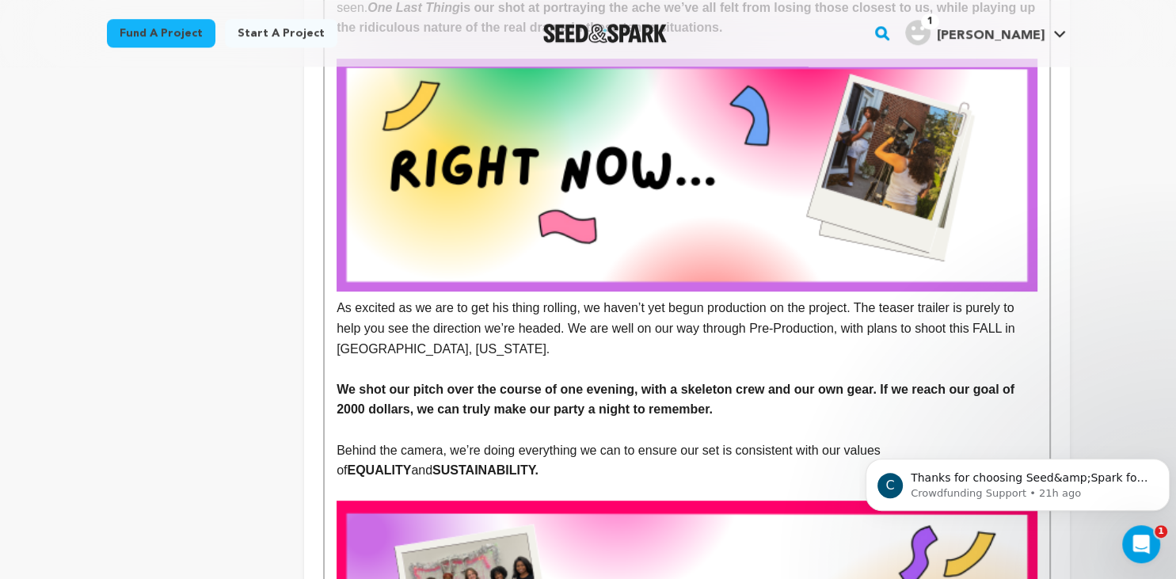
scroll to position [870, 0]
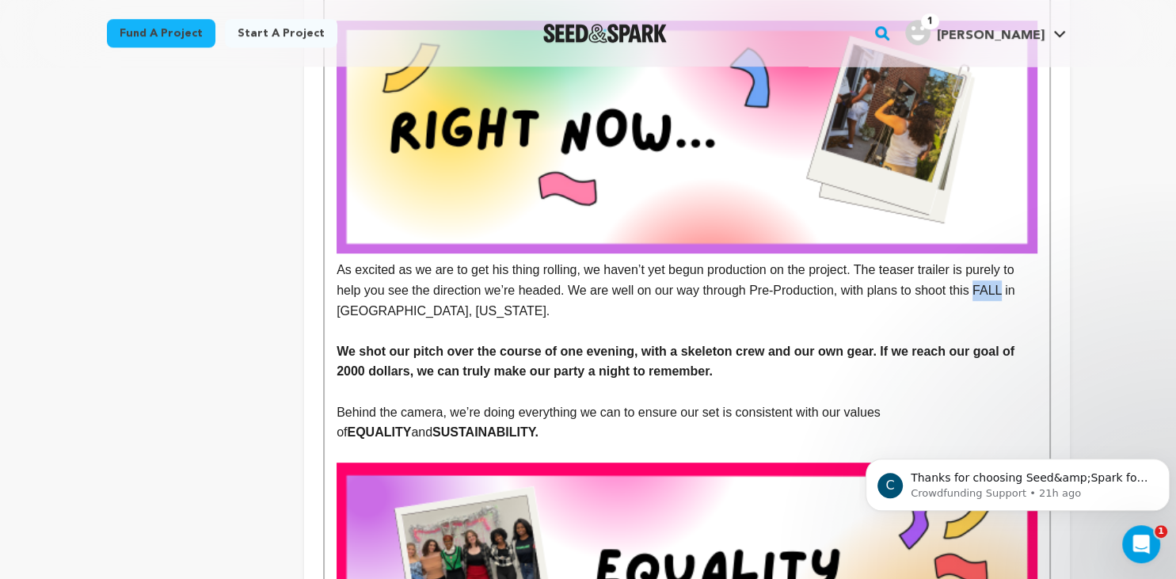
drag, startPoint x: 972, startPoint y: 291, endPoint x: 997, endPoint y: 292, distance: 25.4
click at [997, 292] on p "As excited as we are to get his thing rolling, we haven’t yet begun production …" at bounding box center [687, 171] width 700 height 301
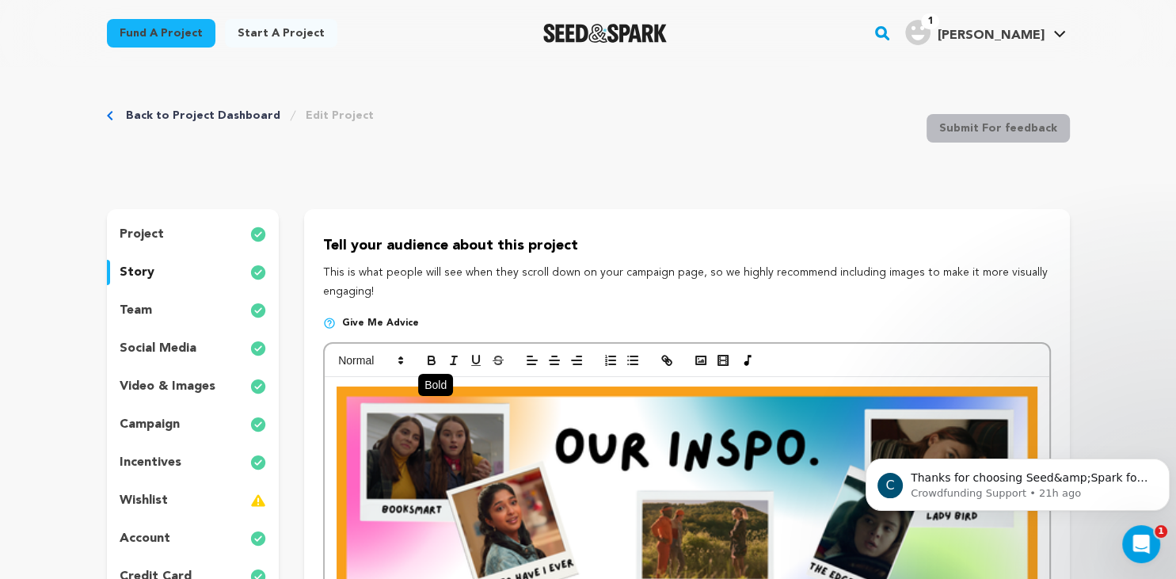
click at [425, 359] on icon "button" at bounding box center [432, 360] width 14 height 14
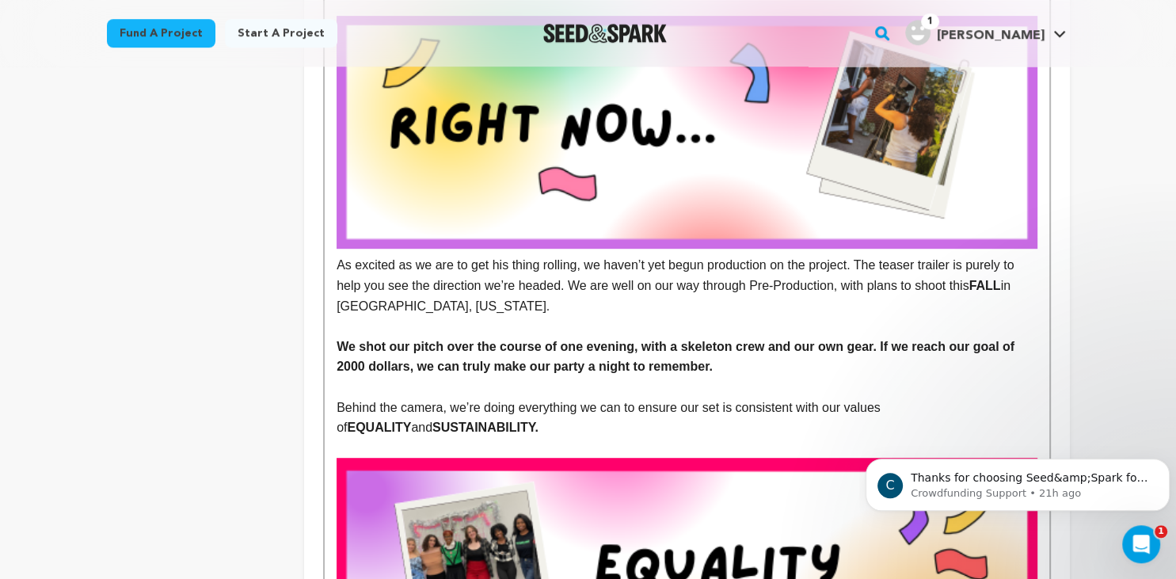
scroll to position [870, 0]
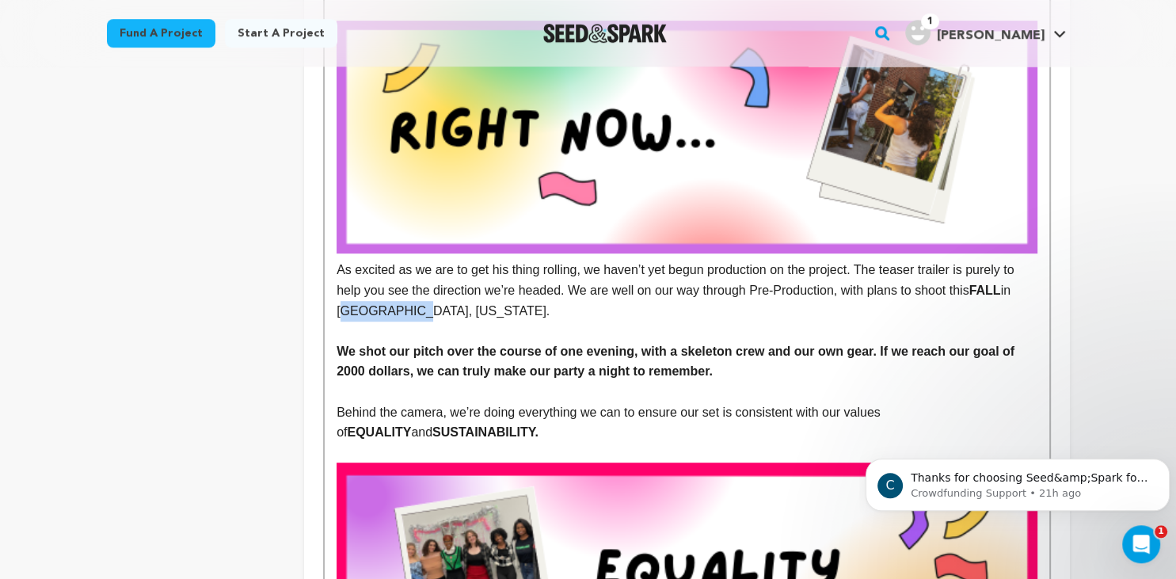
drag, startPoint x: 334, startPoint y: 314, endPoint x: 464, endPoint y: 315, distance: 130.7
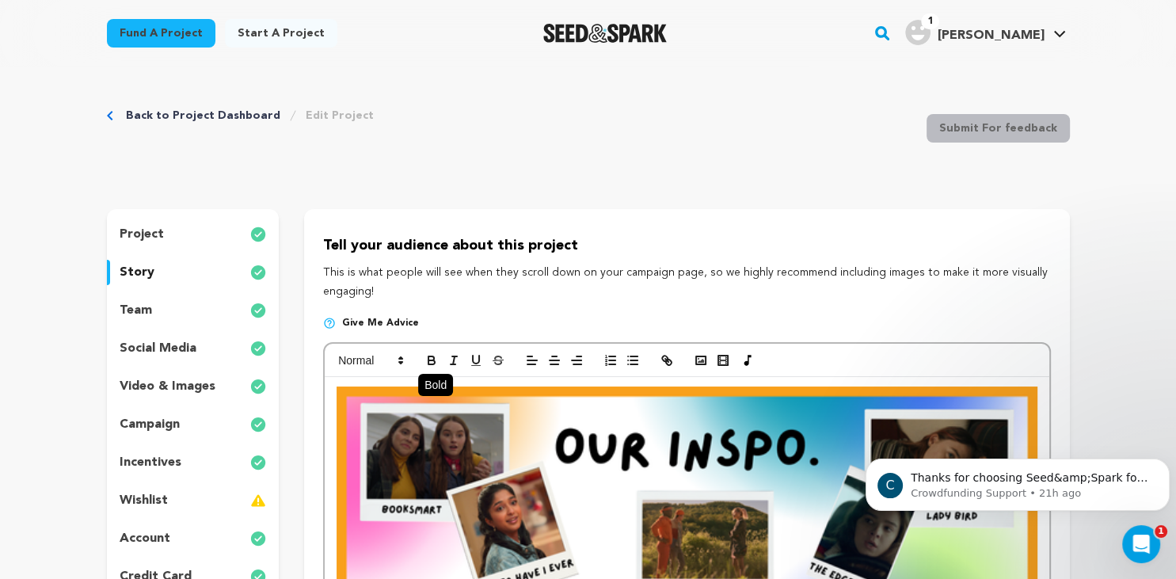
click at [433, 356] on icon "button" at bounding box center [432, 360] width 14 height 14
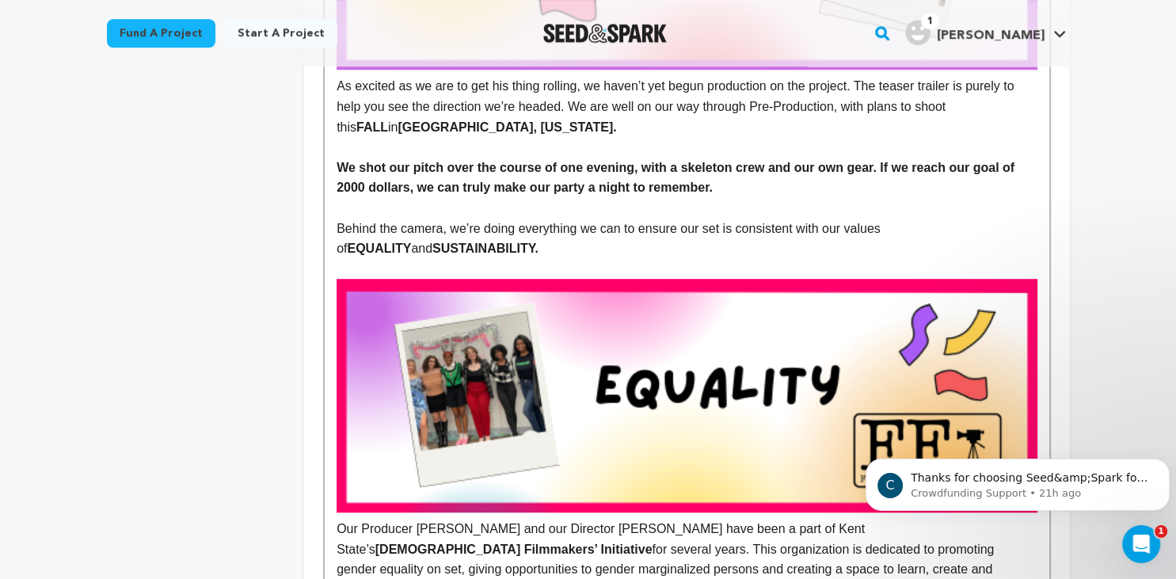
scroll to position [1048, 0]
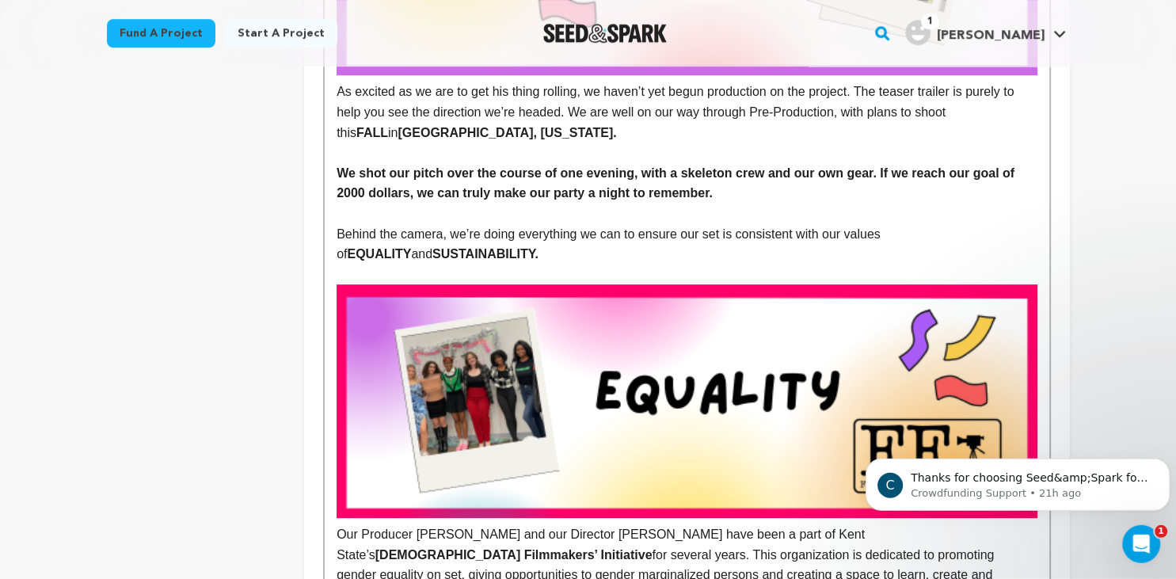
click at [667, 193] on strong "We shot our pitch over the course of one evening, with a skeleton crew and our …" at bounding box center [677, 183] width 681 height 34
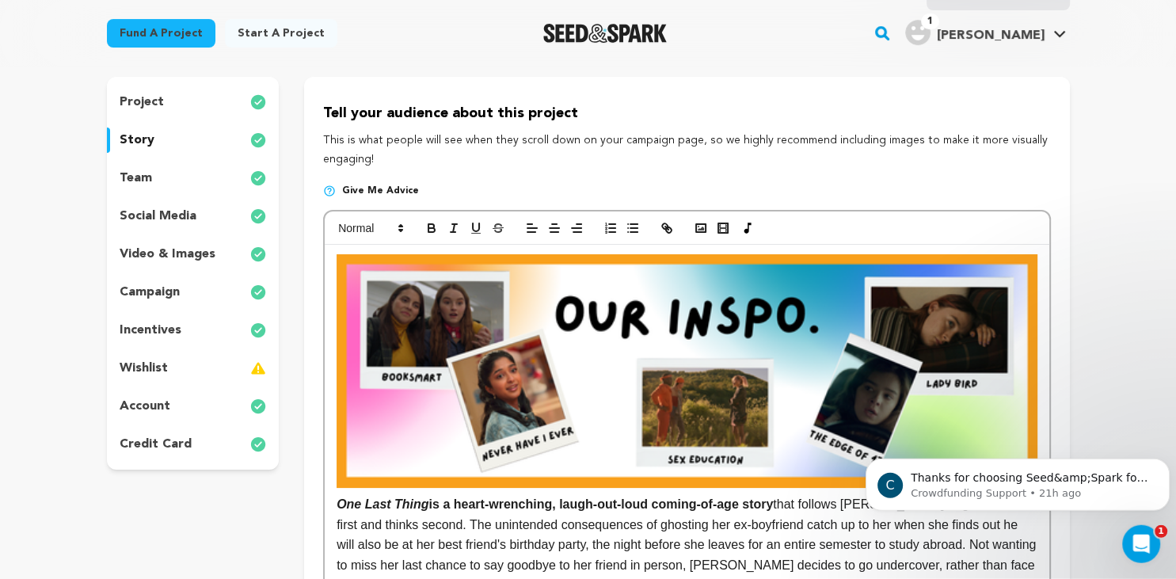
scroll to position [128, 0]
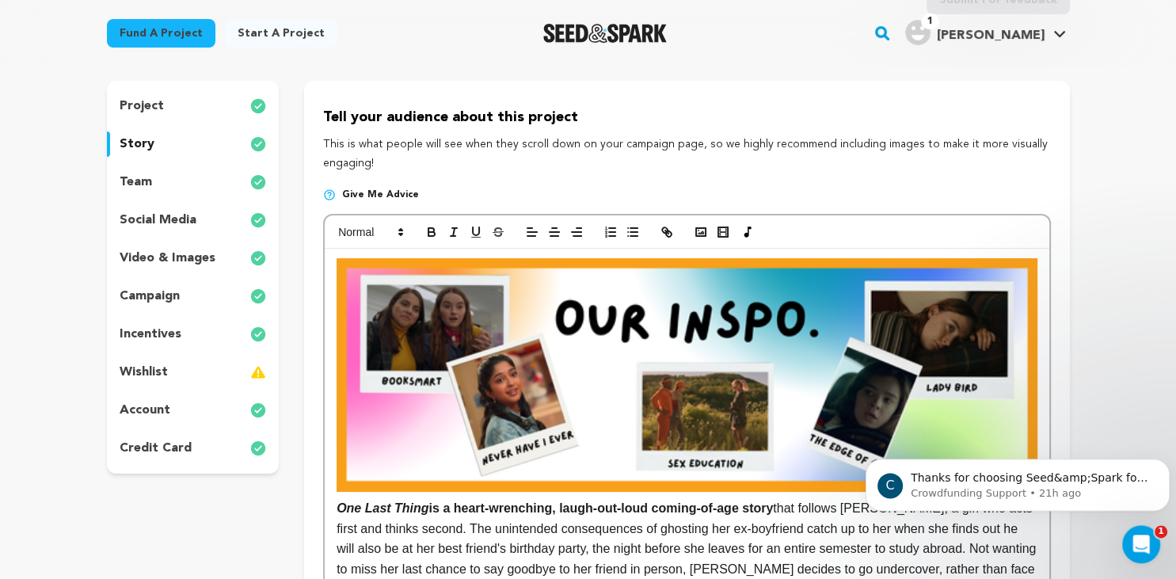
click at [170, 333] on p "incentives" at bounding box center [151, 334] width 62 height 19
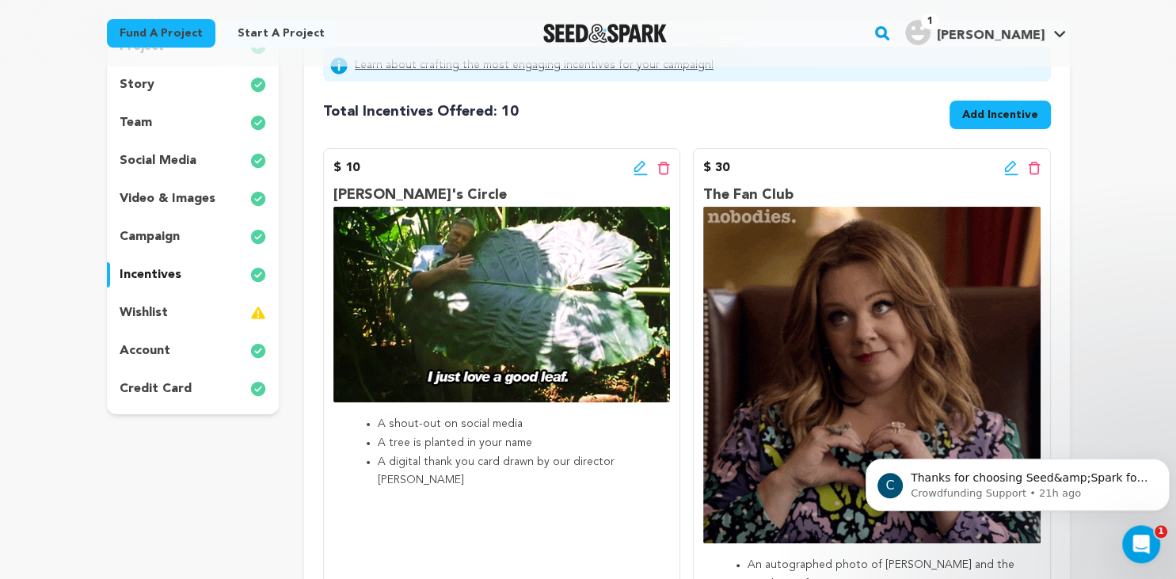
scroll to position [190, 0]
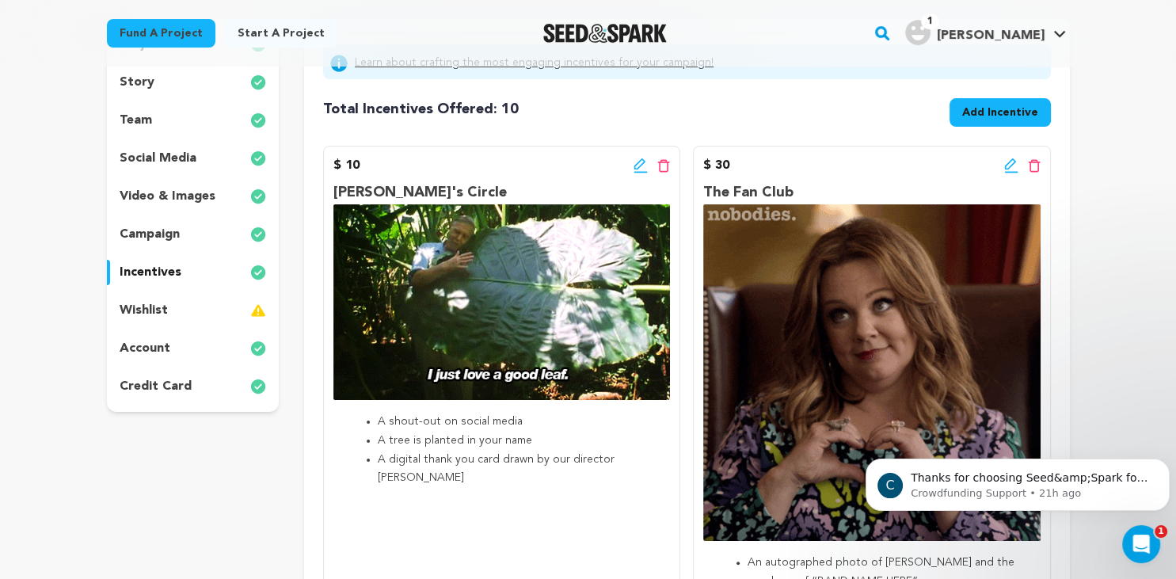
click at [154, 303] on p "wishlist" at bounding box center [144, 310] width 48 height 19
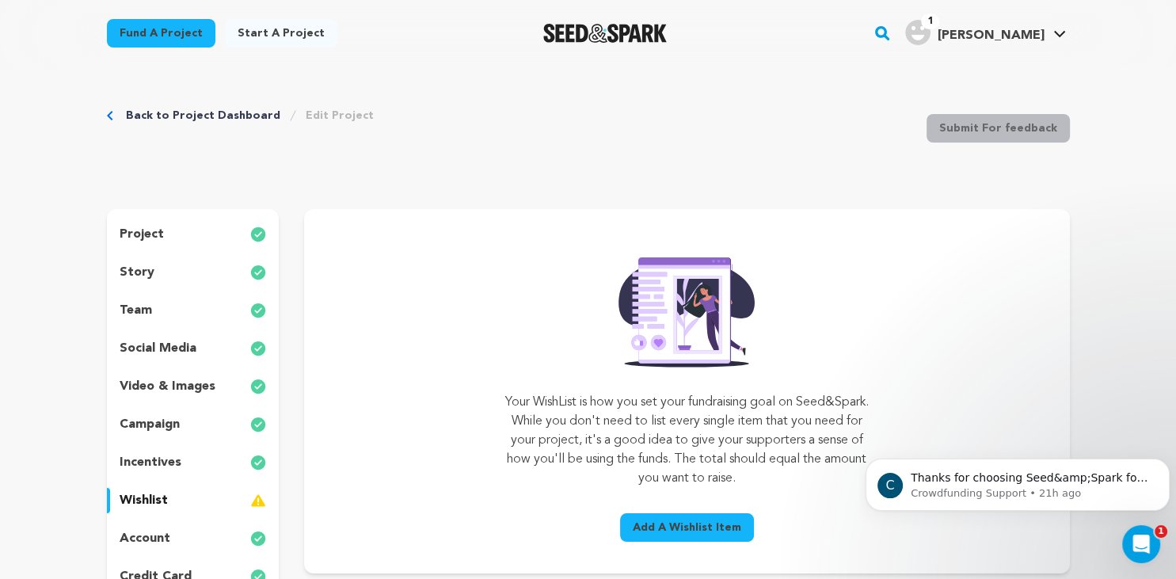
click at [150, 277] on p "story" at bounding box center [137, 272] width 35 height 19
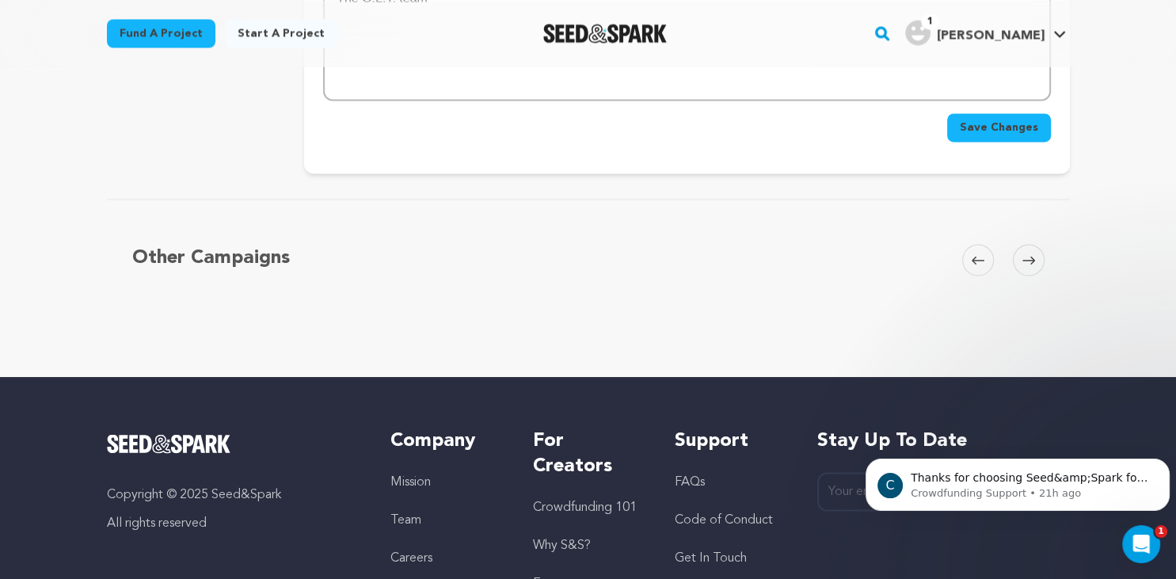
scroll to position [2491, 0]
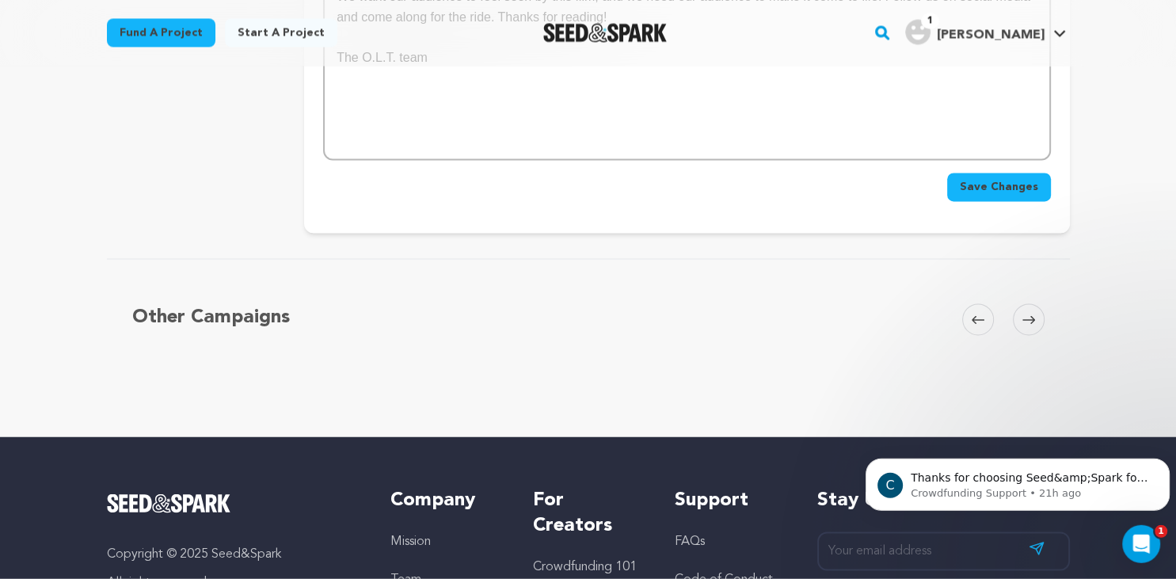
click at [1000, 189] on span "Save Changes" at bounding box center [999, 188] width 78 height 16
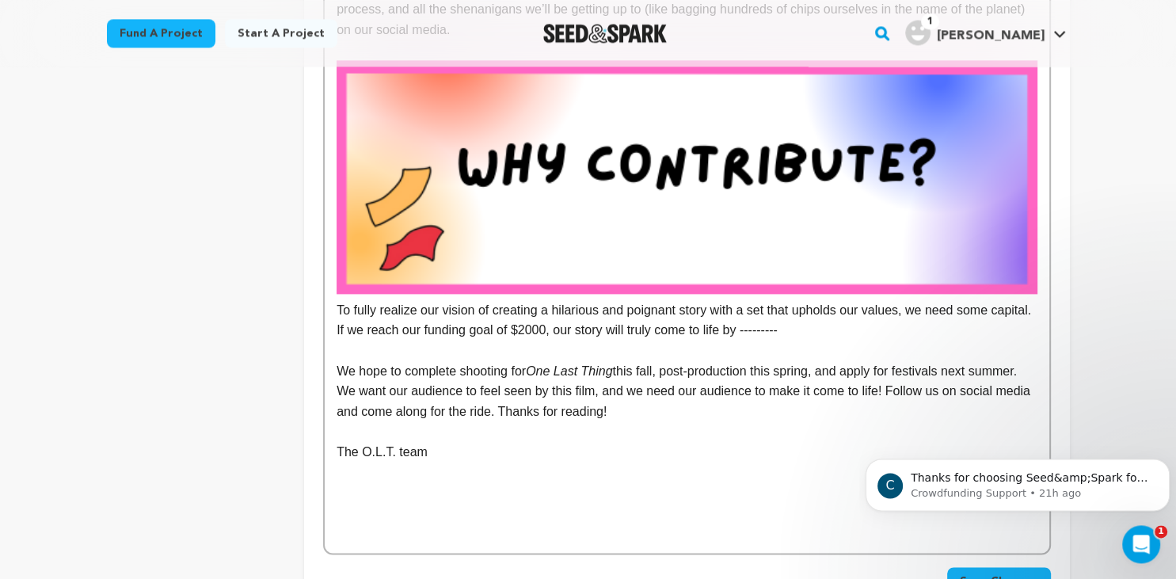
scroll to position [2231, 0]
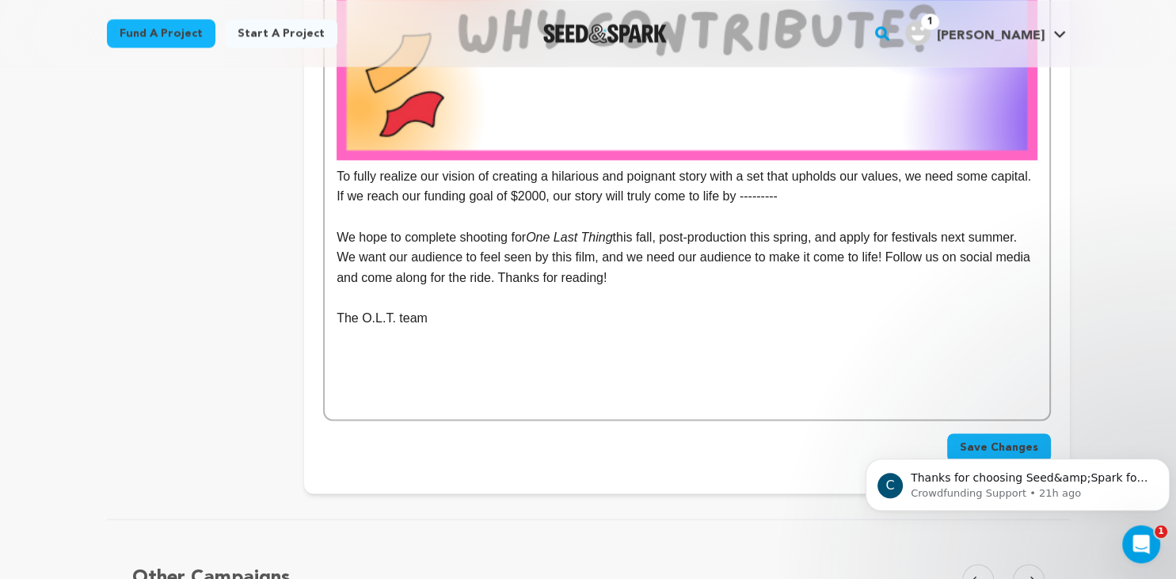
click at [792, 204] on p "To fully realize our vision of creating a hilarious and poignant story with a s…" at bounding box center [687, 66] width 700 height 280
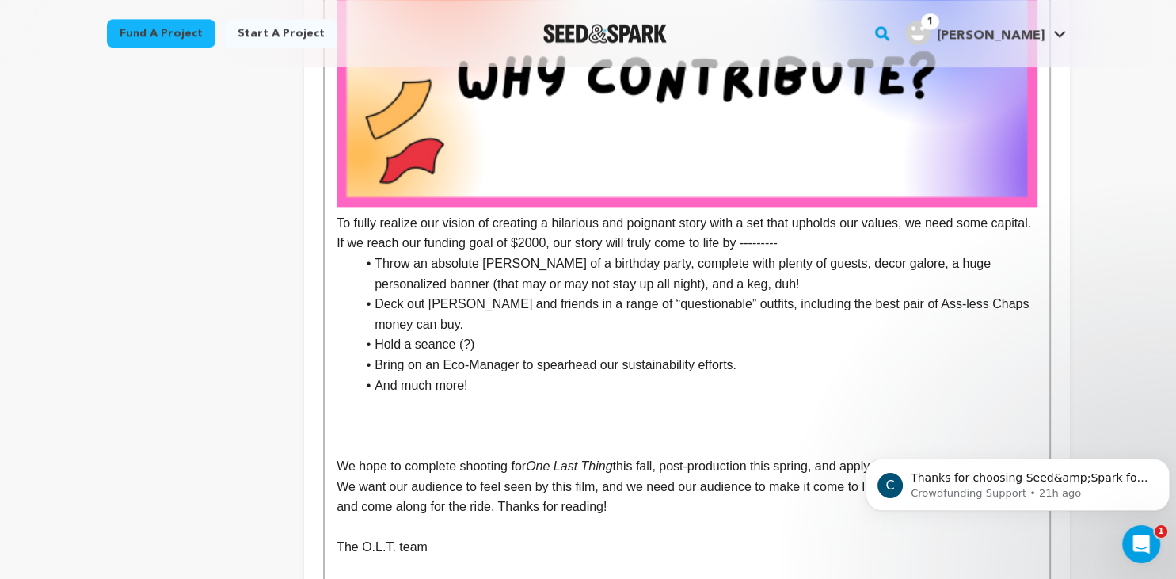
scroll to position [2199, 0]
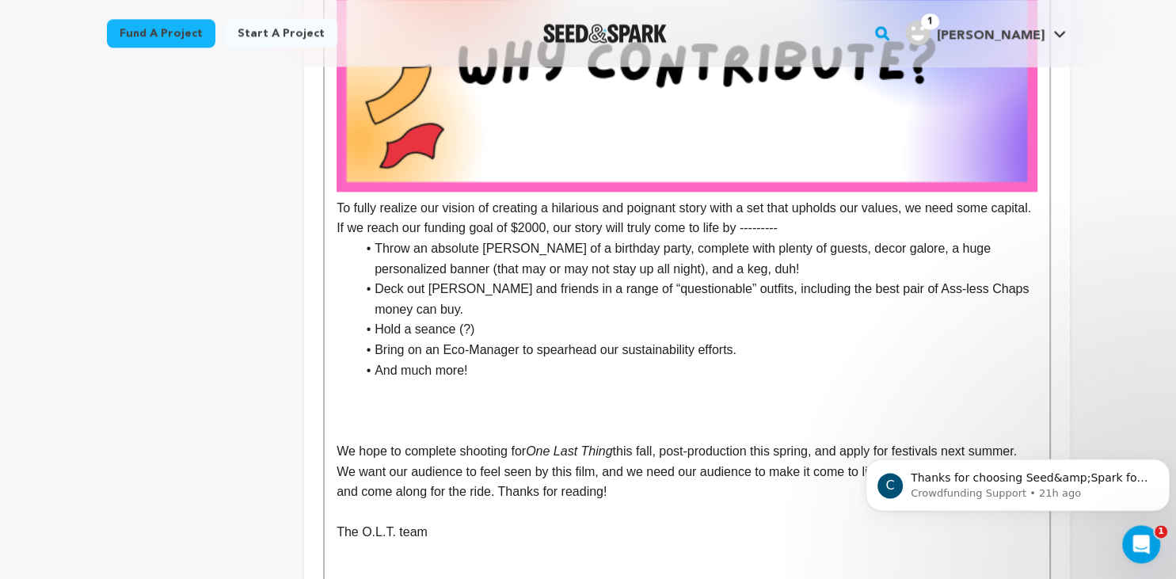
click at [566, 285] on li "Deck out [PERSON_NAME] and friends in a range of “questionable” outfits, includ…" at bounding box center [696, 299] width 681 height 40
drag, startPoint x: 371, startPoint y: 276, endPoint x: 587, endPoint y: 269, distance: 216.4
click at [587, 269] on li "Throw an absolute [PERSON_NAME] of a birthday party, complete with plenty of gu…" at bounding box center [696, 258] width 681 height 40
click at [498, 289] on li "Deck out [PERSON_NAME] and friends in a range of “questionable” outfits, includ…" at bounding box center [696, 299] width 681 height 40
click at [379, 270] on li "Throw an absolute [PERSON_NAME] of a birthday party, complete with plenty of gu…" at bounding box center [696, 258] width 681 height 40
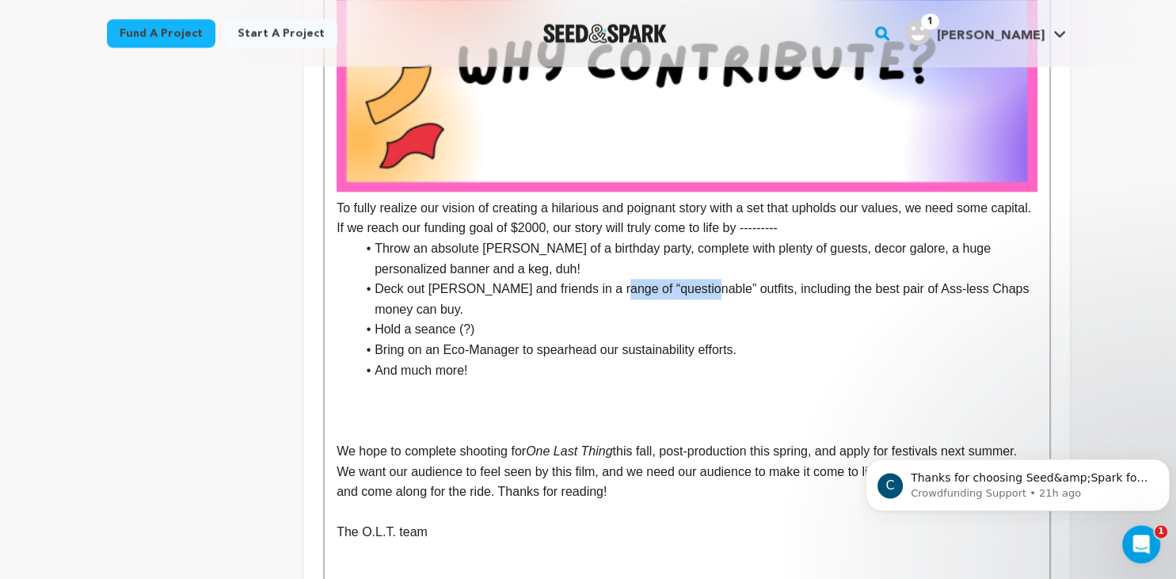
drag, startPoint x: 599, startPoint y: 292, endPoint x: 688, endPoint y: 292, distance: 88.7
click at [688, 292] on li "Deck out [PERSON_NAME] and friends in a range of “questionable” outfits, includ…" at bounding box center [696, 299] width 681 height 40
click at [586, 332] on li "Hold a seance (?)" at bounding box center [696, 329] width 681 height 21
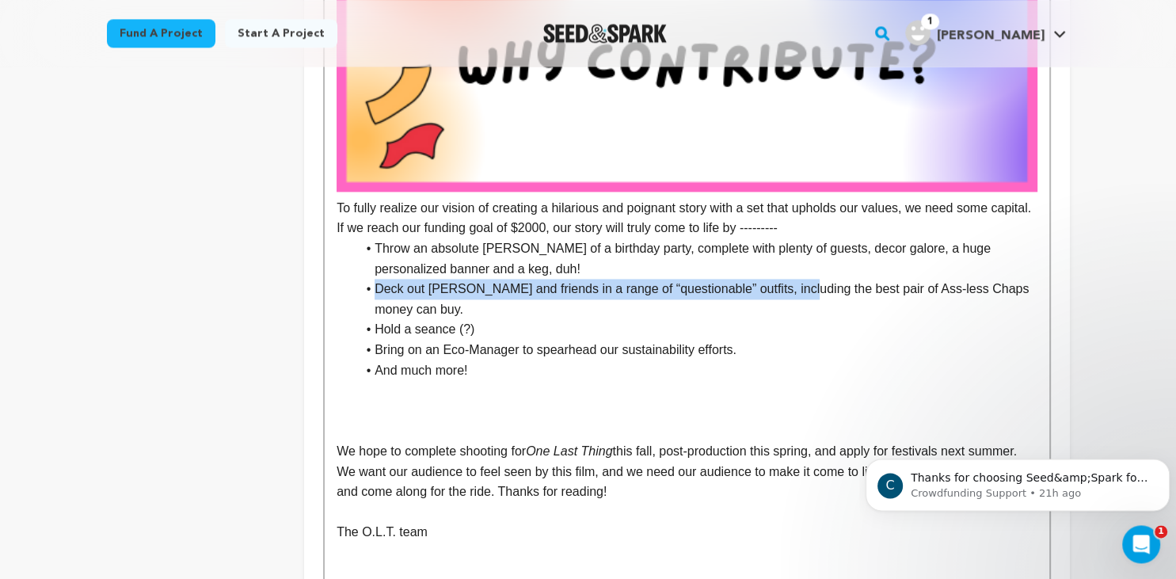
drag, startPoint x: 787, startPoint y: 292, endPoint x: 376, endPoint y: 291, distance: 410.4
click at [376, 291] on li "Deck out [PERSON_NAME] and friends in a range of “questionable” outfits, includ…" at bounding box center [696, 299] width 681 height 40
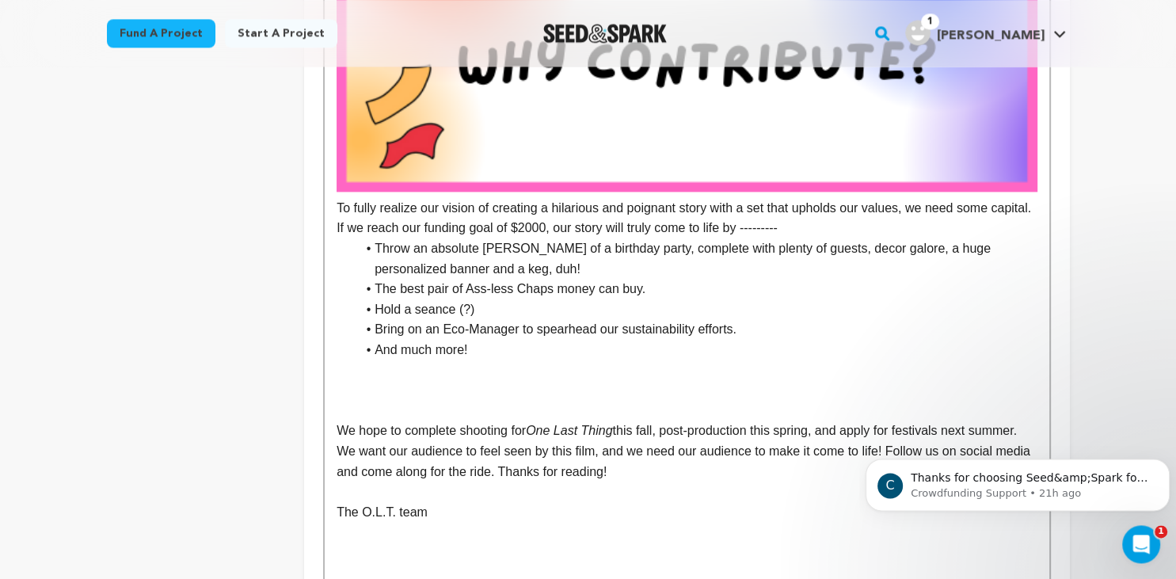
click at [372, 250] on li "Throw an absolute [PERSON_NAME] of a birthday party, complete with plenty of gu…" at bounding box center [696, 258] width 681 height 40
click at [499, 250] on li "Set Decoration - Like Throw an absolute [PERSON_NAME] of a birthday party, comp…" at bounding box center [696, 258] width 681 height 40
click at [525, 251] on li "Set Decoration - Like throw an absolute [PERSON_NAME] of a birthday party, comp…" at bounding box center [696, 258] width 681 height 40
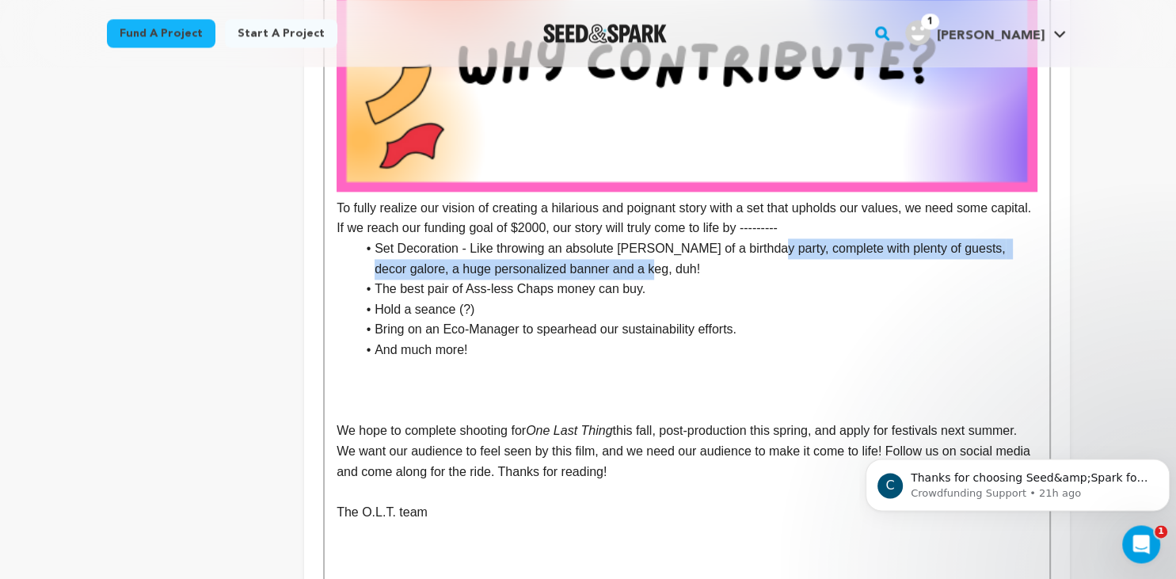
drag, startPoint x: 757, startPoint y: 250, endPoint x: 756, endPoint y: 264, distance: 14.3
click at [756, 264] on li "Set Decoration - Like throwing an absolute [PERSON_NAME] of a birthday party, c…" at bounding box center [696, 258] width 681 height 40
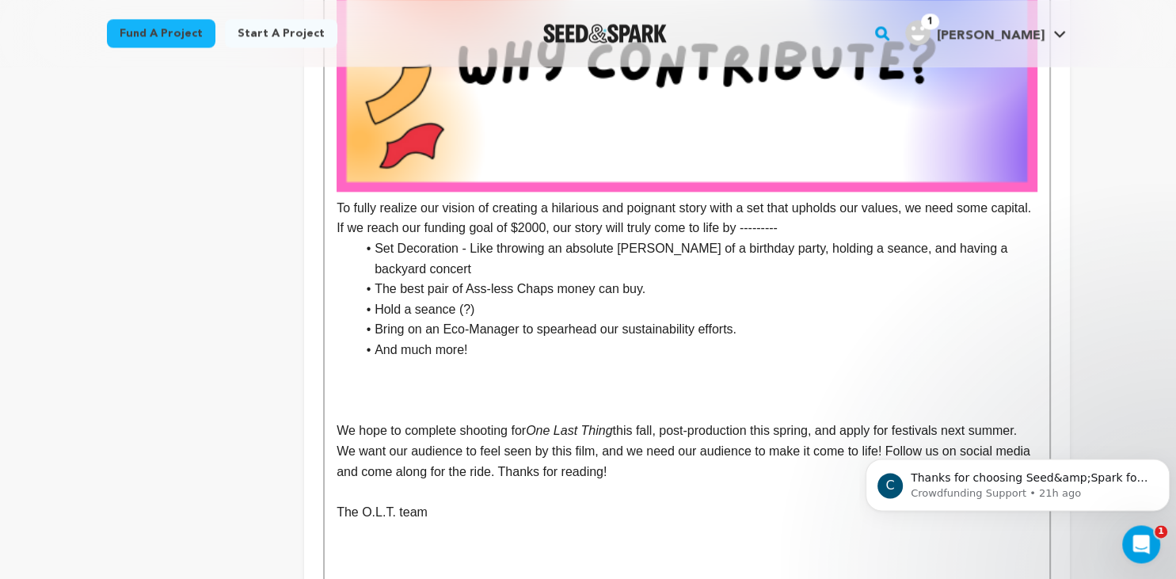
click at [376, 279] on li "The best pair of Ass-less Chaps money can buy." at bounding box center [696, 289] width 681 height 21
drag, startPoint x: 472, startPoint y: 289, endPoint x: 376, endPoint y: 288, distance: 96.7
click at [376, 299] on li "Hold a seance (?)" at bounding box center [696, 309] width 681 height 21
click at [446, 279] on li "Costumes - The best pair of Ass-less Chaps money can buy." at bounding box center [696, 289] width 681 height 21
click at [728, 279] on li "Costumes - [PERSON_NAME]'s killer disguise and the best pair of Ass-less Chaps …" at bounding box center [696, 289] width 681 height 21
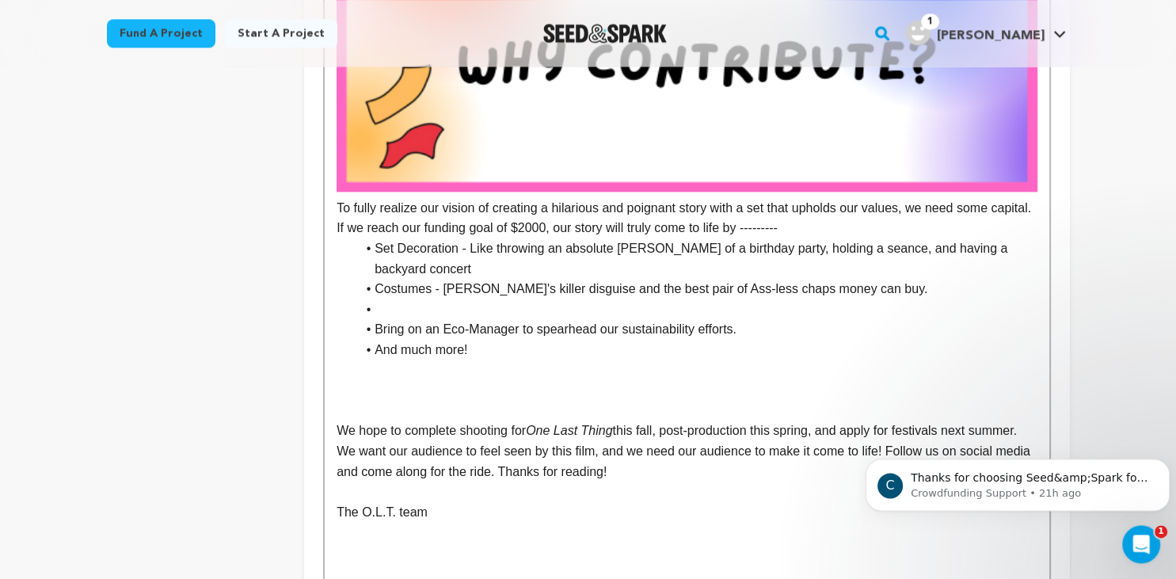
click at [382, 299] on li at bounding box center [696, 309] width 681 height 21
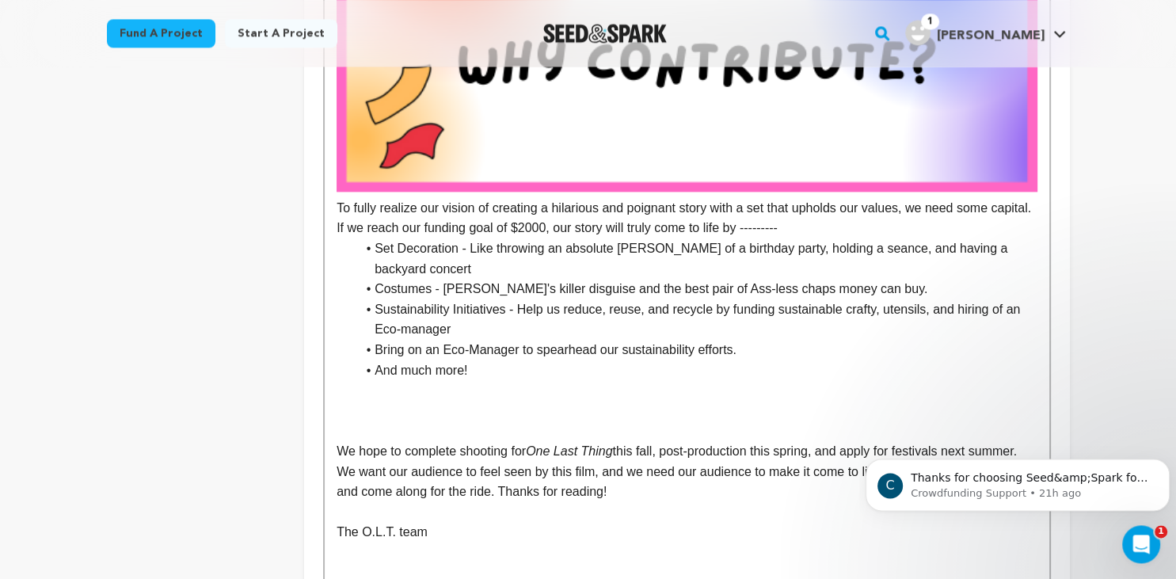
click at [949, 299] on li "Sustainability Initiatives - Help us reduce, reuse, and recycle by funding sust…" at bounding box center [696, 319] width 681 height 40
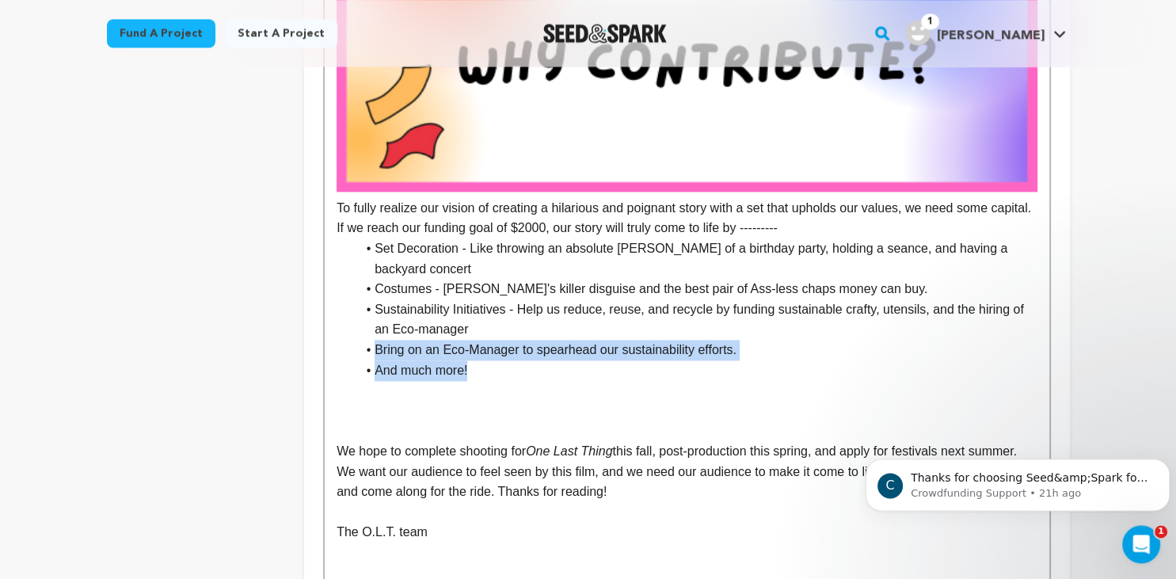
drag, startPoint x: 375, startPoint y: 332, endPoint x: 755, endPoint y: 343, distance: 380.4
click at [755, 343] on ul "Set Decoration - Like throwing an absolute [PERSON_NAME] of a birthday party, h…" at bounding box center [687, 309] width 700 height 142
click at [730, 340] on li "Bring on an Eco-Manager to spearhead our sustainability efforts." at bounding box center [696, 350] width 681 height 21
drag, startPoint x: 734, startPoint y: 333, endPoint x: 376, endPoint y: 333, distance: 358.1
click at [376, 340] on li "Bring on an Eco-Manager to spearhead our sustainability efforts." at bounding box center [696, 350] width 681 height 21
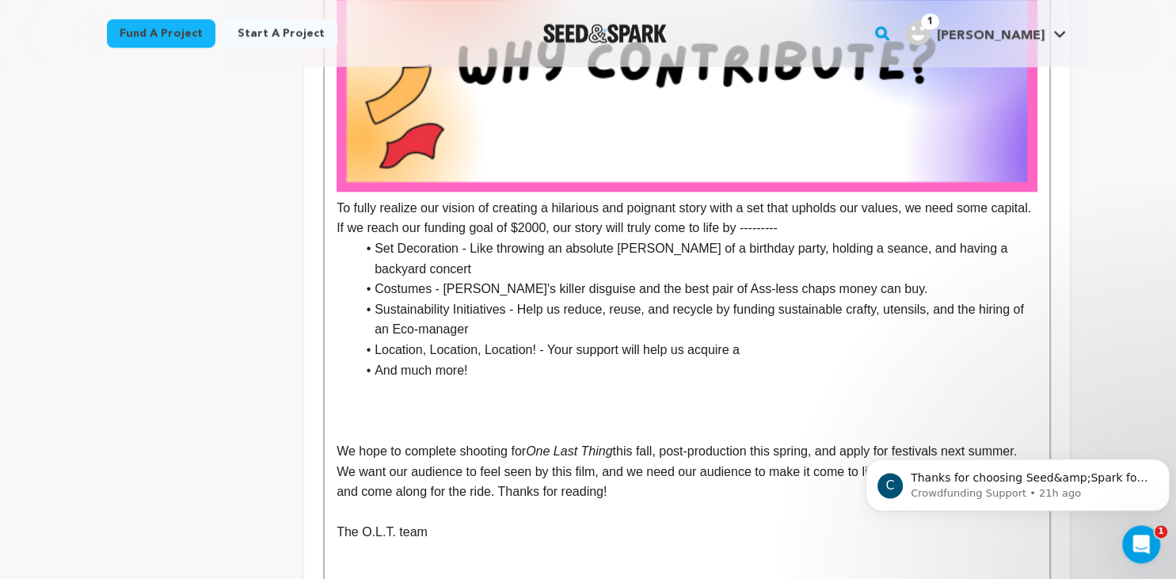
click at [762, 340] on li "Location, Location, Location! - Your support will help us acquire a" at bounding box center [696, 350] width 681 height 21
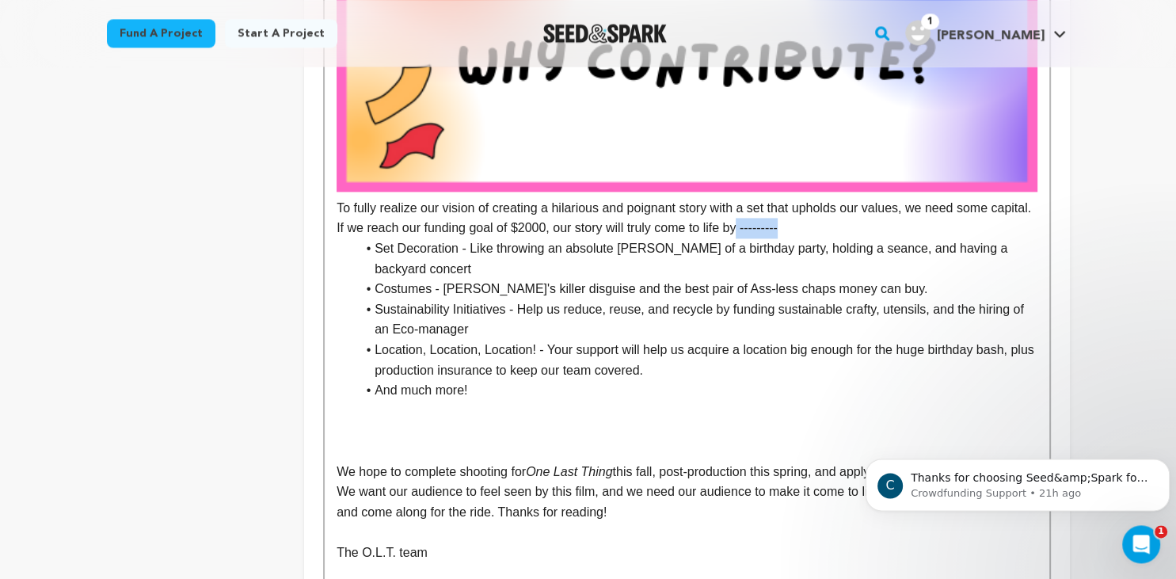
drag, startPoint x: 740, startPoint y: 228, endPoint x: 852, endPoint y: 235, distance: 112.7
click at [852, 235] on p "To fully realize our vision of creating a hilarious and poignant story with a s…" at bounding box center [687, 98] width 700 height 280
click at [856, 235] on p "To fully realize our vision of creating a hilarious and poignant story with a s…" at bounding box center [687, 98] width 700 height 280
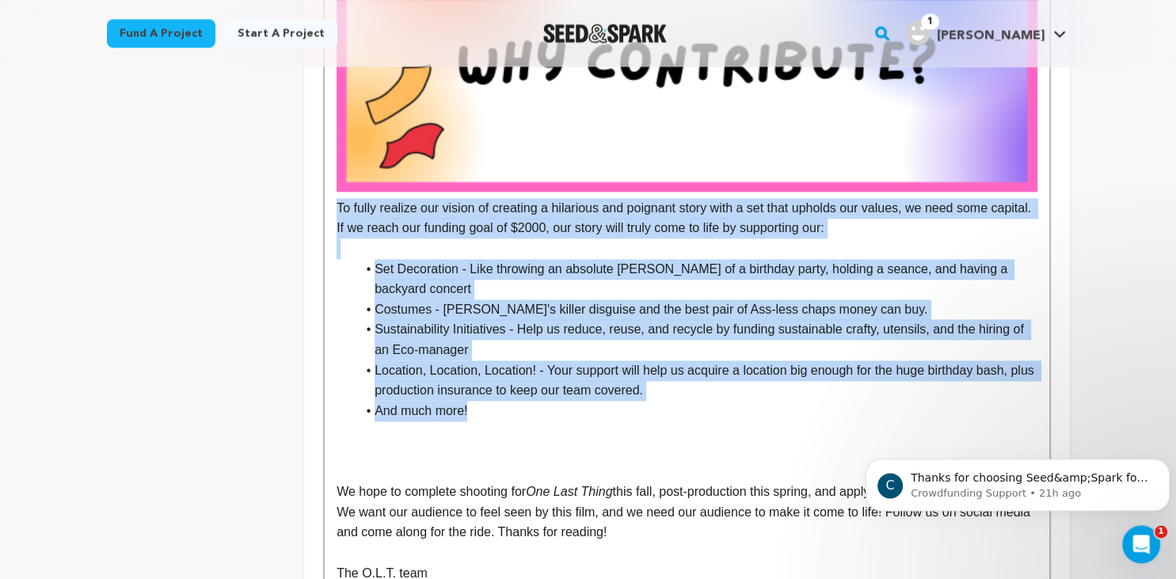
drag, startPoint x: 331, startPoint y: 208, endPoint x: 528, endPoint y: 390, distance: 268.5
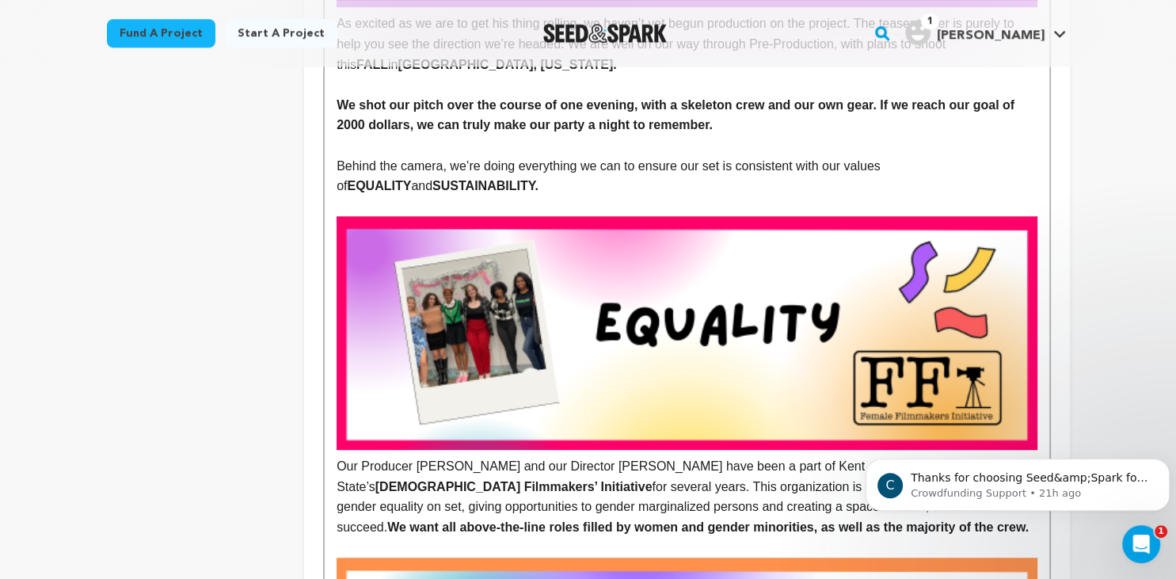
scroll to position [41, 0]
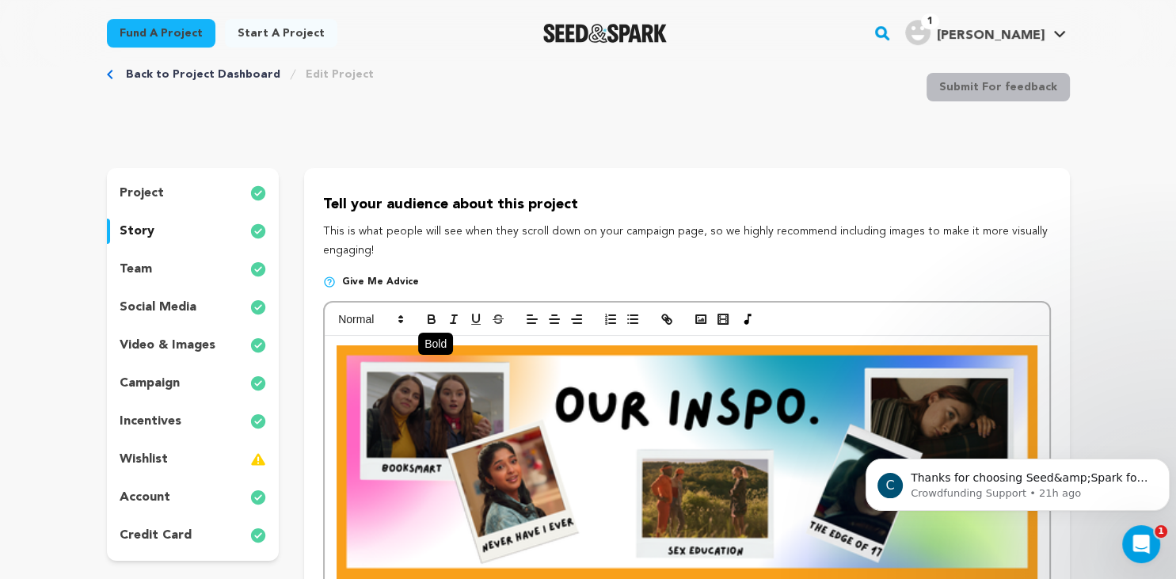
click at [425, 317] on icon "button" at bounding box center [432, 319] width 14 height 14
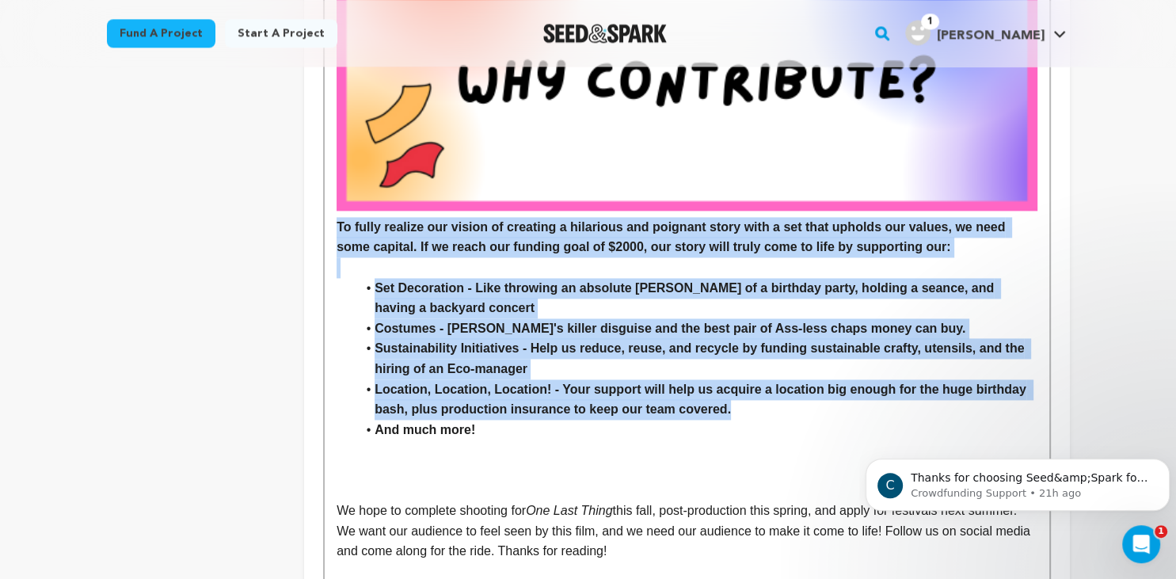
scroll to position [2205, 0]
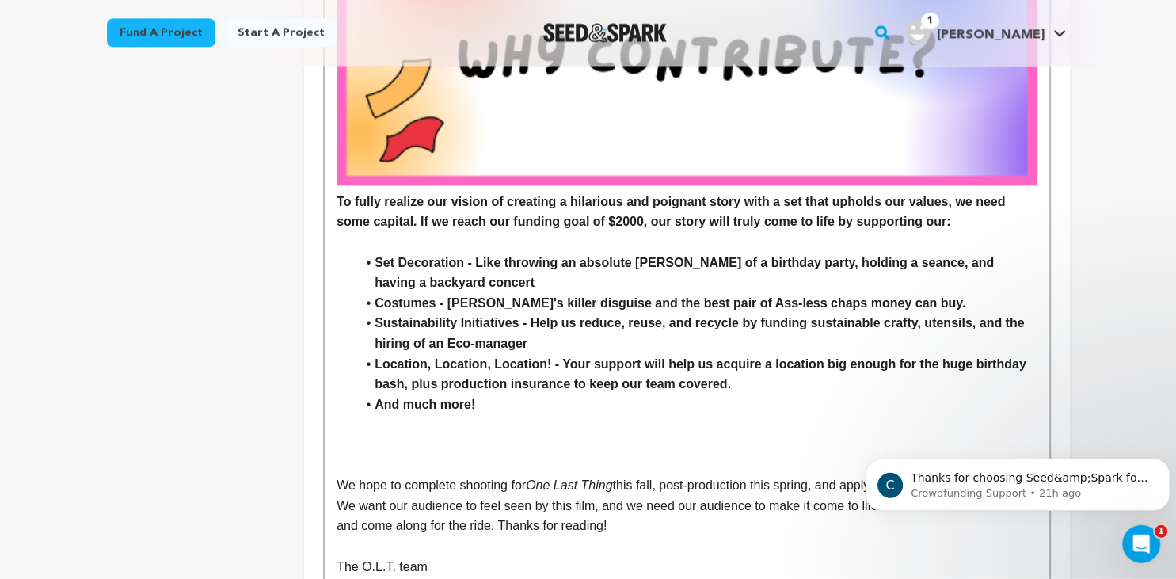
click at [731, 421] on p at bounding box center [687, 425] width 700 height 21
drag, startPoint x: 693, startPoint y: 308, endPoint x: 778, endPoint y: 307, distance: 84.8
click at [778, 307] on strong "Costumes - [PERSON_NAME]'s killer disguise and the best pair of Ass-less chaps …" at bounding box center [670, 303] width 591 height 13
click at [703, 368] on strong "Location, Location, Location! - Your support will help us acquire a location bi…" at bounding box center [702, 375] width 655 height 34
click at [360, 461] on p at bounding box center [687, 466] width 700 height 21
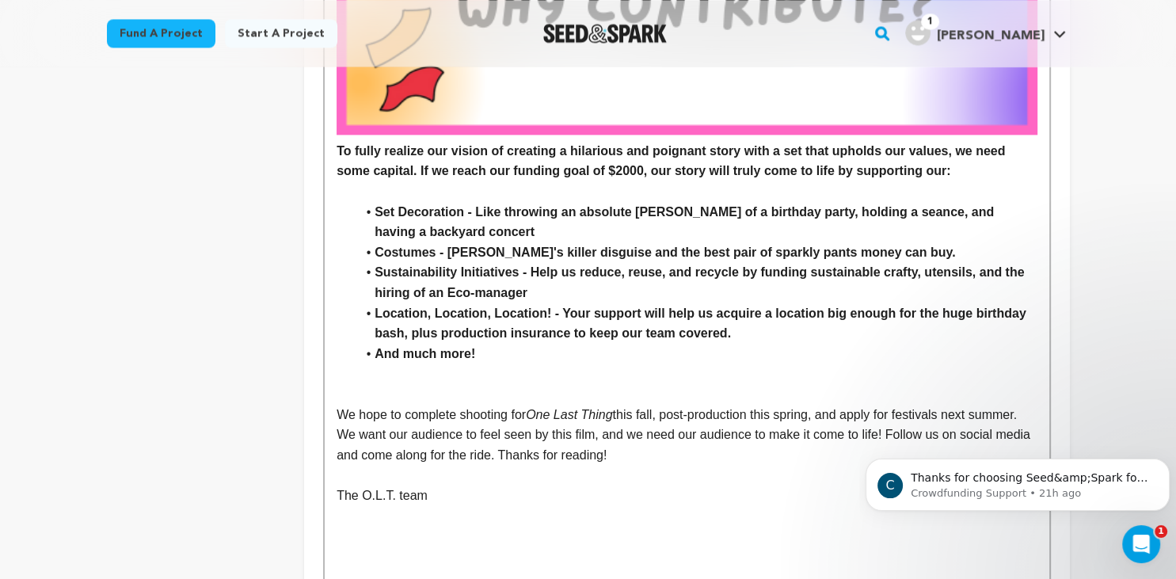
scroll to position [2269, 0]
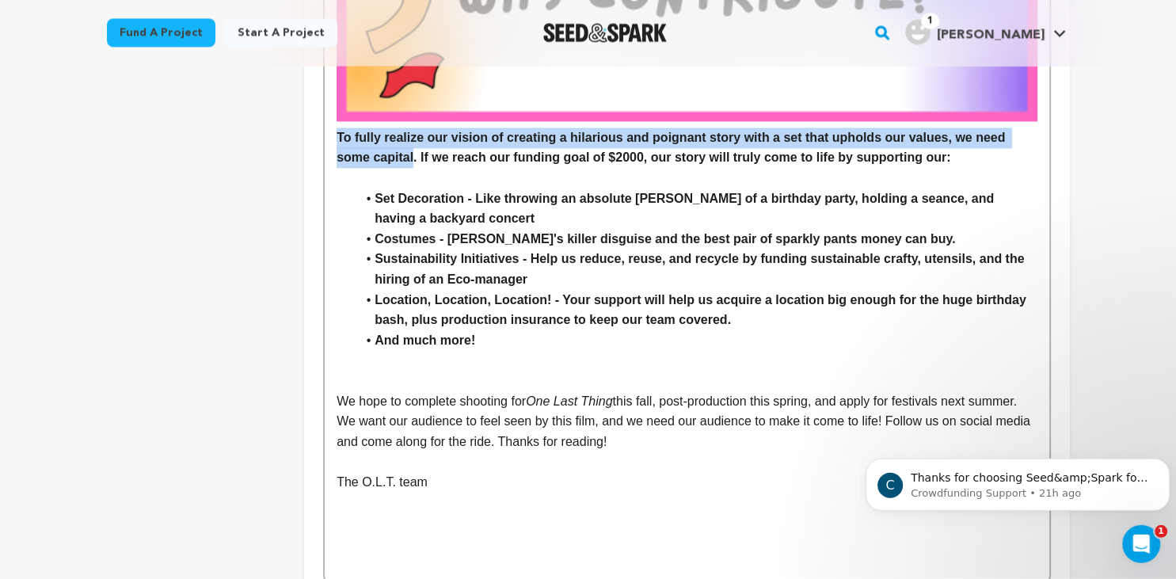
drag, startPoint x: 378, startPoint y: 164, endPoint x: 329, endPoint y: 129, distance: 60.2
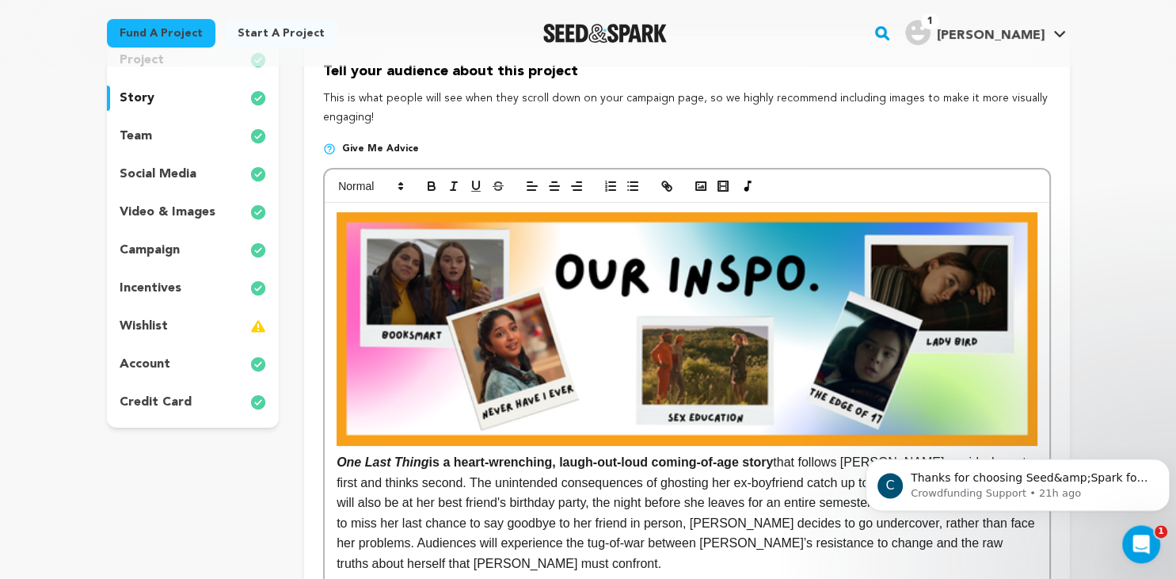
scroll to position [0, 0]
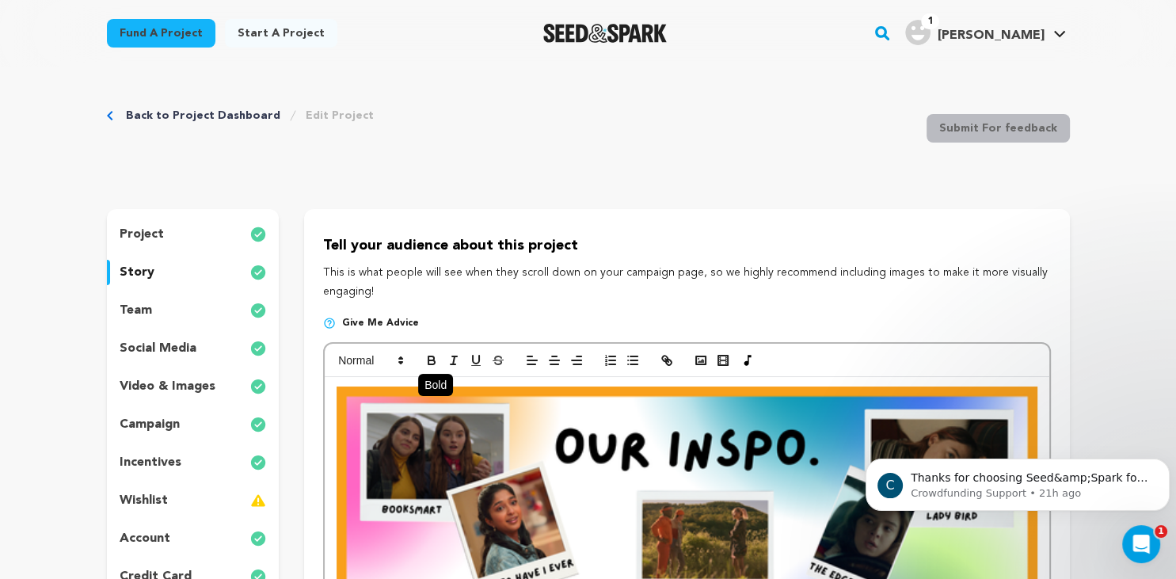
click at [430, 360] on icon "button" at bounding box center [432, 360] width 14 height 14
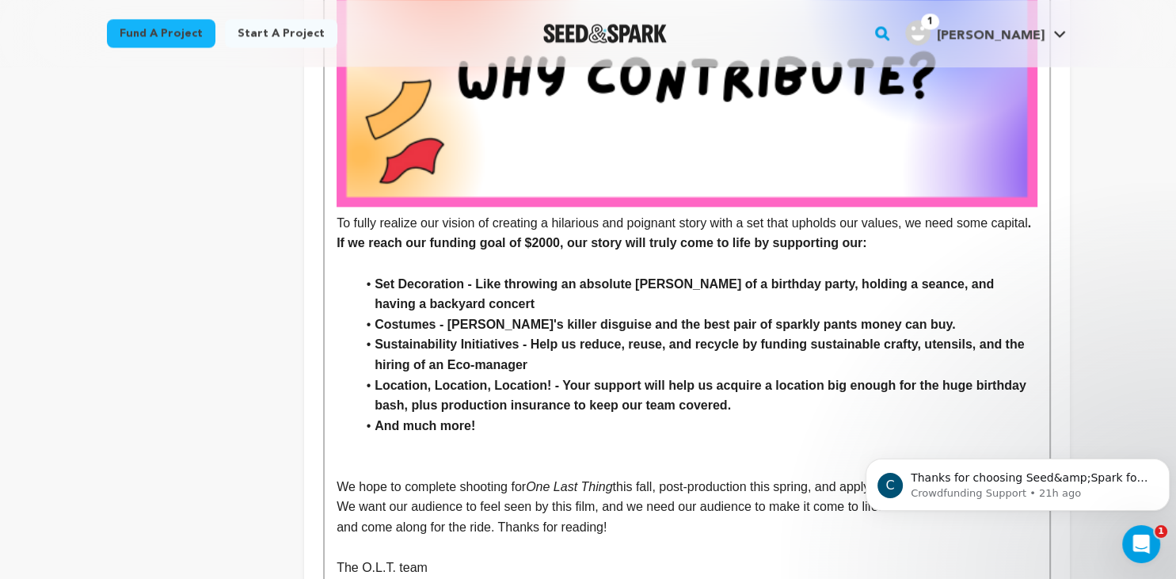
scroll to position [2197, 0]
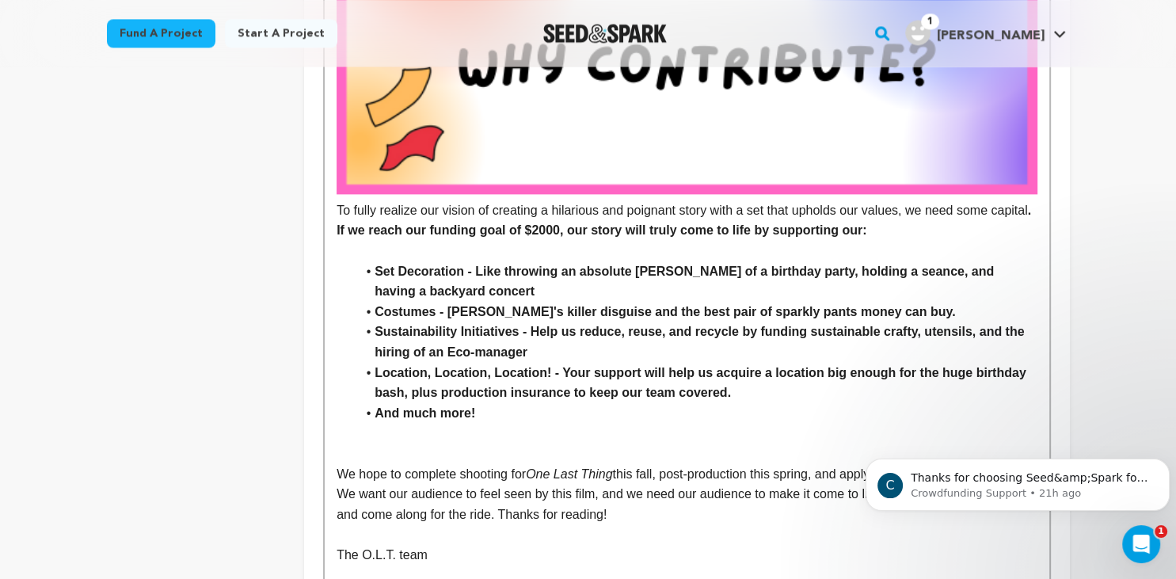
click at [570, 359] on li "Sustainability Initiatives - Help us reduce, reuse, and recycle by funding sust…" at bounding box center [696, 342] width 681 height 40
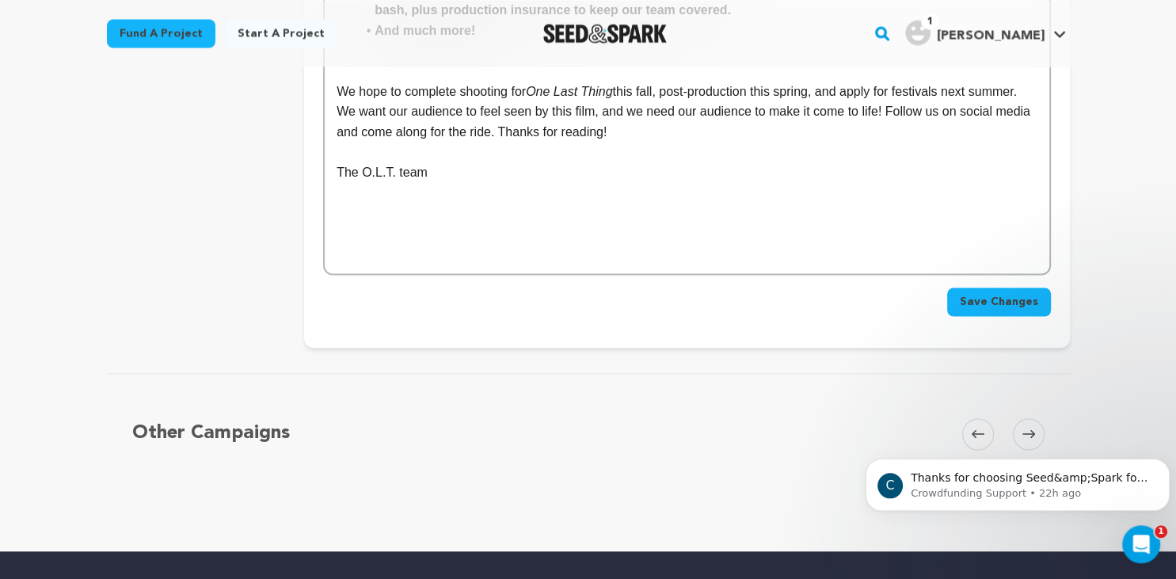
scroll to position [2594, 0]
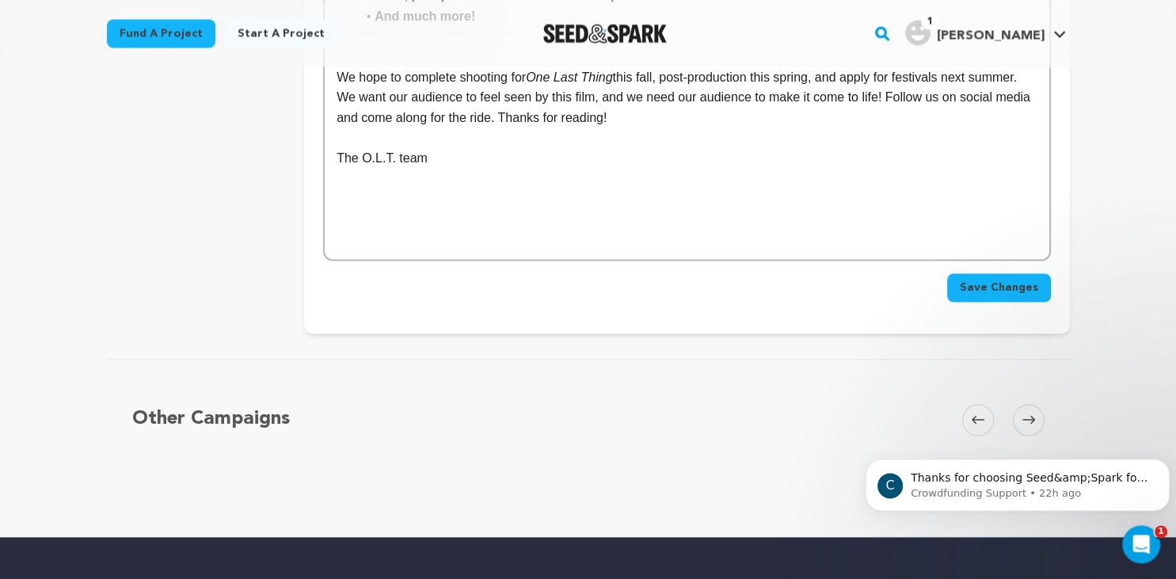
click at [979, 289] on span "Save Changes" at bounding box center [999, 288] width 78 height 16
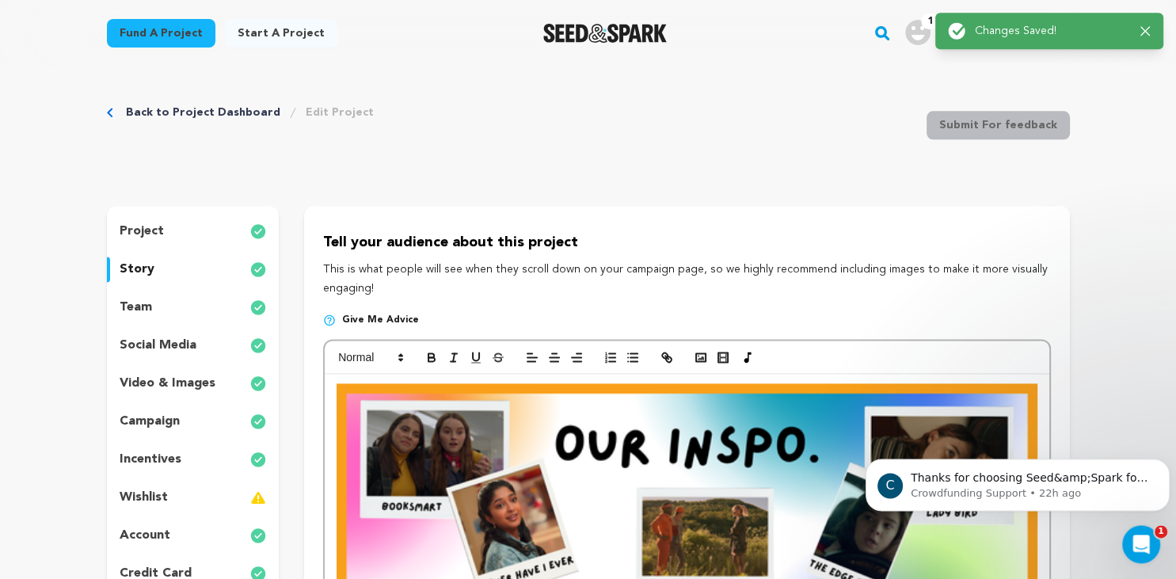
scroll to position [0, 0]
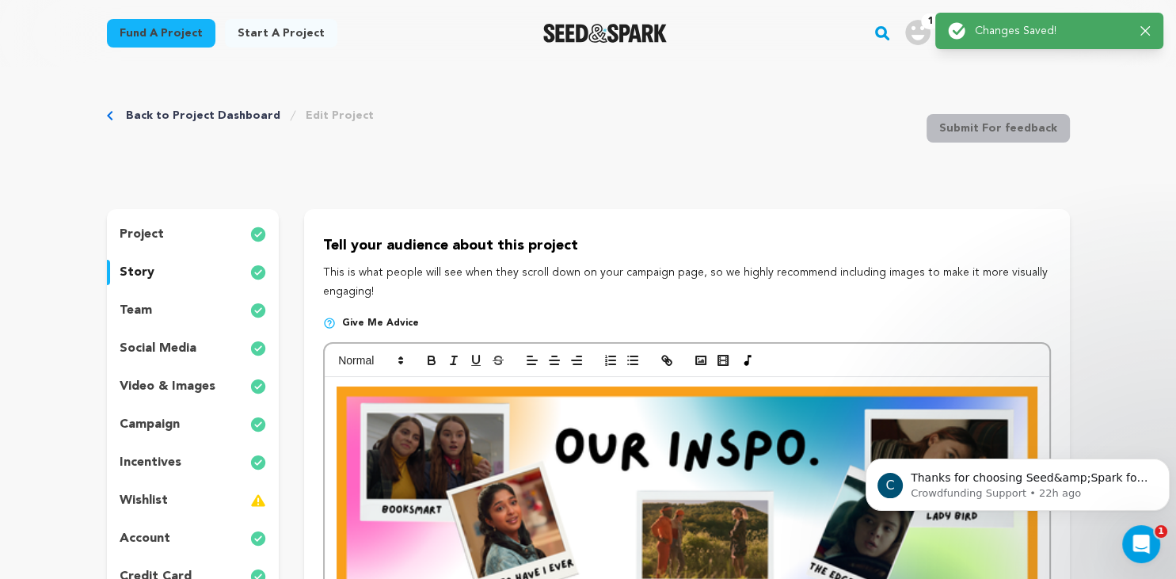
click at [1142, 26] on icon "button" at bounding box center [1146, 31] width 10 height 10
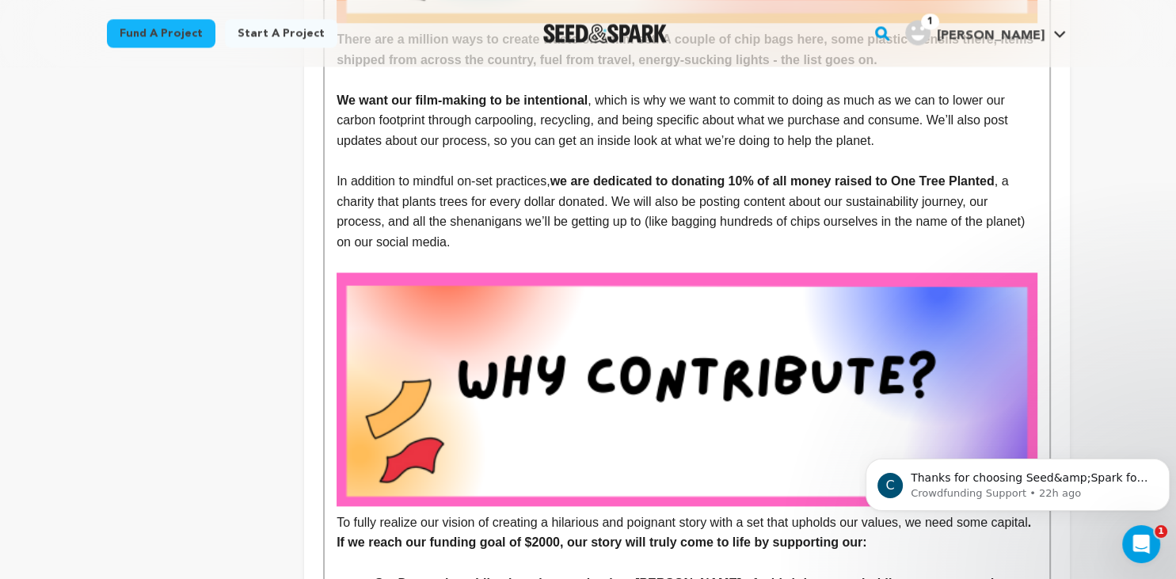
scroll to position [1835, 0]
